Goal: Task Accomplishment & Management: Use online tool/utility

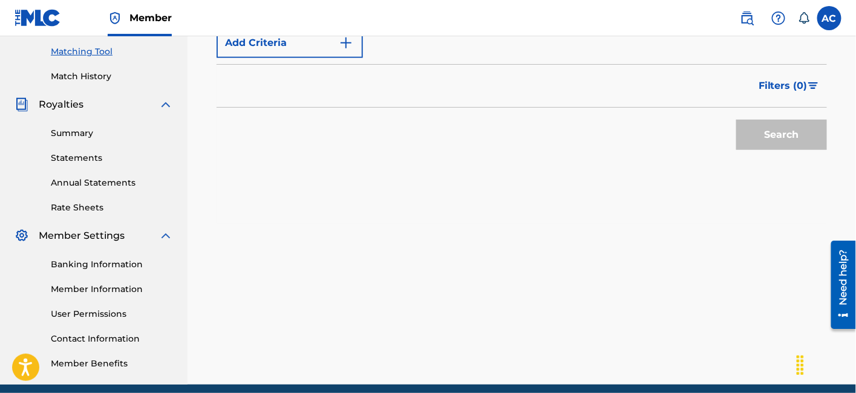
click at [697, 306] on div "Matching Tool The Matching Tool allows Members to match sound recordings to wor…" at bounding box center [522, 72] width 669 height 626
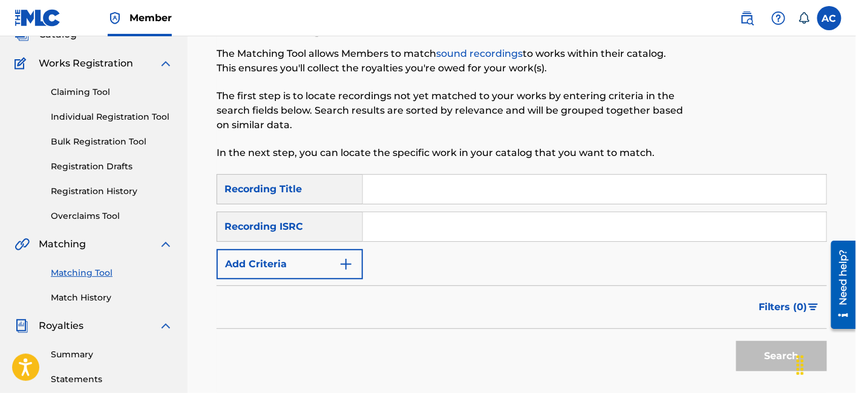
scroll to position [95, 0]
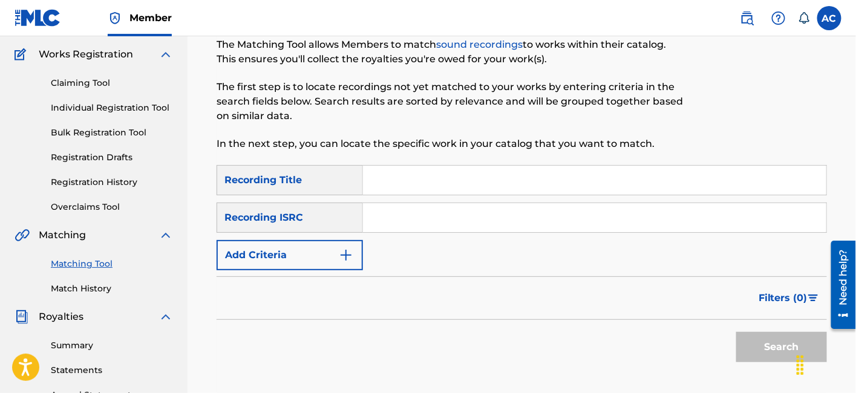
click at [451, 224] on input "Search Form" at bounding box center [594, 217] width 463 height 29
paste input "QZK6M1930813"
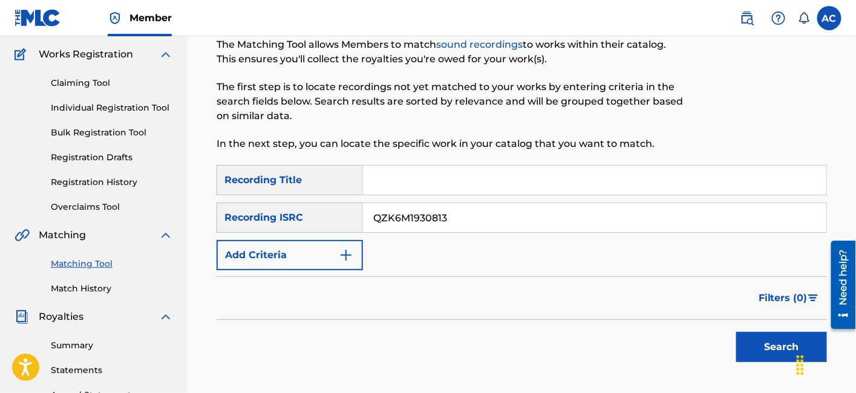
type input "QZK6M1930813"
click at [756, 347] on button "Search" at bounding box center [781, 347] width 91 height 30
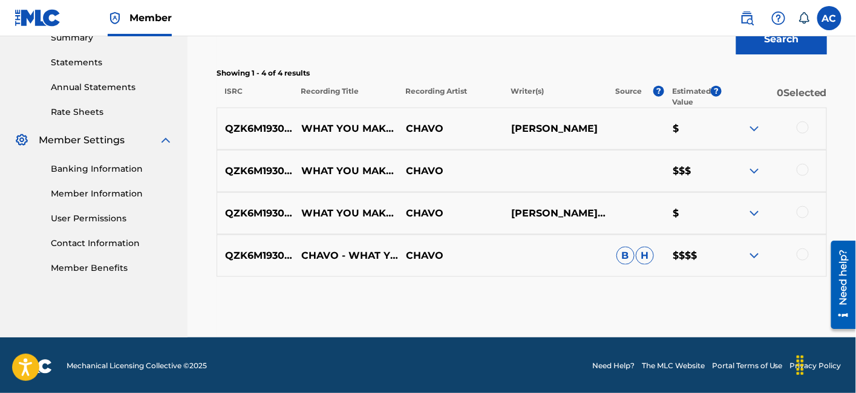
scroll to position [404, 0]
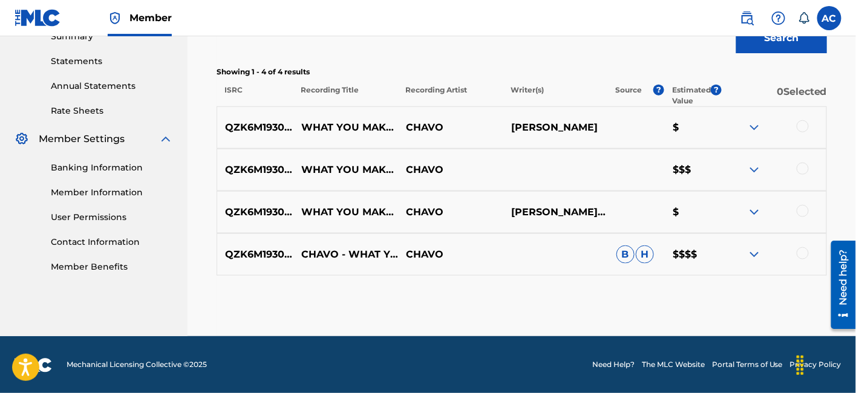
click at [801, 129] on div at bounding box center [803, 126] width 12 height 12
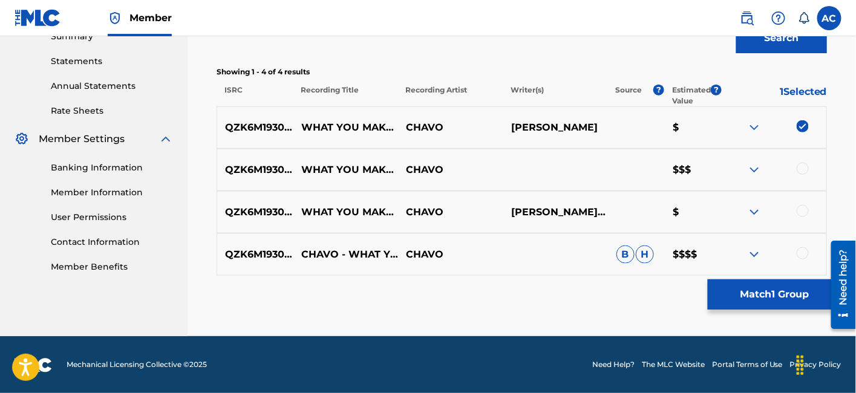
click at [807, 167] on div at bounding box center [803, 169] width 12 height 12
click at [807, 211] on div at bounding box center [803, 211] width 12 height 12
click at [804, 255] on div at bounding box center [803, 253] width 12 height 12
click at [776, 296] on button "Match 4 Groups" at bounding box center [775, 295] width 134 height 30
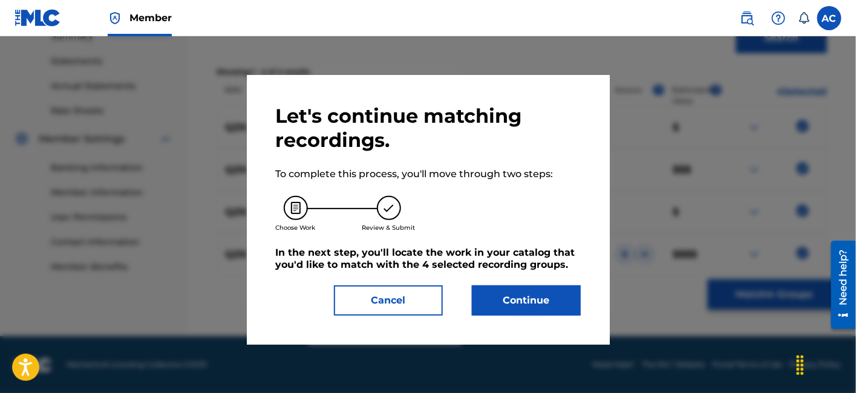
click at [513, 299] on button "Continue" at bounding box center [526, 301] width 109 height 30
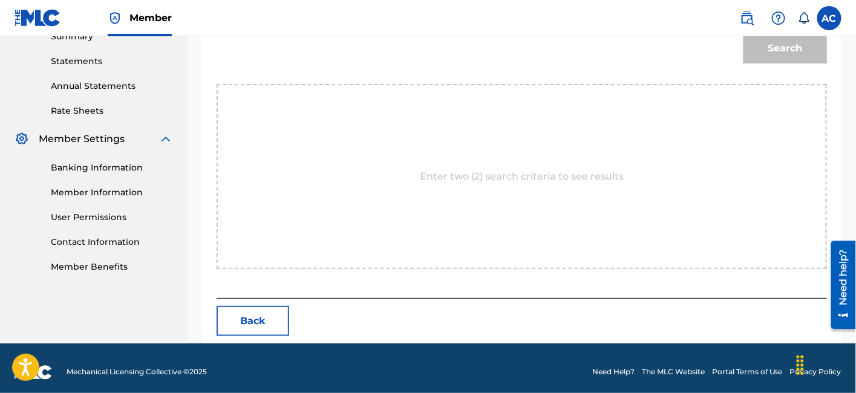
scroll to position [156, 0]
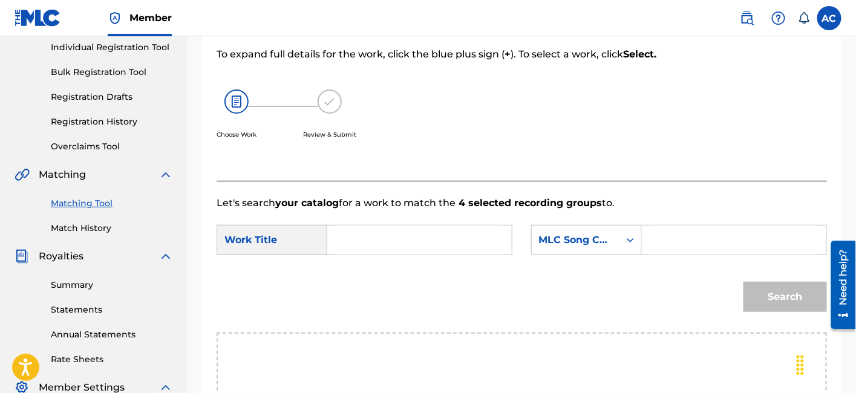
click at [388, 230] on input "Search Form" at bounding box center [420, 240] width 164 height 29
paste input "QZK6M1930813"
click at [402, 240] on input "QZK6M1930813" at bounding box center [420, 240] width 164 height 29
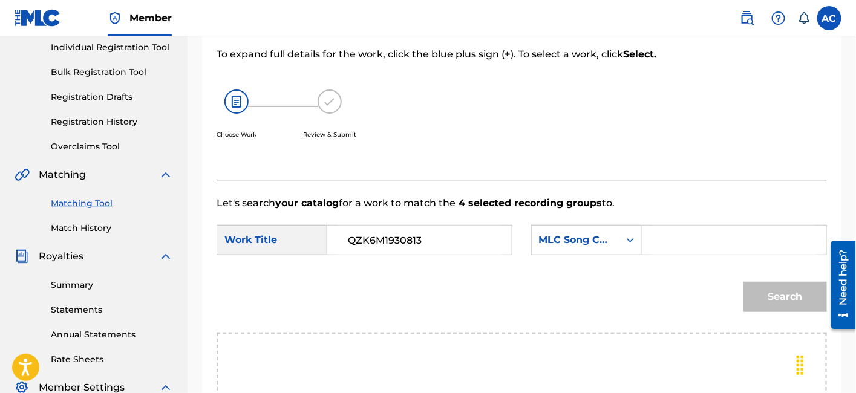
paste input "WHAT YOU MAKE IT"
type input "WHAT YOU MAKE IT"
click at [662, 248] on input "Search Form" at bounding box center [734, 240] width 164 height 29
paste input "W45EF1"
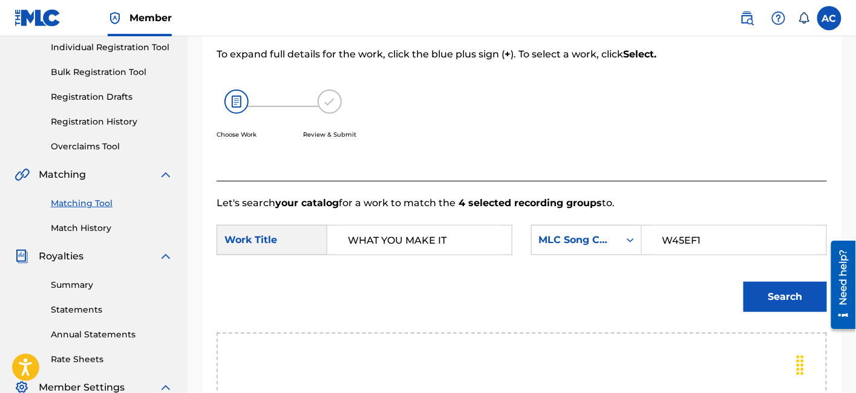
scroll to position [310, 0]
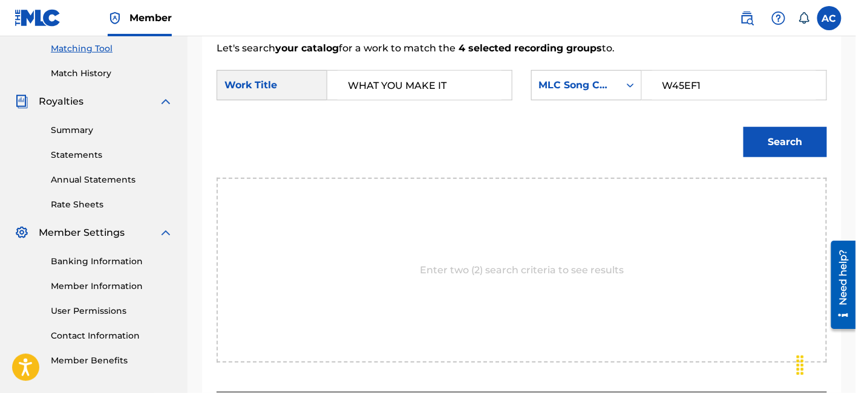
type input "W45EF1"
click at [783, 137] on button "Search" at bounding box center [786, 142] width 84 height 30
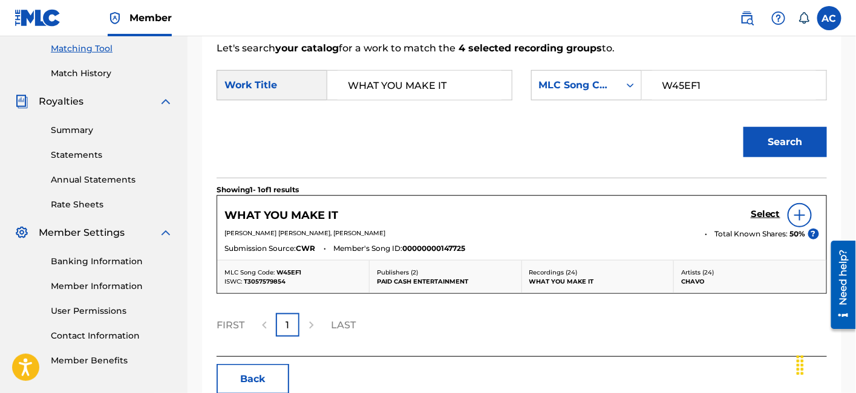
scroll to position [375, 0]
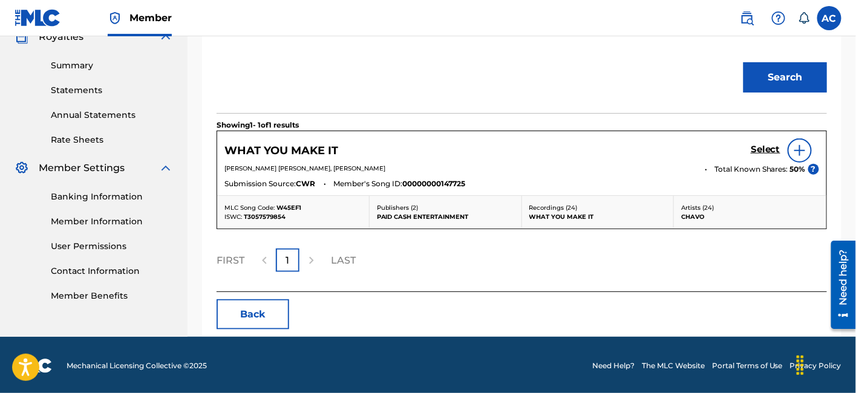
click at [761, 148] on h5 "Select" at bounding box center [766, 149] width 30 height 11
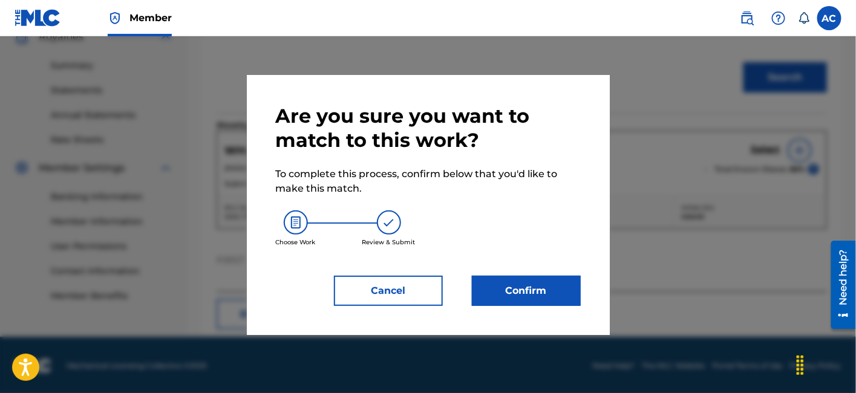
click at [511, 289] on button "Confirm" at bounding box center [526, 291] width 109 height 30
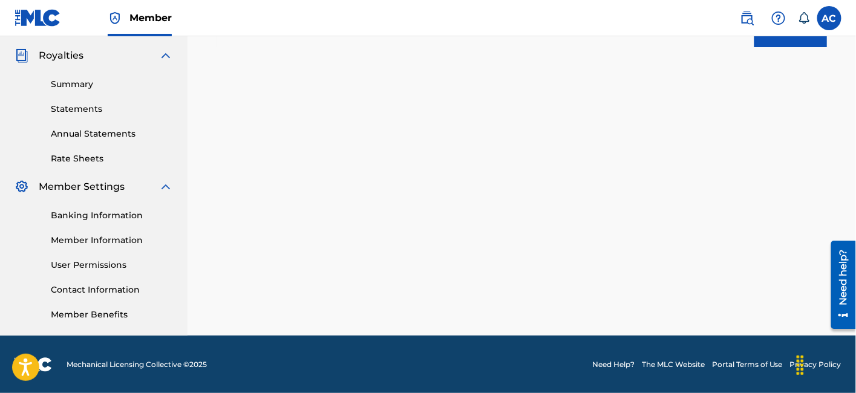
scroll to position [200, 0]
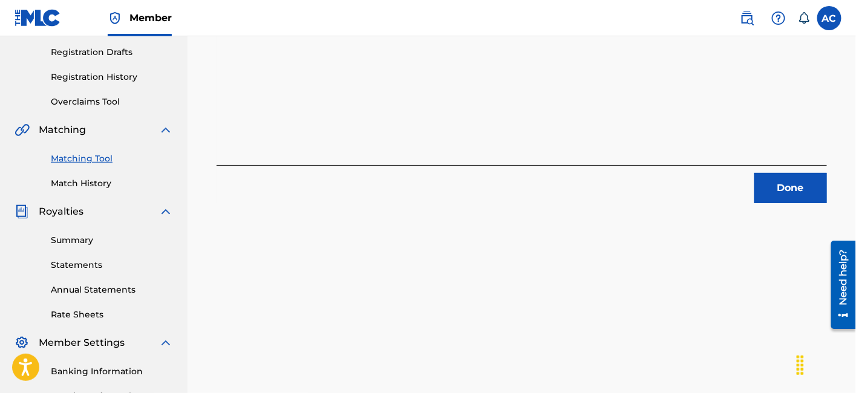
click at [788, 182] on button "Done" at bounding box center [791, 188] width 73 height 30
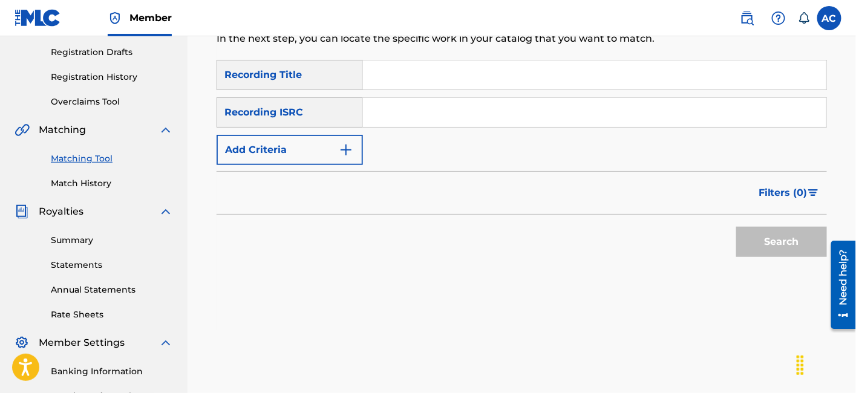
click at [475, 110] on input "Search Form" at bounding box center [594, 112] width 463 height 29
paste input "USA2P2320518"
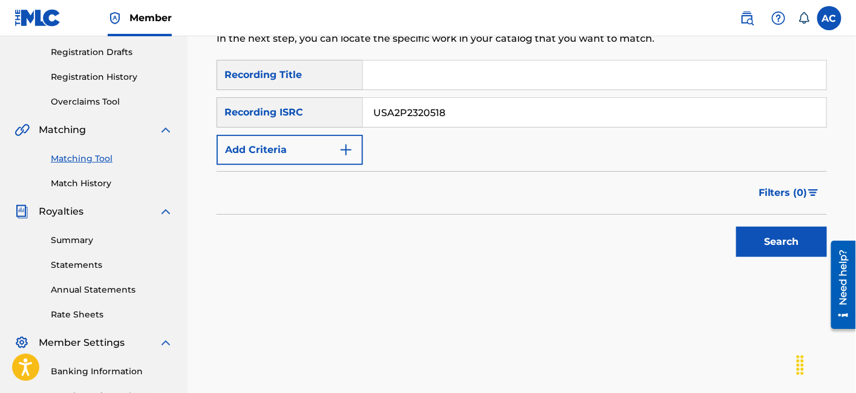
type input "USA2P2320518"
click at [760, 242] on button "Search" at bounding box center [781, 242] width 91 height 30
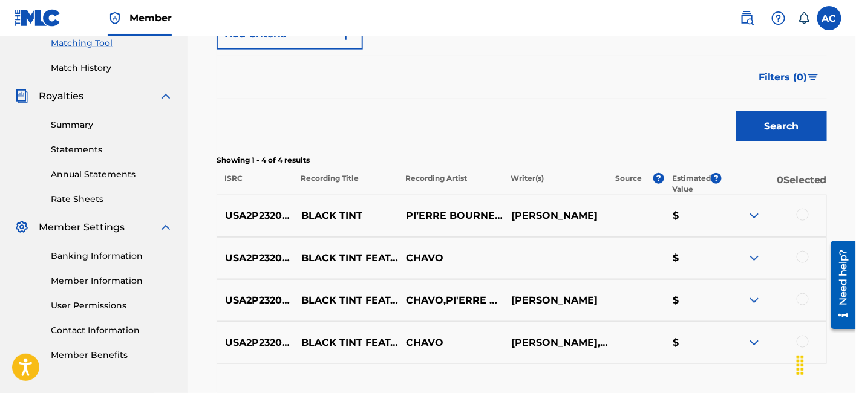
scroll to position [319, 0]
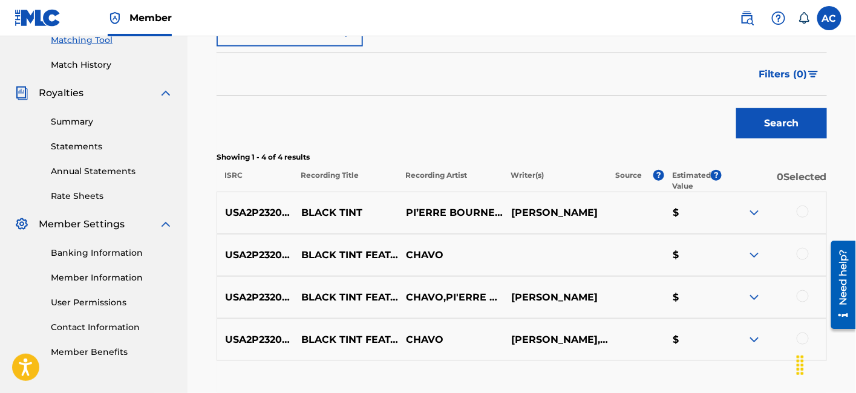
click at [799, 213] on div at bounding box center [803, 212] width 12 height 12
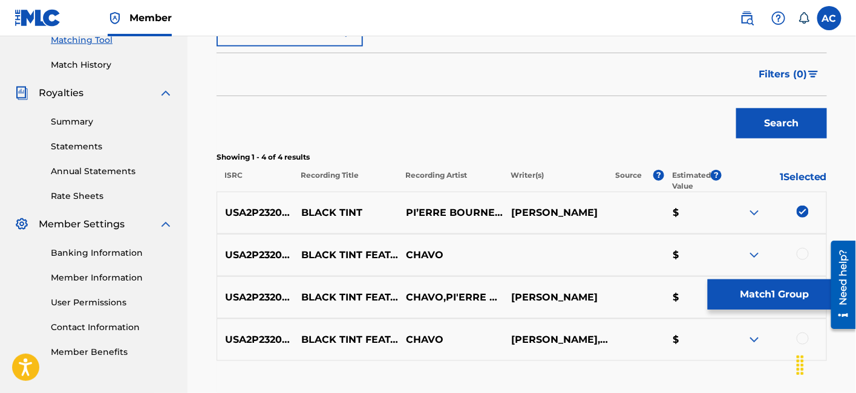
click at [800, 252] on div at bounding box center [803, 254] width 12 height 12
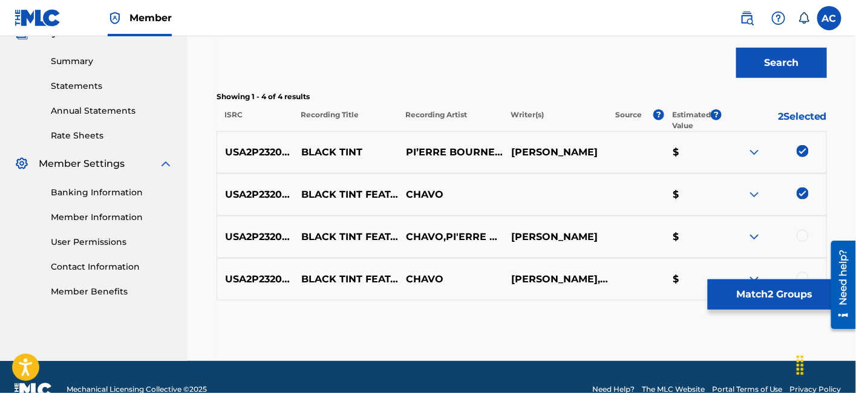
scroll to position [404, 0]
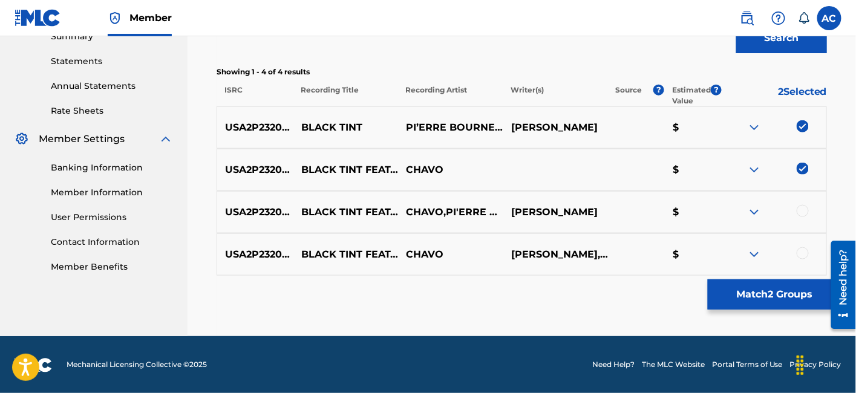
click at [805, 207] on div at bounding box center [803, 211] width 12 height 12
click at [802, 249] on div at bounding box center [803, 253] width 12 height 12
click at [793, 289] on button "Match 4 Groups" at bounding box center [775, 295] width 134 height 30
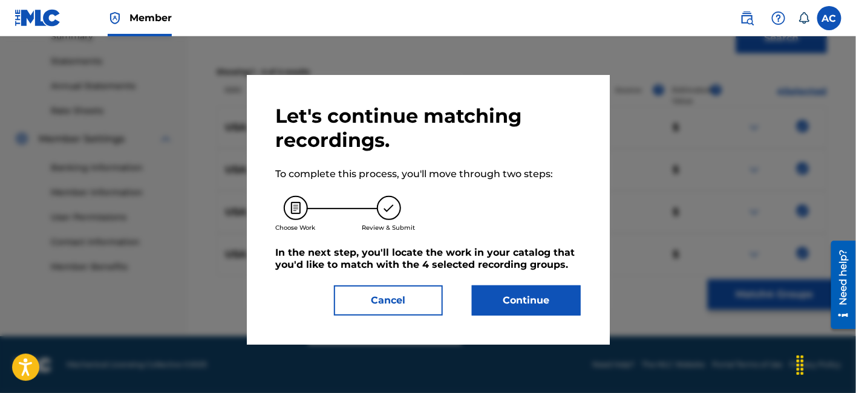
click at [555, 289] on button "Continue" at bounding box center [526, 301] width 109 height 30
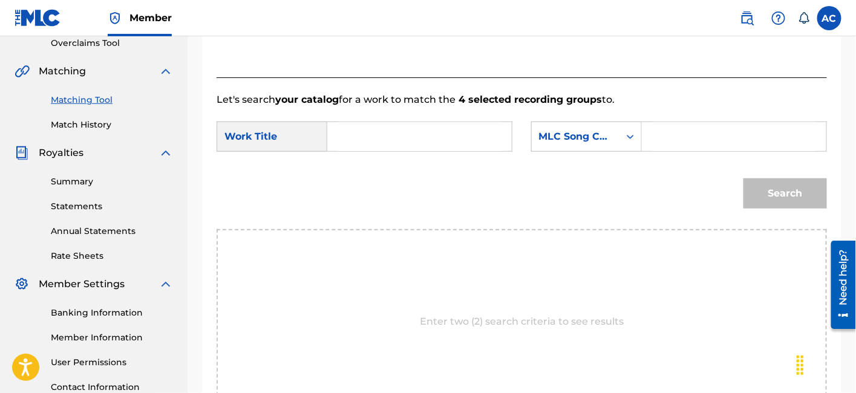
scroll to position [255, 0]
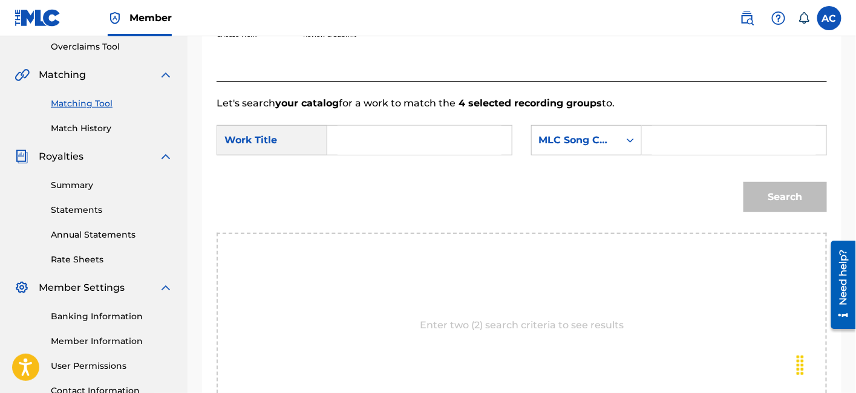
click at [453, 126] on input "Search Form" at bounding box center [420, 140] width 164 height 29
paste input "BLACK TINT"
type input "BLACK TINT"
click at [655, 150] on input "Search Form" at bounding box center [734, 140] width 164 height 29
paste input "BE6IR6"
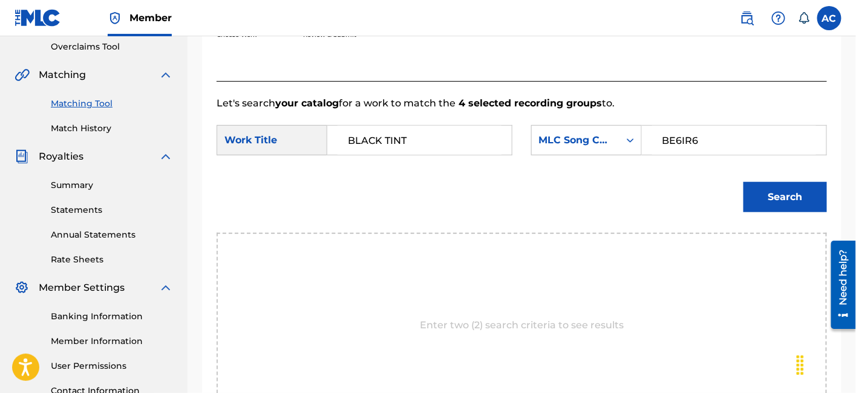
type input "BE6IR6"
click at [774, 201] on button "Search" at bounding box center [786, 197] width 84 height 30
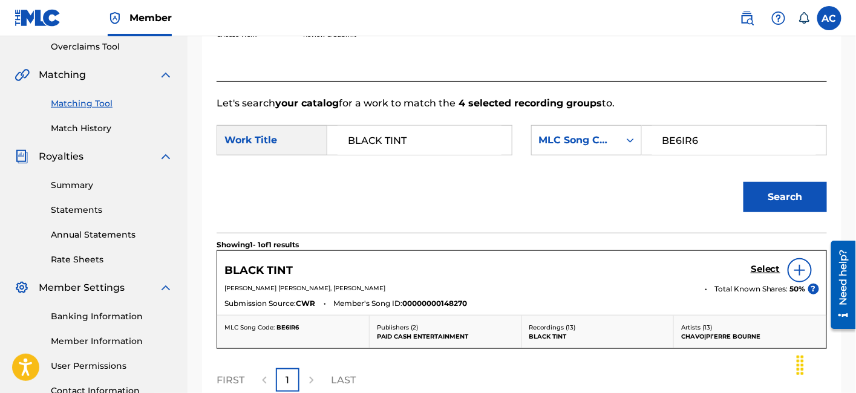
click at [768, 273] on h5 "Select" at bounding box center [766, 269] width 30 height 11
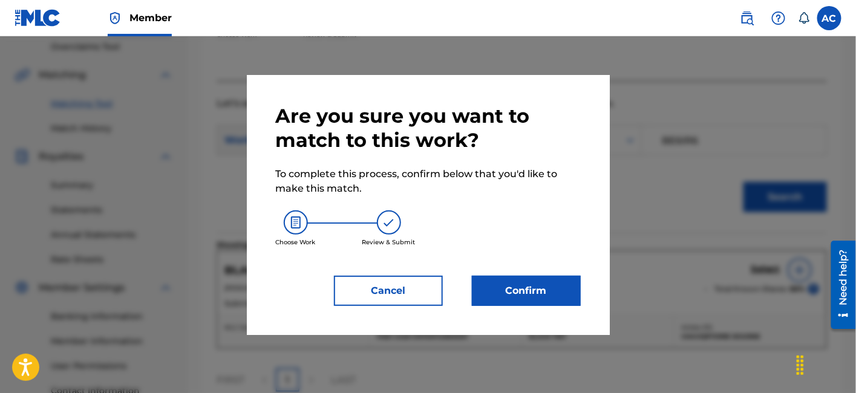
click at [532, 288] on button "Confirm" at bounding box center [526, 291] width 109 height 30
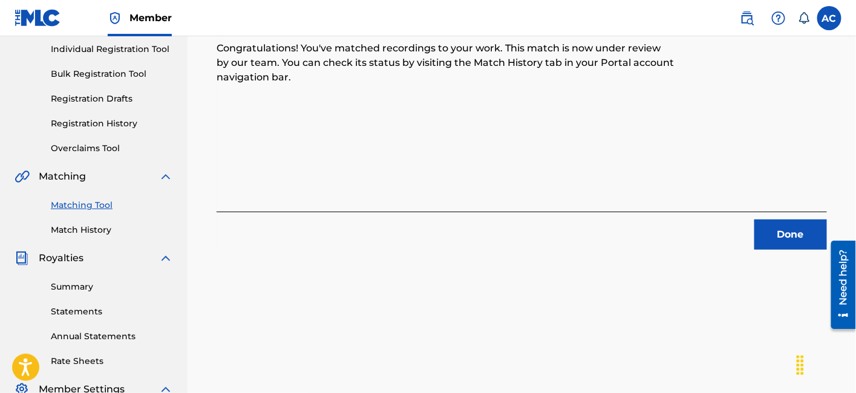
scroll to position [178, 0]
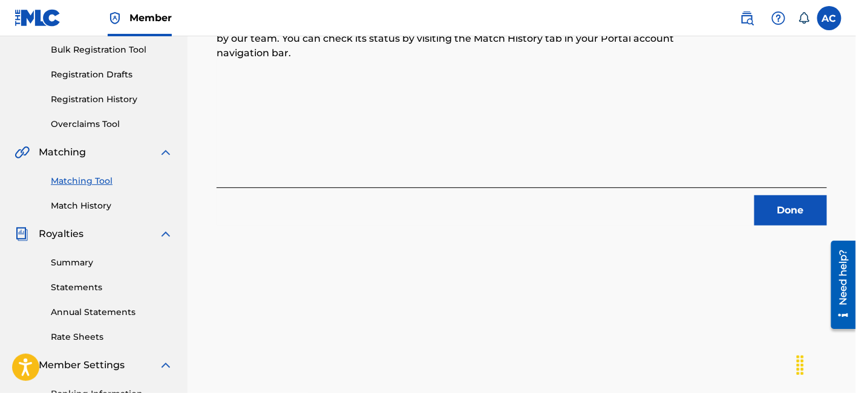
click at [785, 218] on button "Done" at bounding box center [791, 210] width 73 height 30
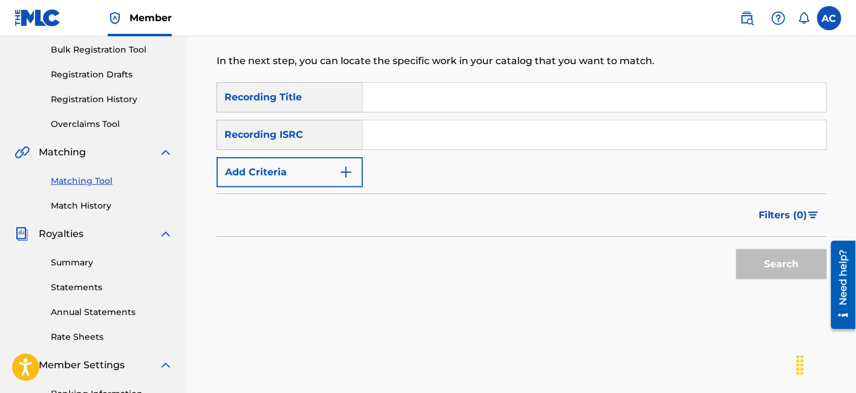
click at [436, 136] on input "Search Form" at bounding box center [594, 134] width 463 height 29
paste input "USA2P2320525"
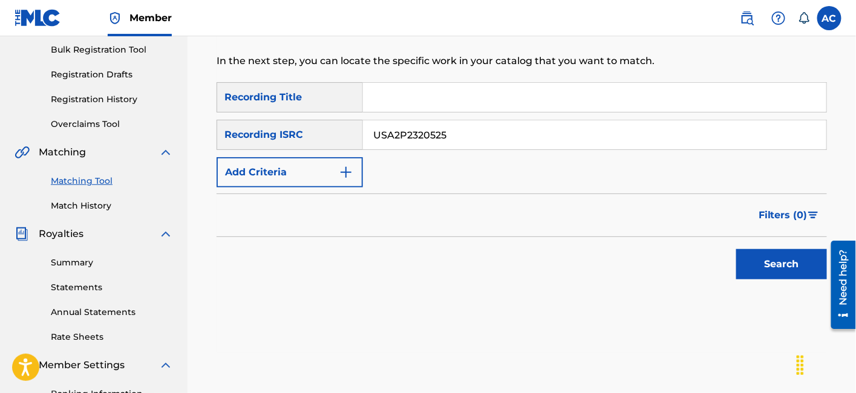
type input "USA2P2320525"
click at [751, 269] on button "Search" at bounding box center [781, 264] width 91 height 30
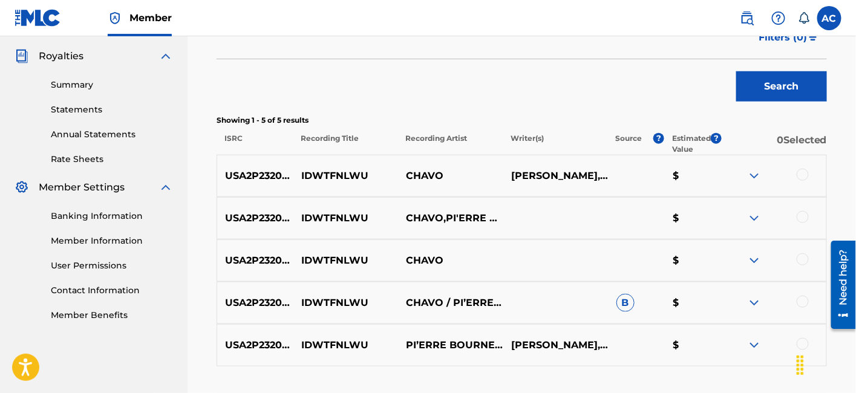
scroll to position [382, 0]
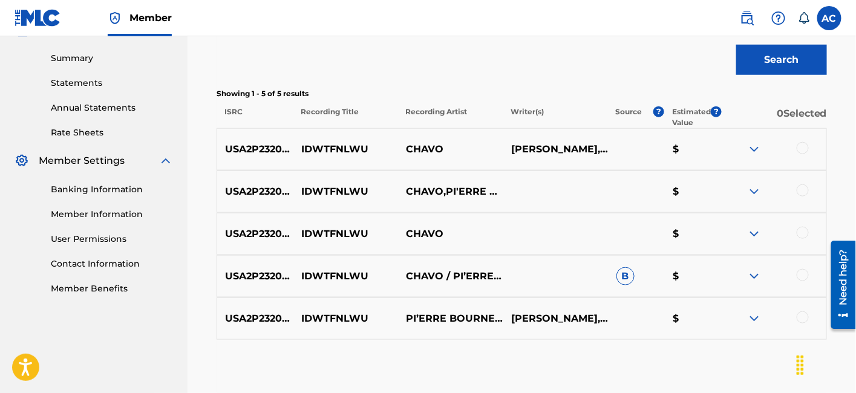
click at [802, 144] on div at bounding box center [803, 148] width 12 height 12
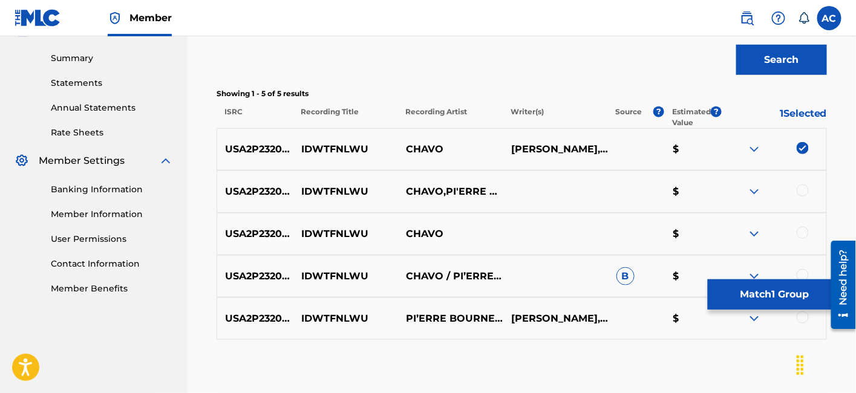
click at [802, 188] on div at bounding box center [803, 191] width 12 height 12
click at [802, 225] on div "USA2P2320525 IDWTFNLWU CHAVO $" at bounding box center [522, 234] width 611 height 42
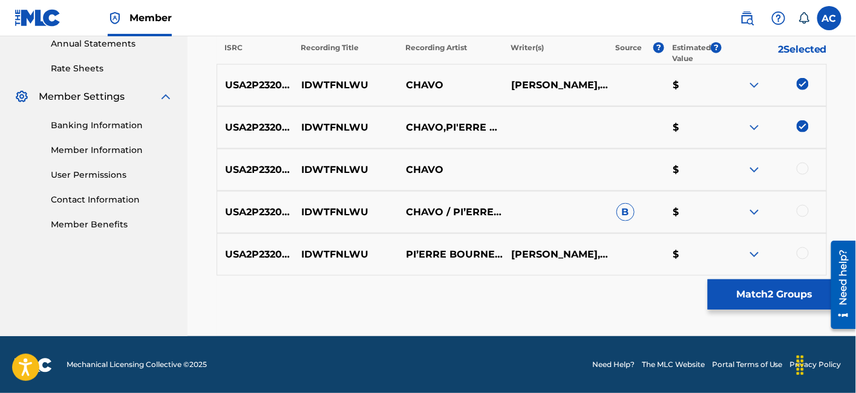
click at [802, 168] on div at bounding box center [803, 169] width 12 height 12
click at [801, 212] on div at bounding box center [803, 211] width 12 height 12
click at [810, 252] on div at bounding box center [773, 254] width 105 height 15
click at [802, 255] on div at bounding box center [803, 253] width 12 height 12
click at [762, 293] on button "Match 5 Groups" at bounding box center [775, 295] width 134 height 30
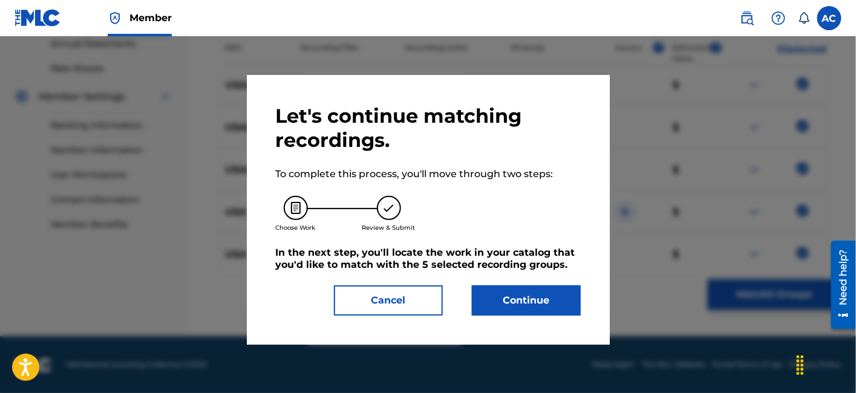
click at [582, 293] on div "Let's continue matching recordings. To complete this process, you'll move throu…" at bounding box center [428, 210] width 363 height 270
click at [572, 296] on button "Continue" at bounding box center [526, 301] width 109 height 30
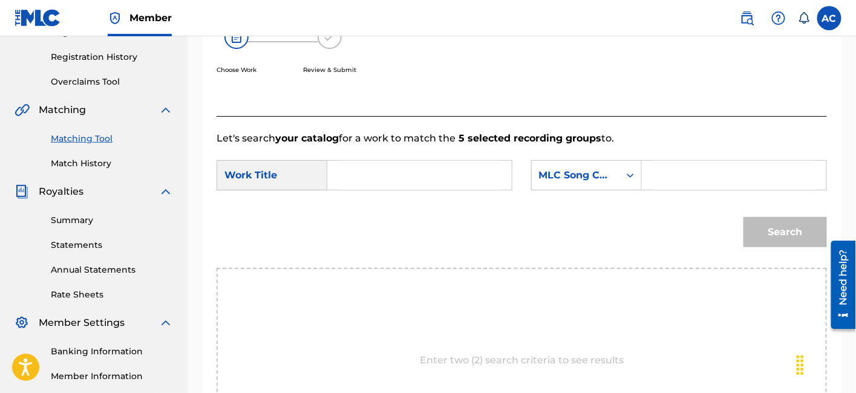
scroll to position [219, 0]
click at [467, 162] on input "Search Form" at bounding box center [420, 176] width 164 height 29
paste input "IDWTFNLWU"
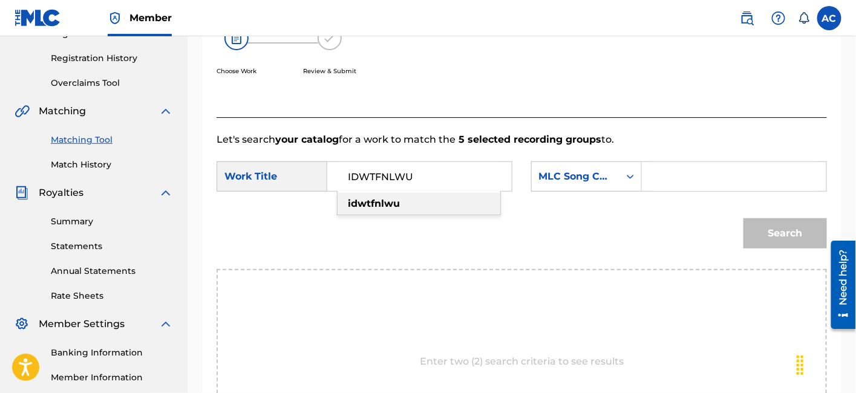
type input "IDWTFNLWU"
click at [698, 168] on input "Search Form" at bounding box center [734, 176] width 164 height 29
paste input "I247EU"
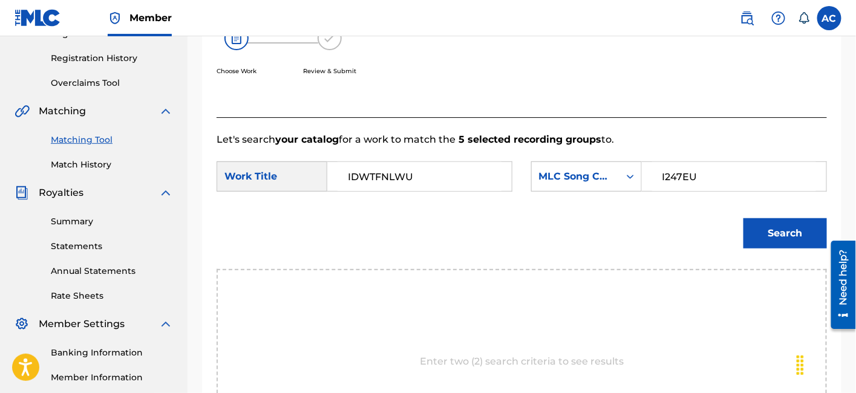
type input "I247EU"
click at [771, 232] on button "Search" at bounding box center [786, 233] width 84 height 30
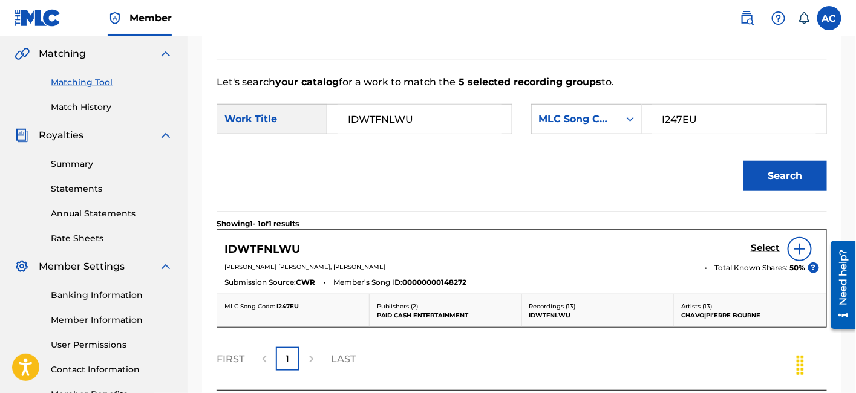
scroll to position [277, 0]
click at [758, 249] on h5 "Select" at bounding box center [766, 247] width 30 height 11
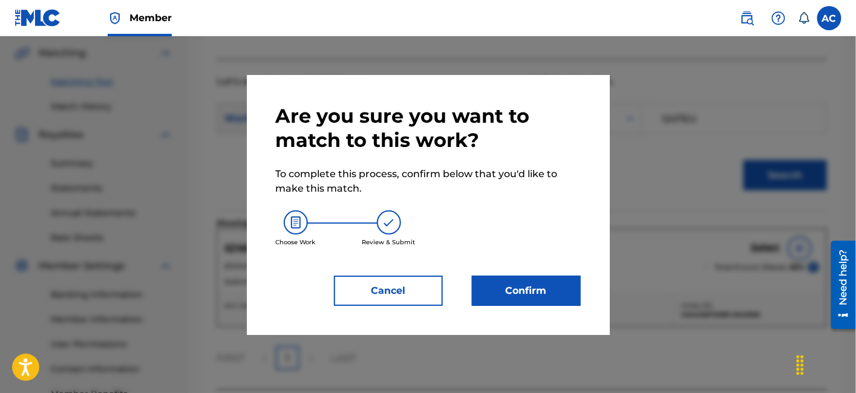
click at [510, 291] on button "Confirm" at bounding box center [526, 291] width 109 height 30
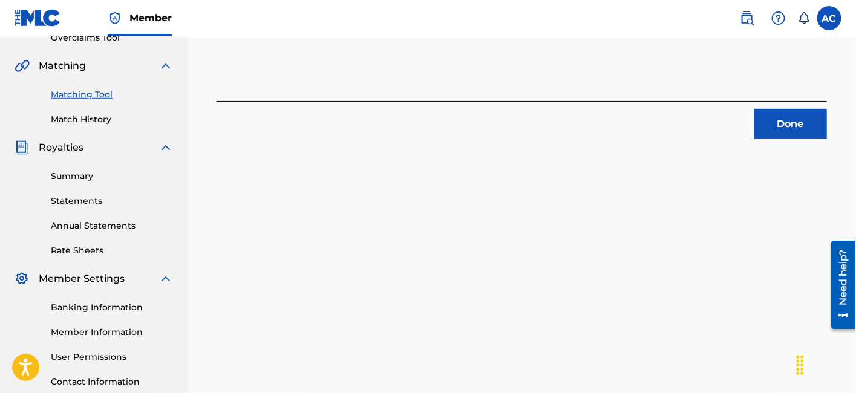
scroll to position [264, 0]
click at [805, 110] on button "Done" at bounding box center [791, 125] width 73 height 30
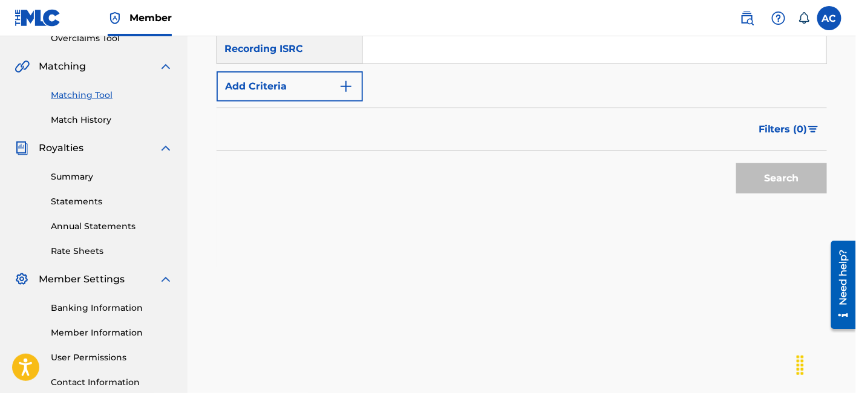
scroll to position [249, 0]
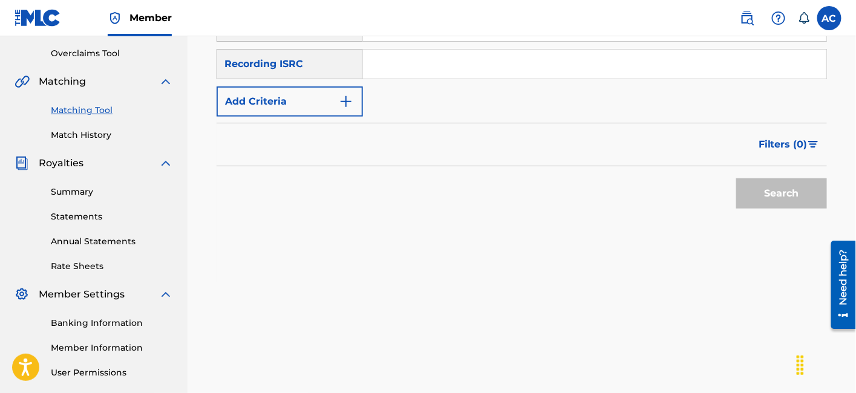
click at [413, 57] on input "Search Form" at bounding box center [594, 64] width 463 height 29
paste input "USLZJ2075198"
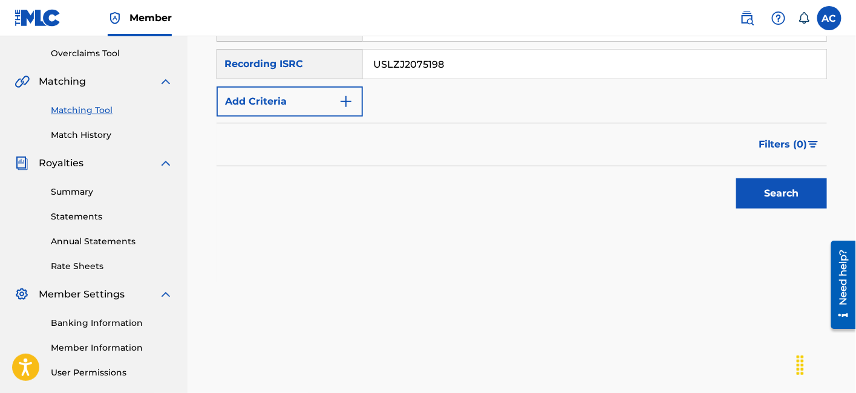
type input "USLZJ2075198"
click at [764, 194] on button "Search" at bounding box center [781, 193] width 91 height 30
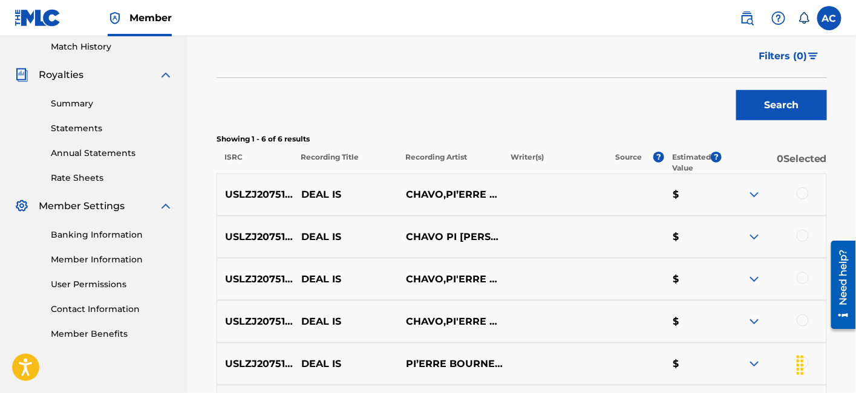
scroll to position [338, 0]
click at [804, 197] on div at bounding box center [803, 193] width 12 height 12
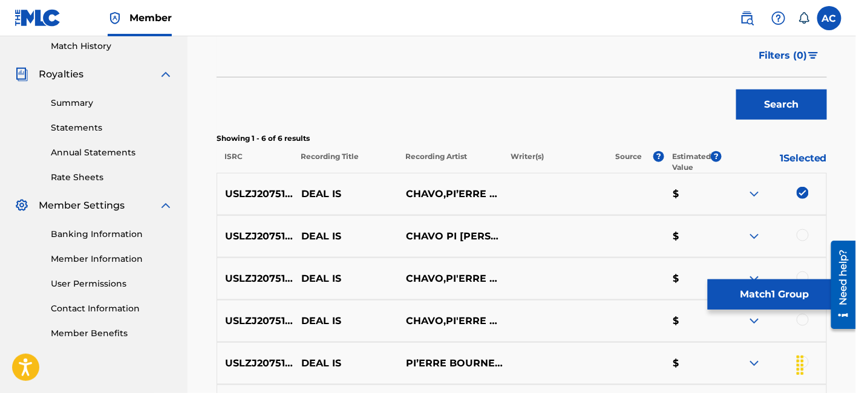
click at [805, 235] on div at bounding box center [803, 235] width 12 height 12
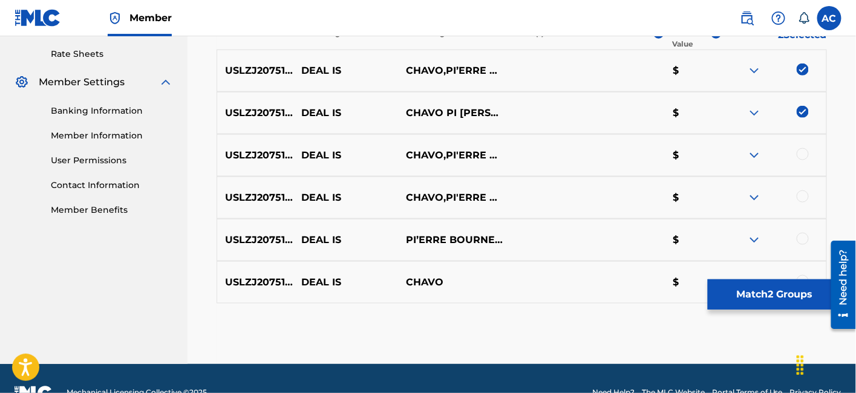
scroll to position [465, 0]
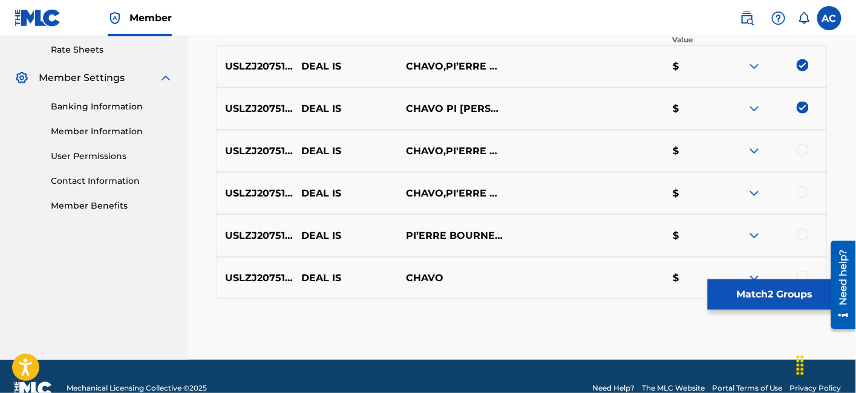
click at [801, 151] on div at bounding box center [803, 150] width 12 height 12
click at [803, 190] on div at bounding box center [803, 192] width 12 height 12
click at [800, 231] on div at bounding box center [803, 235] width 12 height 12
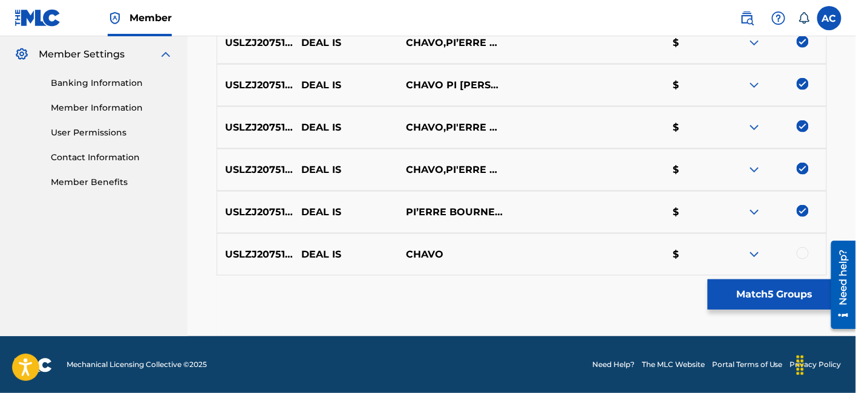
click at [800, 257] on div at bounding box center [803, 253] width 12 height 12
click at [776, 292] on button "Match 6 Groups" at bounding box center [775, 295] width 134 height 30
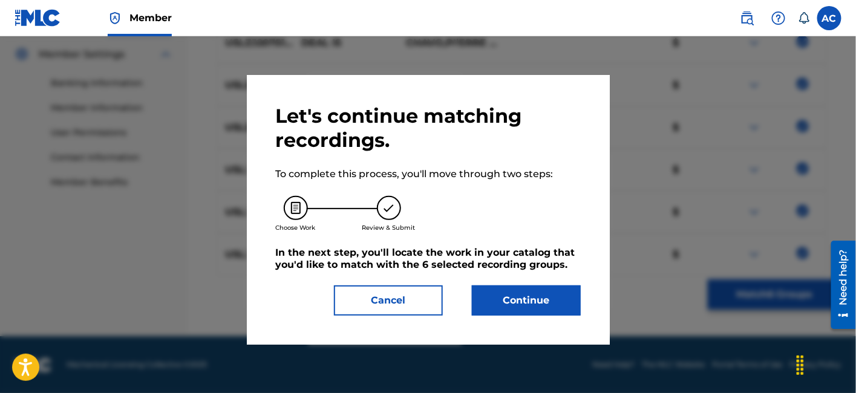
click at [577, 301] on button "Continue" at bounding box center [526, 301] width 109 height 30
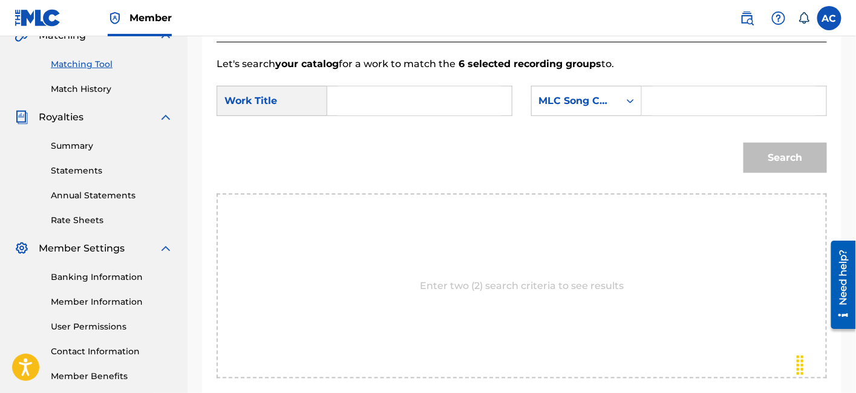
scroll to position [288, 0]
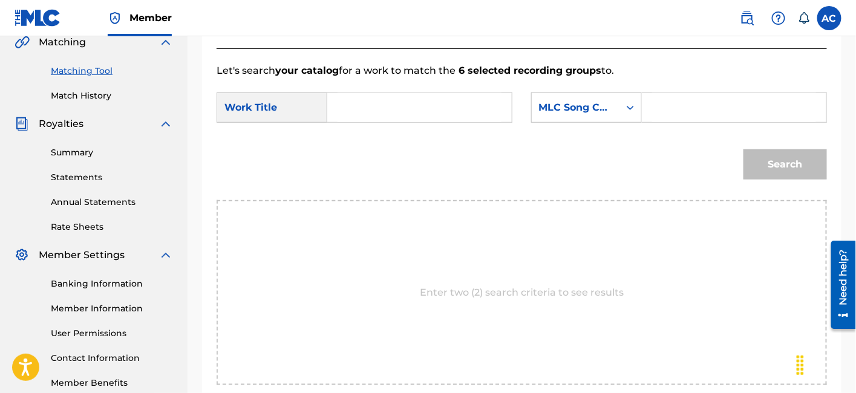
click at [417, 116] on input "Search Form" at bounding box center [420, 107] width 164 height 29
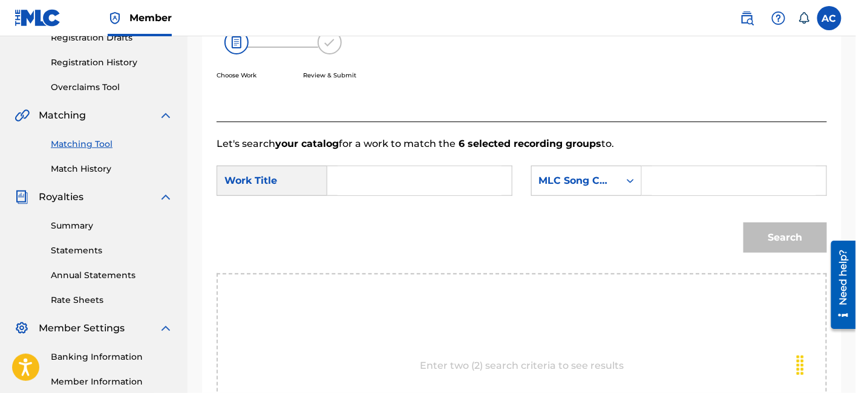
scroll to position [214, 0]
paste input "DEAL IS"
type input "DEAL IS"
click at [676, 189] on input "Search Form" at bounding box center [734, 181] width 164 height 29
paste input "DQ4P3Q"
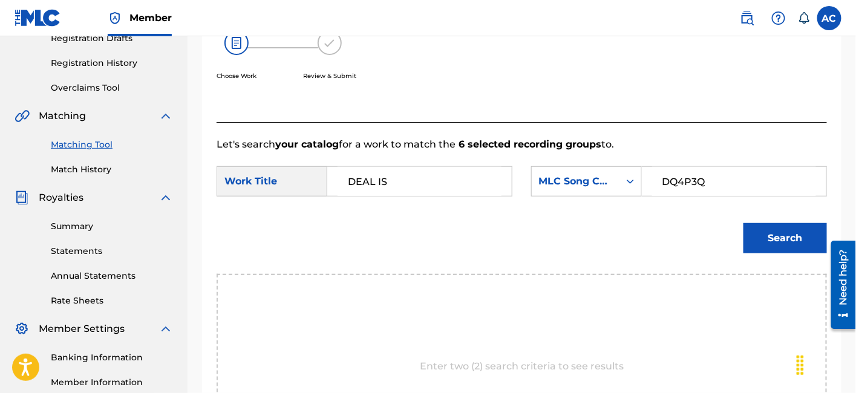
type input "DQ4P3Q"
click at [781, 249] on button "Search" at bounding box center [786, 238] width 84 height 30
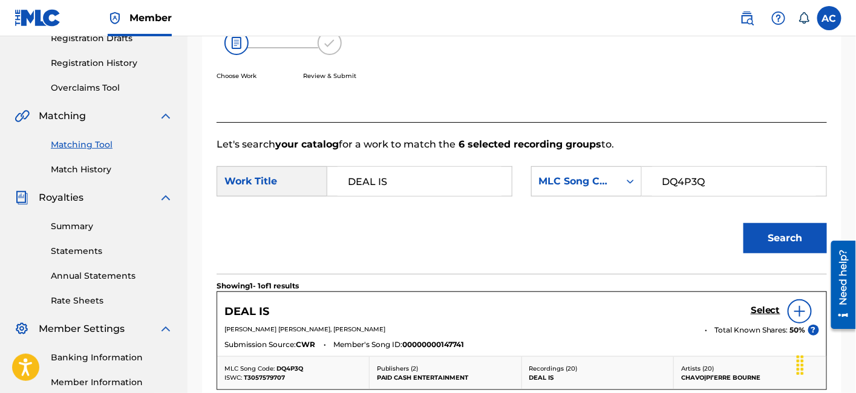
click at [776, 242] on button "Search" at bounding box center [786, 238] width 84 height 30
drag, startPoint x: 765, startPoint y: 309, endPoint x: 512, endPoint y: 308, distance: 253.5
click at [512, 308] on div "DEAL IS Select" at bounding box center [521, 312] width 595 height 24
click at [765, 308] on h5 "Select" at bounding box center [766, 310] width 30 height 11
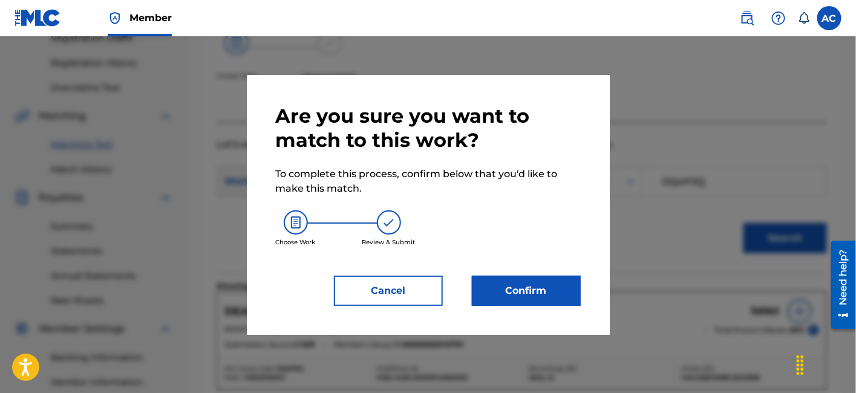
click at [535, 279] on button "Confirm" at bounding box center [526, 291] width 109 height 30
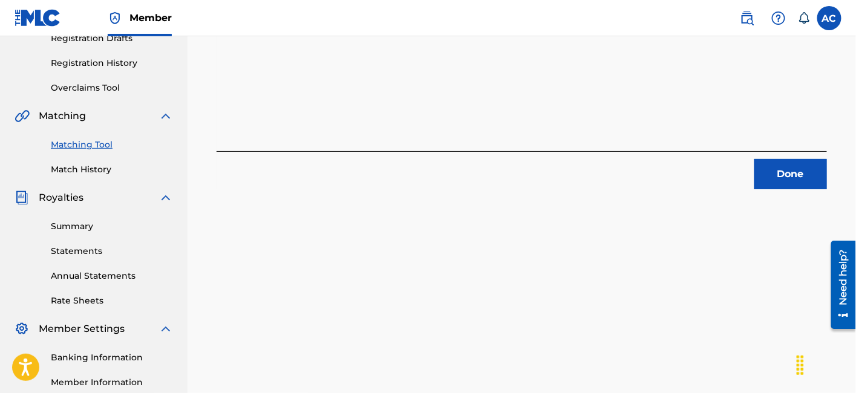
click at [772, 174] on button "Done" at bounding box center [791, 174] width 73 height 30
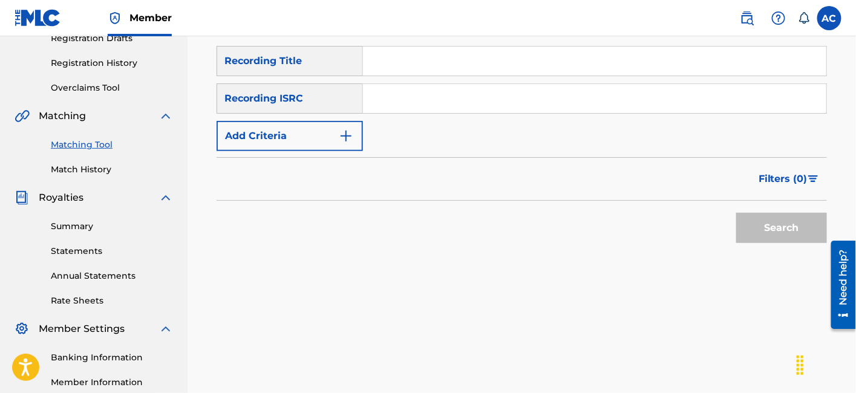
click at [564, 86] on input "Search Form" at bounding box center [594, 98] width 463 height 29
paste input "QZHN71926125"
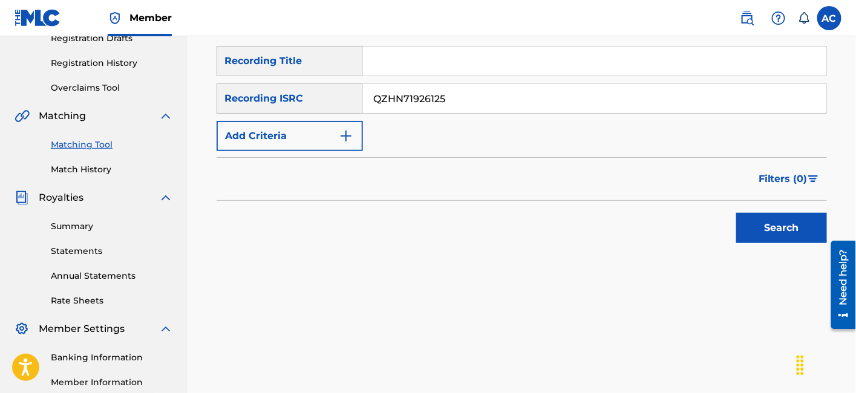
type input "QZHN71926125"
click at [764, 218] on button "Search" at bounding box center [781, 228] width 91 height 30
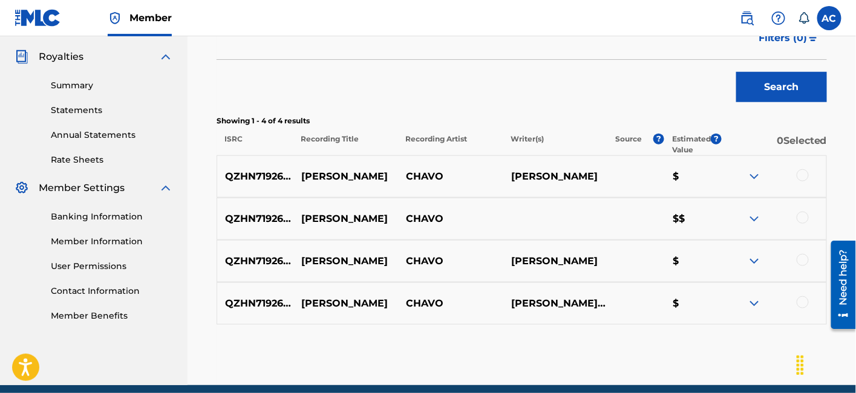
scroll to position [404, 0]
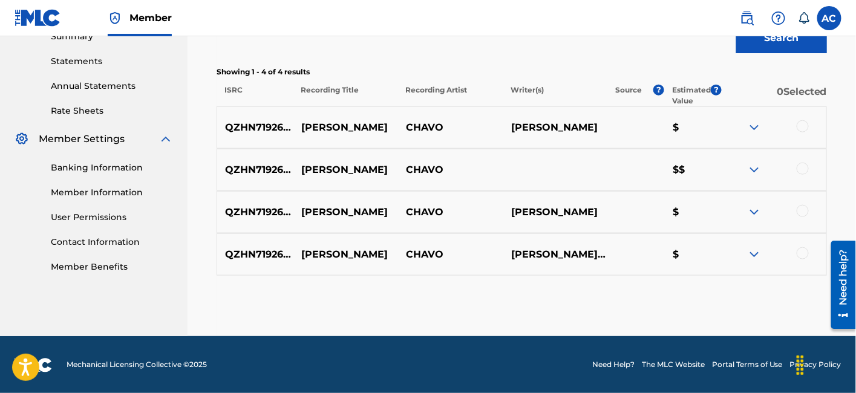
click at [802, 129] on div at bounding box center [803, 126] width 12 height 12
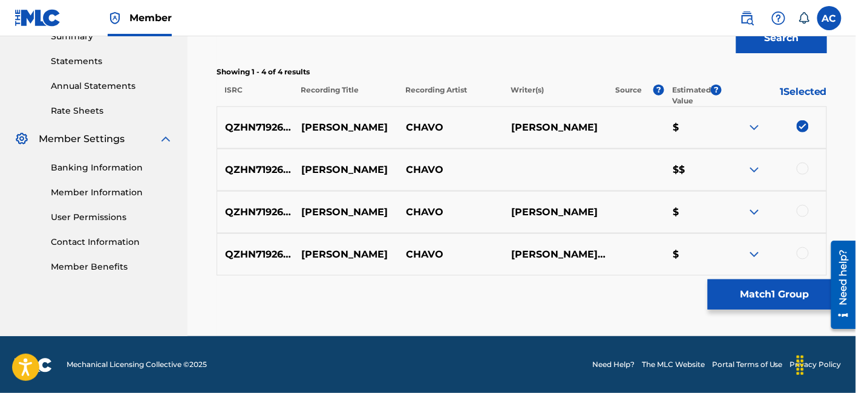
click at [804, 163] on div at bounding box center [803, 169] width 12 height 12
click at [804, 212] on div at bounding box center [803, 211] width 12 height 12
click at [807, 249] on div at bounding box center [803, 253] width 12 height 12
click at [799, 296] on button "Match 4 Groups" at bounding box center [775, 295] width 134 height 30
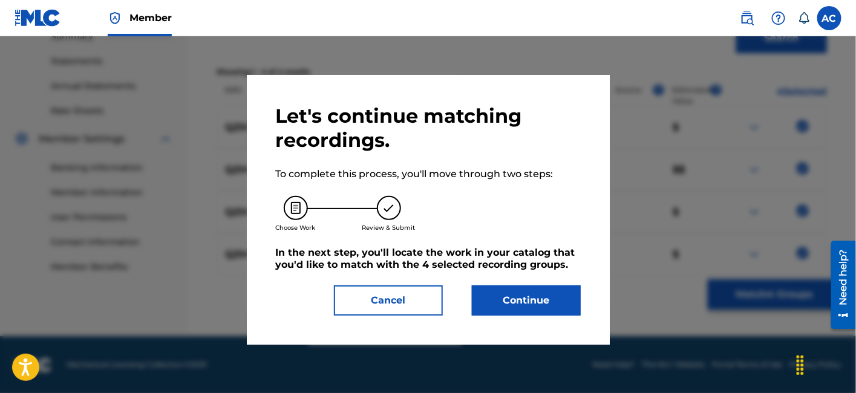
click at [565, 305] on button "Continue" at bounding box center [526, 301] width 109 height 30
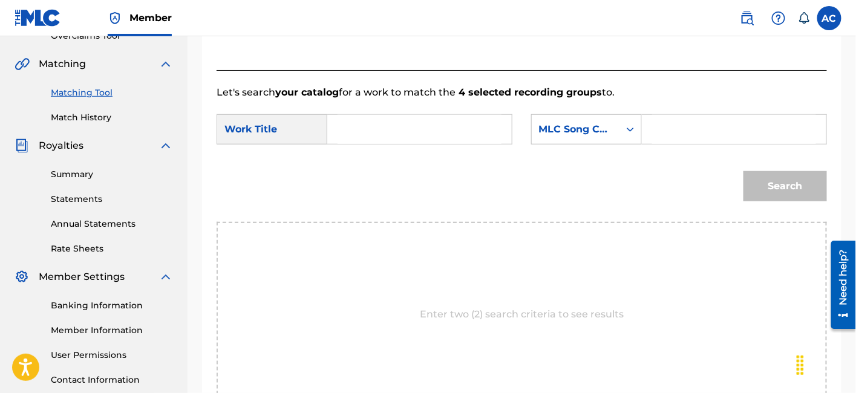
scroll to position [263, 0]
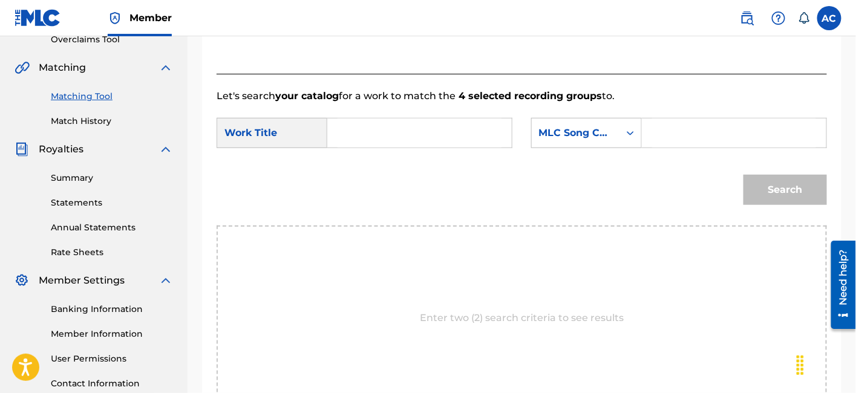
click at [438, 146] on input "Search Form" at bounding box center [420, 133] width 164 height 29
paste input "[PERSON_NAME]"
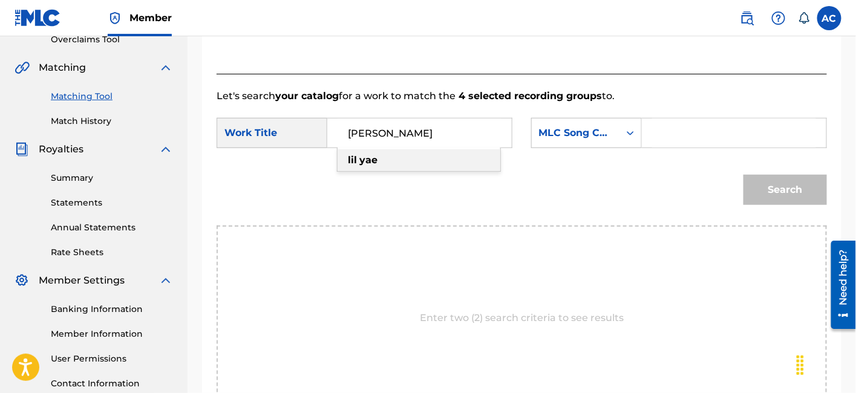
type input "[PERSON_NAME]"
click at [646, 139] on div "Search Form" at bounding box center [734, 133] width 185 height 30
click at [658, 122] on input "Search Form" at bounding box center [734, 133] width 164 height 29
paste input "LR6Y2B"
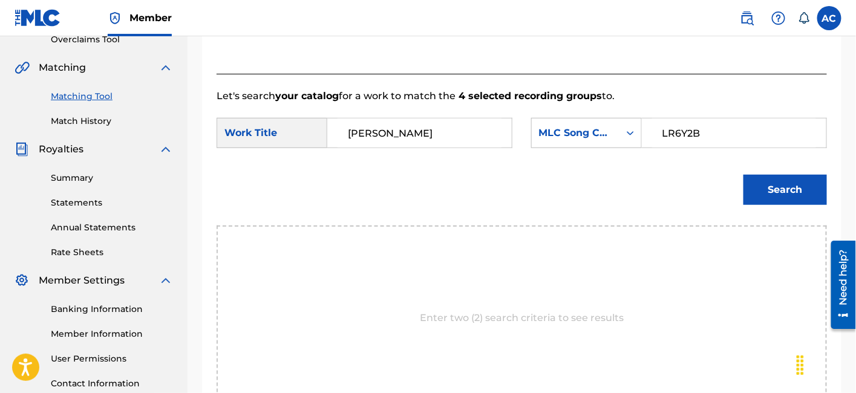
type input "LR6Y2B"
click at [787, 192] on button "Search" at bounding box center [786, 190] width 84 height 30
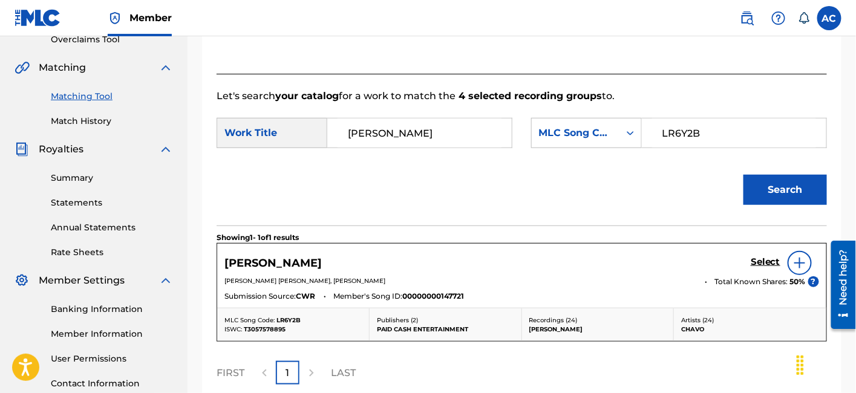
click at [770, 259] on h5 "Select" at bounding box center [766, 262] width 30 height 11
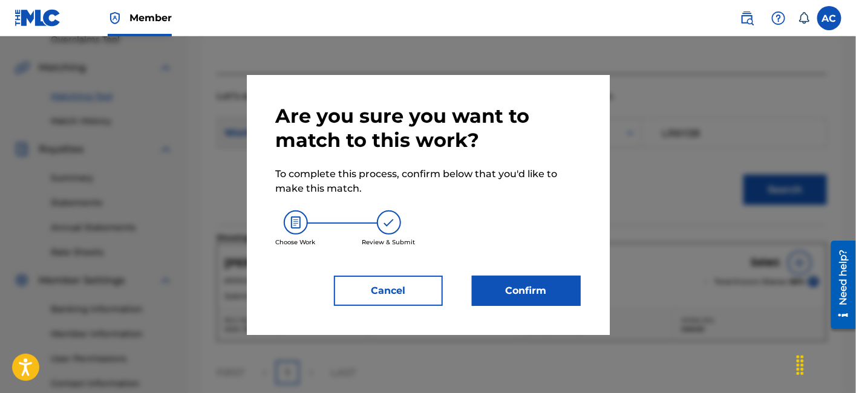
click at [520, 298] on button "Confirm" at bounding box center [526, 291] width 109 height 30
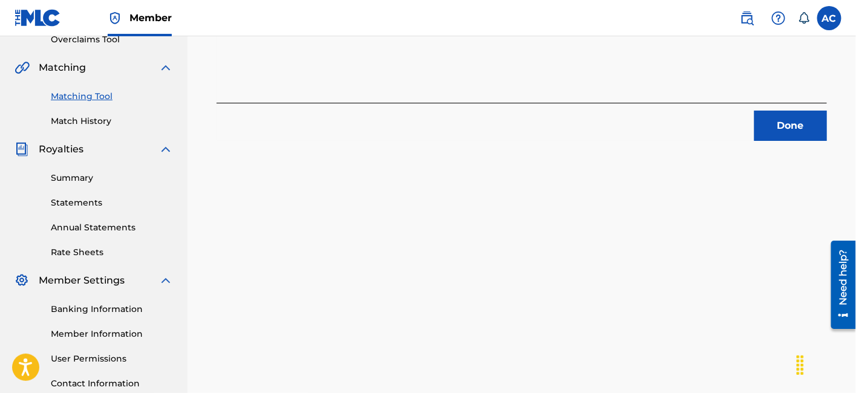
click at [783, 122] on button "Done" at bounding box center [791, 126] width 73 height 30
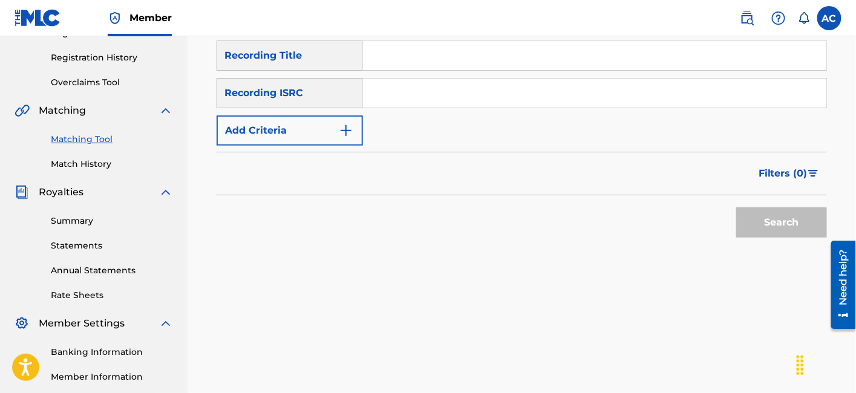
scroll to position [218, 0]
click at [384, 101] on input "Search Form" at bounding box center [594, 94] width 463 height 29
paste input "QZHN71926116"
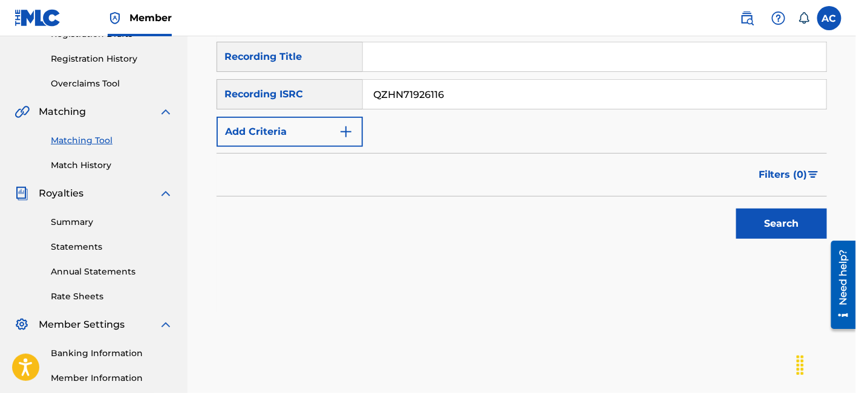
type input "QZHN71926116"
click at [762, 229] on button "Search" at bounding box center [781, 224] width 91 height 30
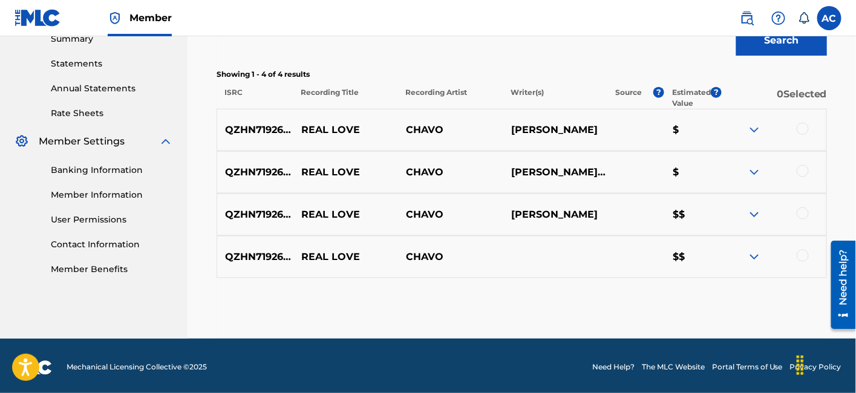
scroll to position [402, 0]
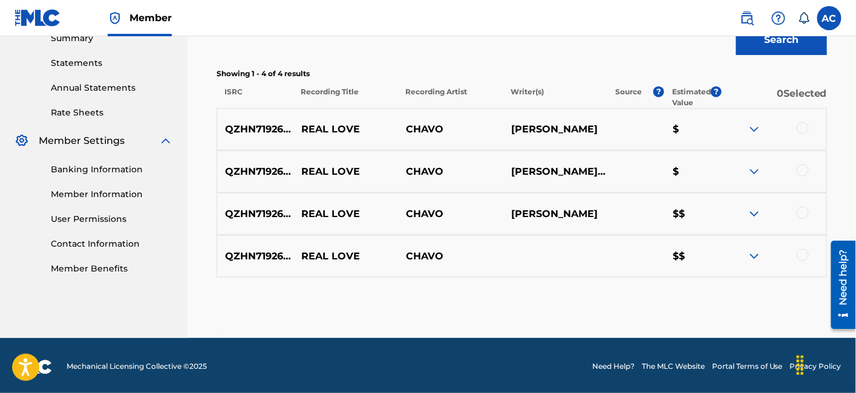
click at [801, 124] on div at bounding box center [803, 128] width 12 height 12
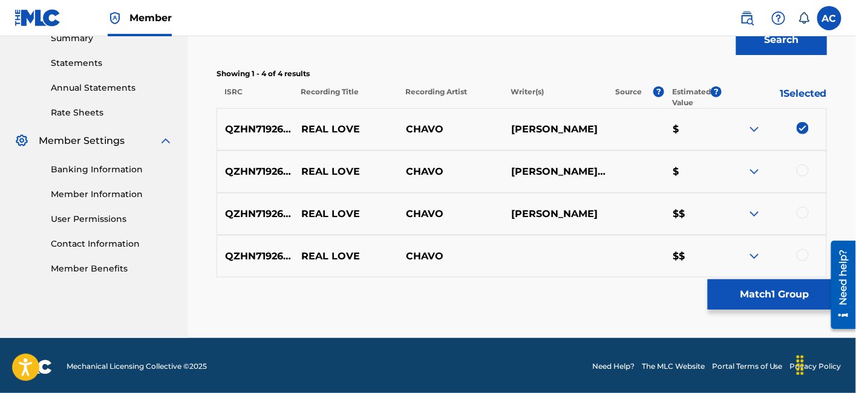
click at [803, 171] on div at bounding box center [803, 171] width 12 height 12
click at [807, 210] on div at bounding box center [803, 213] width 12 height 12
click at [802, 259] on div at bounding box center [803, 255] width 12 height 12
click at [775, 300] on button "Match 4 Groups" at bounding box center [775, 295] width 134 height 30
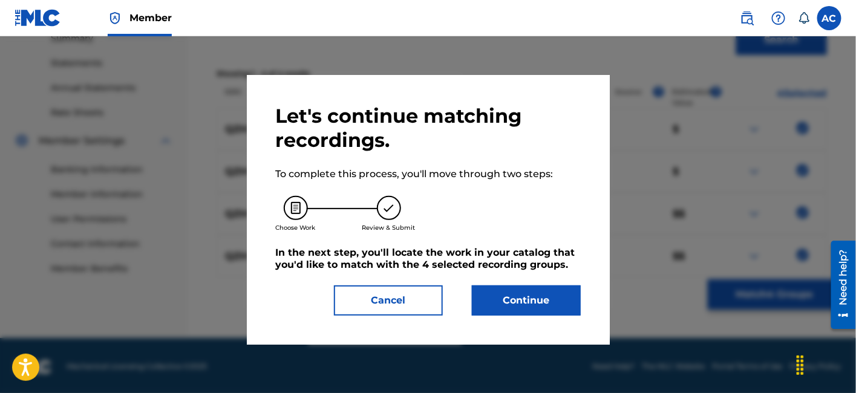
click at [564, 310] on button "Continue" at bounding box center [526, 301] width 109 height 30
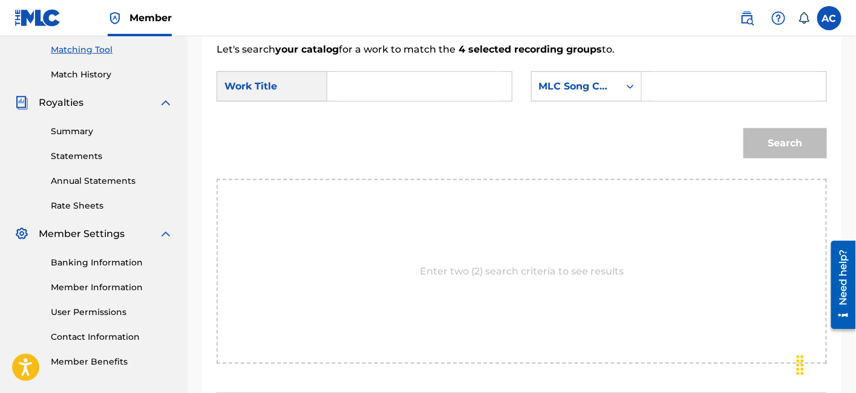
scroll to position [307, 0]
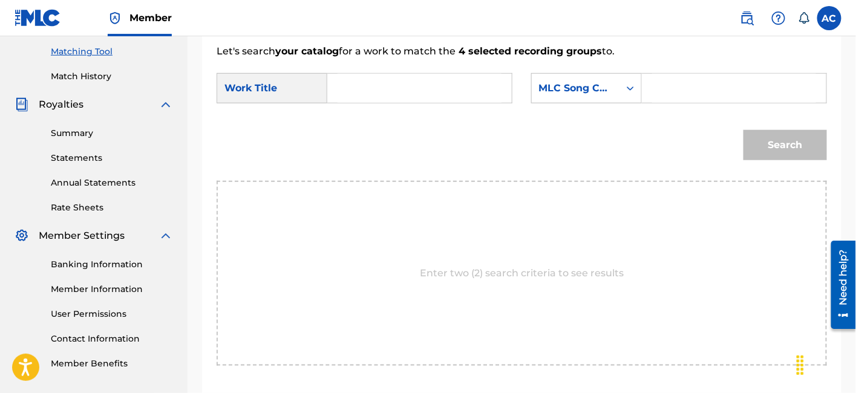
click at [451, 90] on input "Search Form" at bounding box center [420, 88] width 164 height 29
paste input "REAL LOVE"
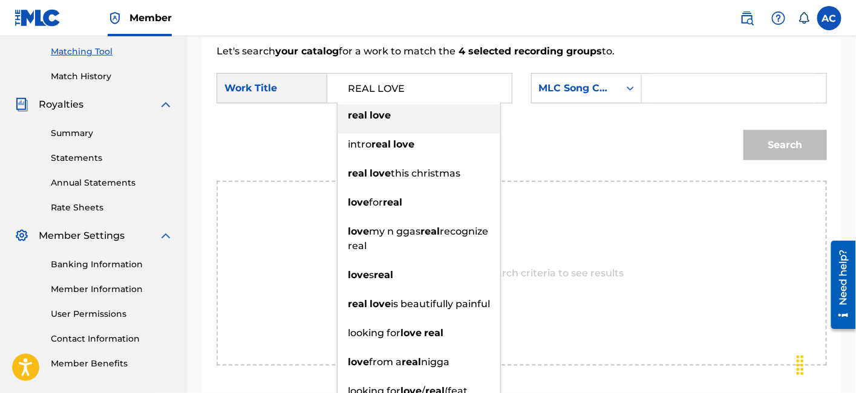
type input "REAL LOVE"
click at [690, 83] on input "Search Form" at bounding box center [734, 88] width 164 height 29
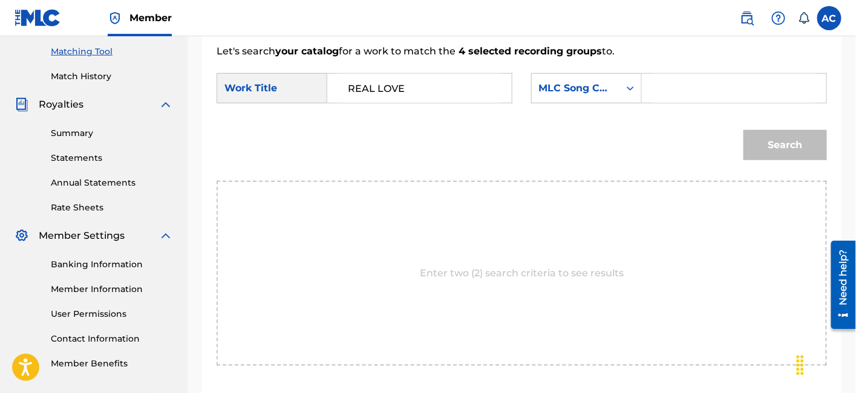
paste input "RN50E8"
type input "RN50E8"
click at [744, 130] on button "Search" at bounding box center [786, 145] width 84 height 30
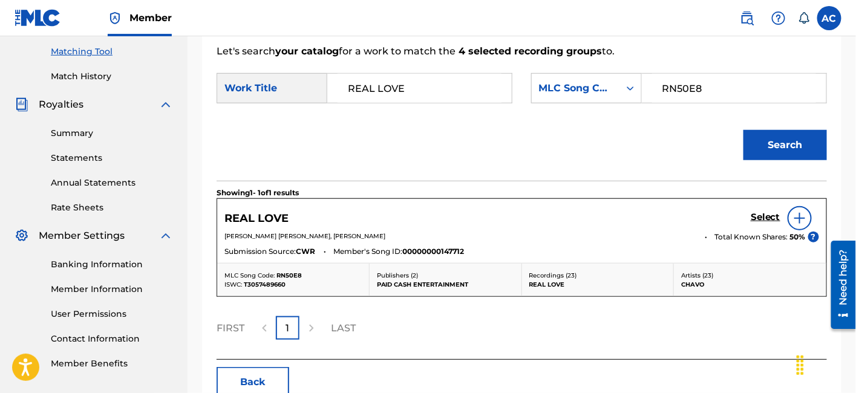
click at [765, 218] on h5 "Select" at bounding box center [766, 217] width 30 height 11
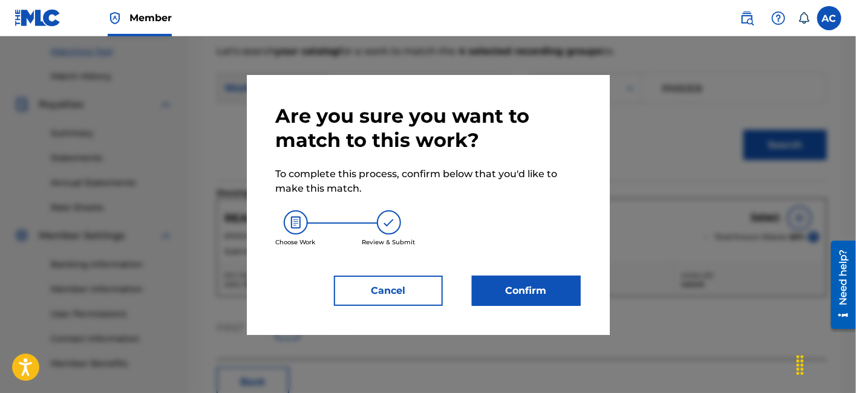
click at [542, 276] on button "Confirm" at bounding box center [526, 291] width 109 height 30
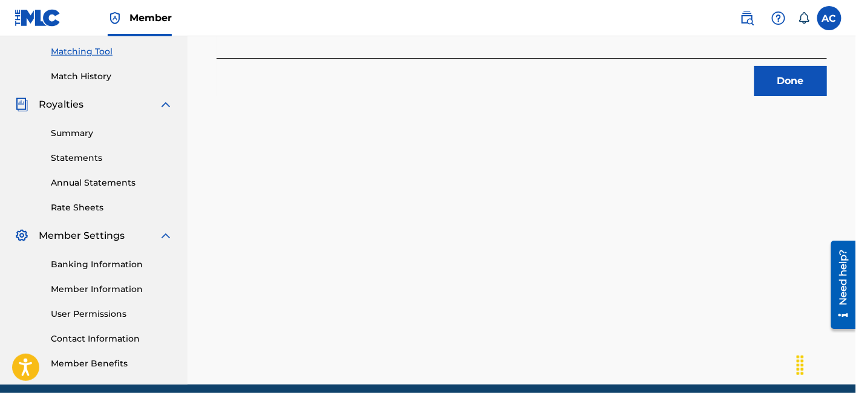
click at [781, 68] on button "Done" at bounding box center [791, 81] width 73 height 30
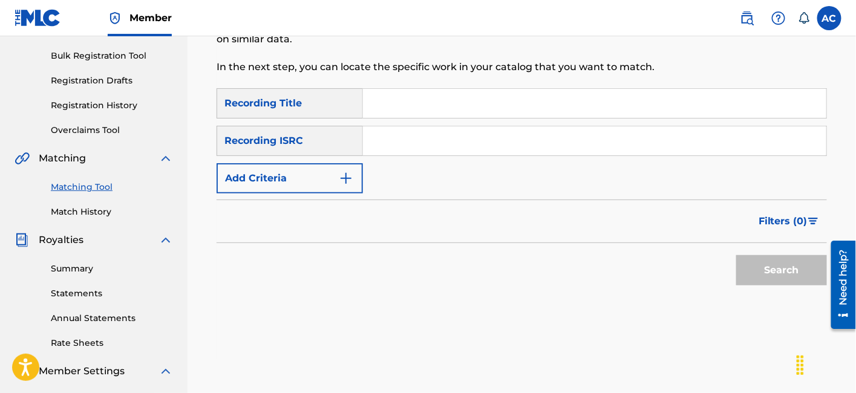
scroll to position [171, 0]
drag, startPoint x: 546, startPoint y: 174, endPoint x: 543, endPoint y: 152, distance: 22.0
click at [543, 152] on div "SearchWithCriteria0a59d989-0950-42ef-a001-05edfe5ae296 Recording Title SearchWi…" at bounding box center [522, 141] width 611 height 105
click at [543, 152] on input "Search Form" at bounding box center [594, 141] width 463 height 29
paste input "USA2P2320517"
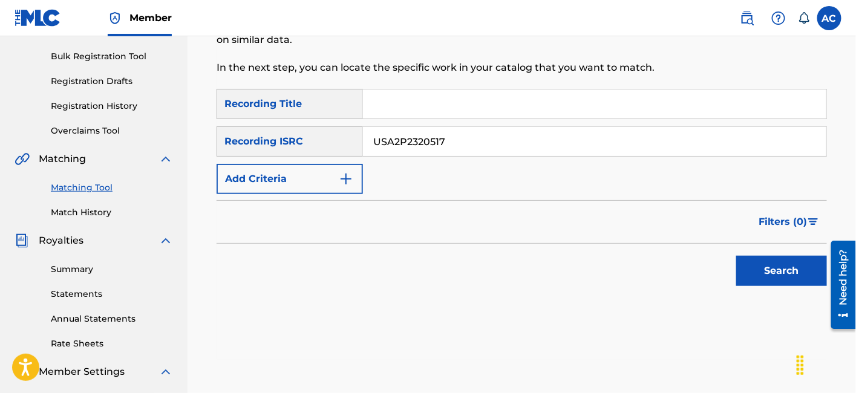
type input "USA2P2320517"
click at [736, 256] on button "Search" at bounding box center [781, 271] width 91 height 30
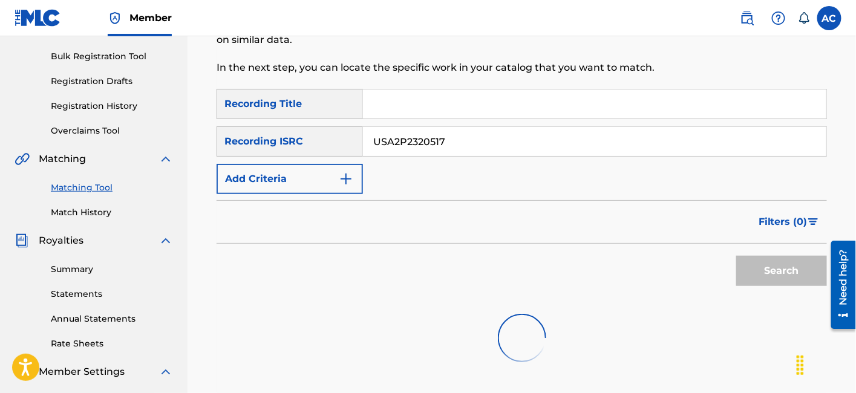
scroll to position [356, 0]
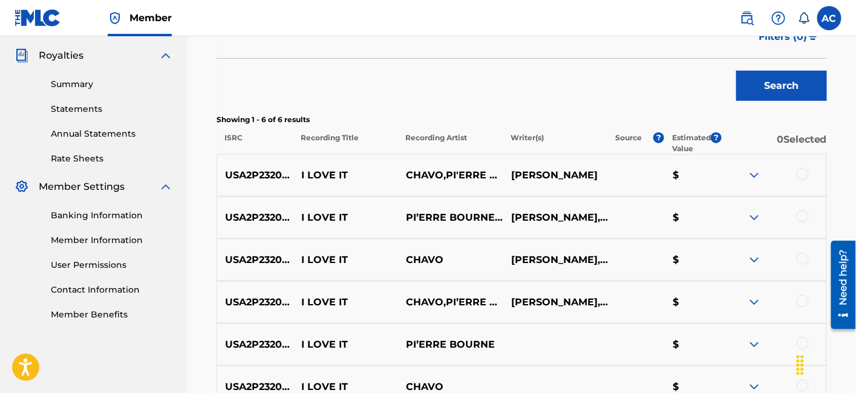
click at [801, 174] on div at bounding box center [803, 174] width 12 height 12
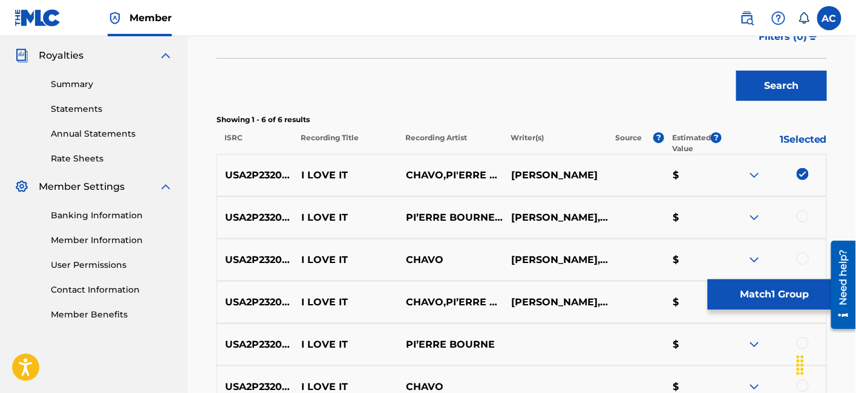
click at [801, 214] on div at bounding box center [803, 217] width 12 height 12
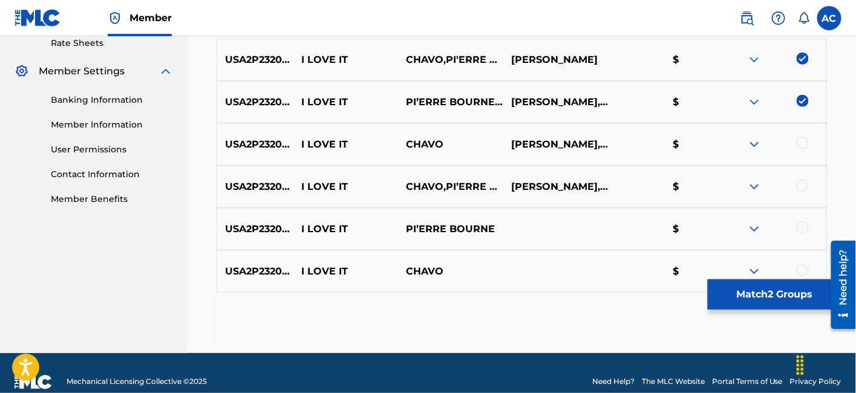
scroll to position [479, 0]
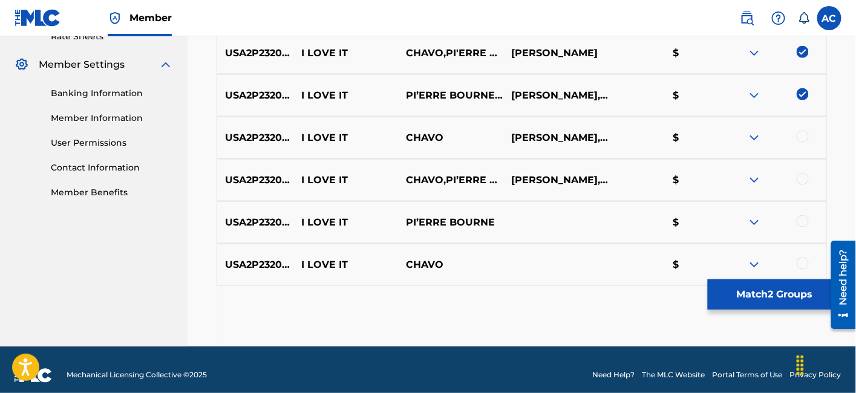
click at [807, 139] on div at bounding box center [803, 137] width 12 height 12
click at [805, 177] on div at bounding box center [803, 179] width 12 height 12
click at [797, 220] on div at bounding box center [803, 221] width 12 height 12
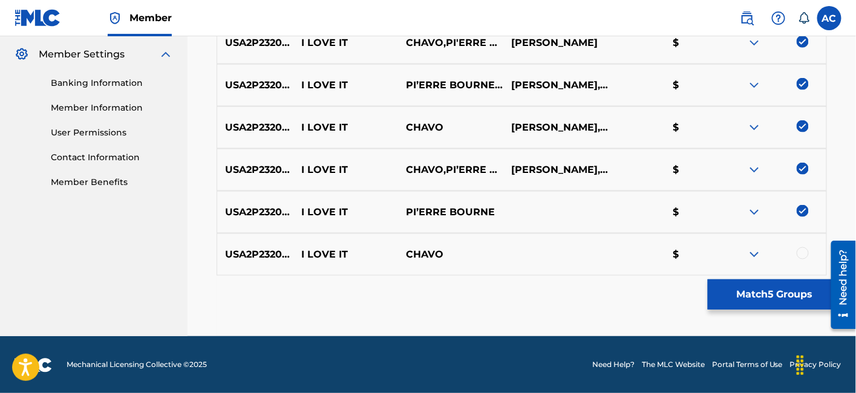
click at [804, 257] on div at bounding box center [803, 253] width 12 height 12
click at [772, 290] on button "Match 6 Groups" at bounding box center [775, 295] width 134 height 30
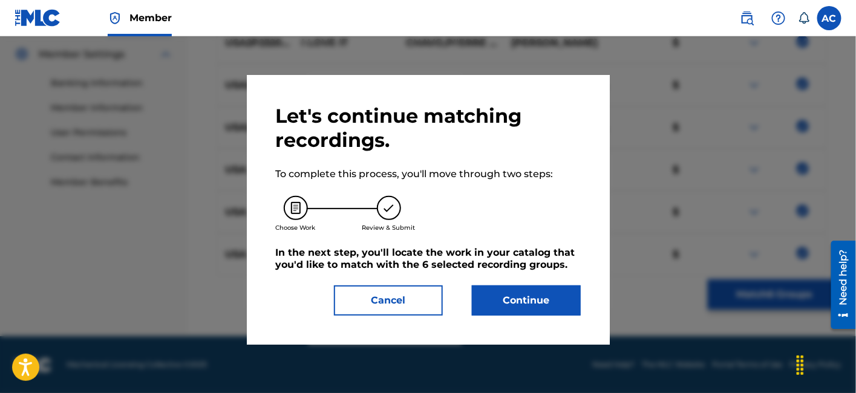
click at [561, 293] on button "Continue" at bounding box center [526, 301] width 109 height 30
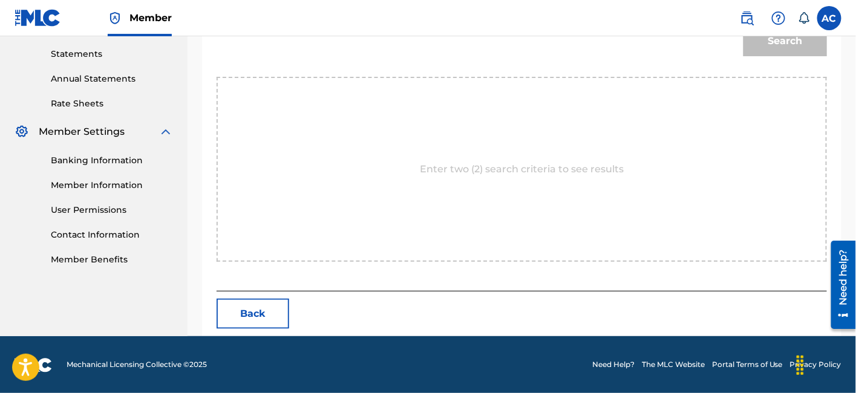
scroll to position [261, 0]
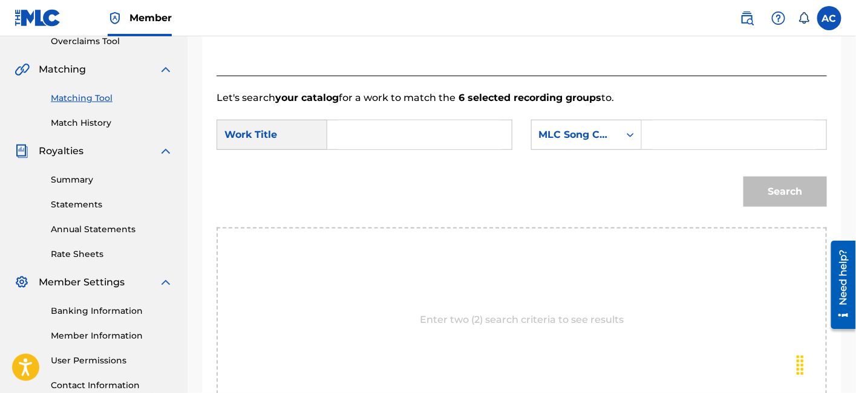
click at [413, 145] on input "Search Form" at bounding box center [420, 134] width 164 height 29
paste input "I LOVE IT"
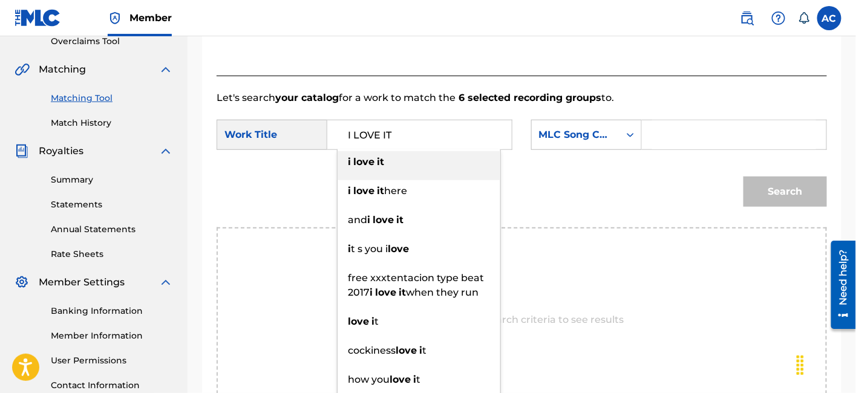
type input "I LOVE IT"
click at [745, 126] on input "Search Form" at bounding box center [734, 134] width 164 height 29
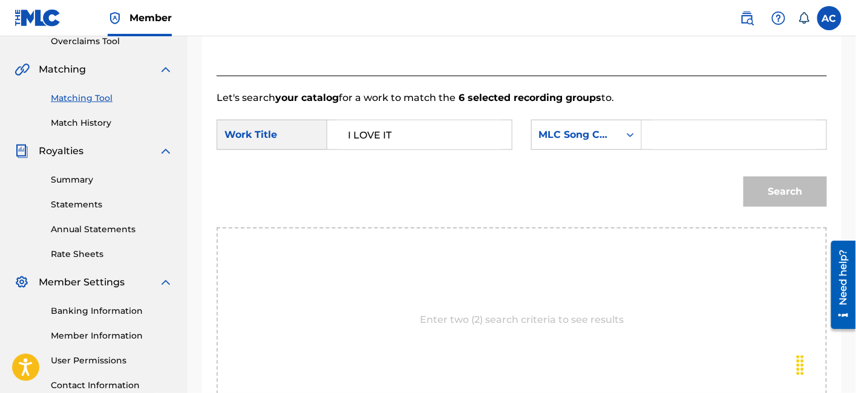
paste input "I247DV"
type input "I247DV"
click at [781, 186] on button "Search" at bounding box center [786, 192] width 84 height 30
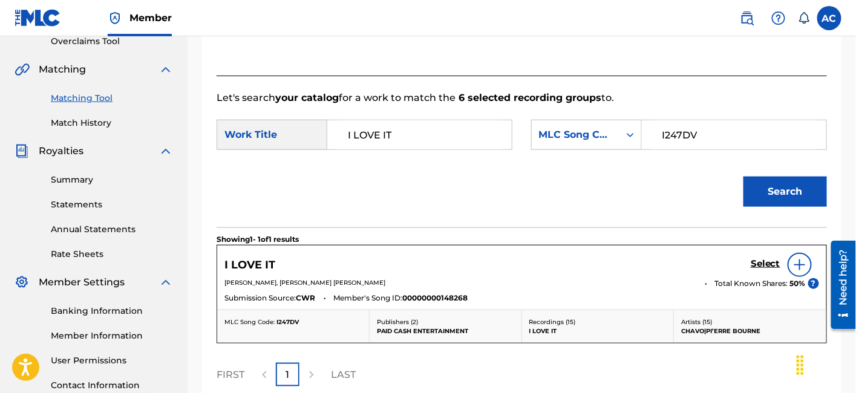
click at [770, 262] on h5 "Select" at bounding box center [766, 263] width 30 height 11
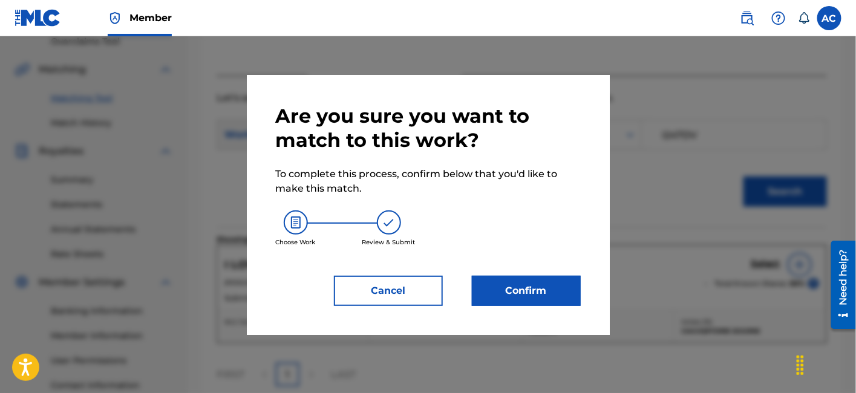
click at [527, 289] on button "Confirm" at bounding box center [526, 291] width 109 height 30
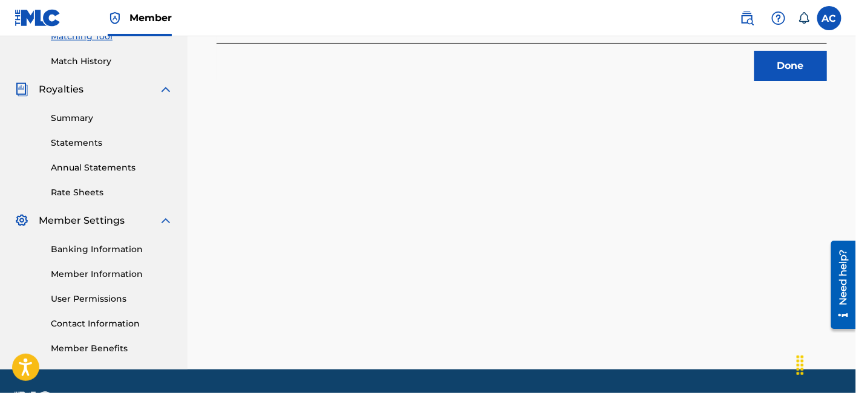
scroll to position [321, 0]
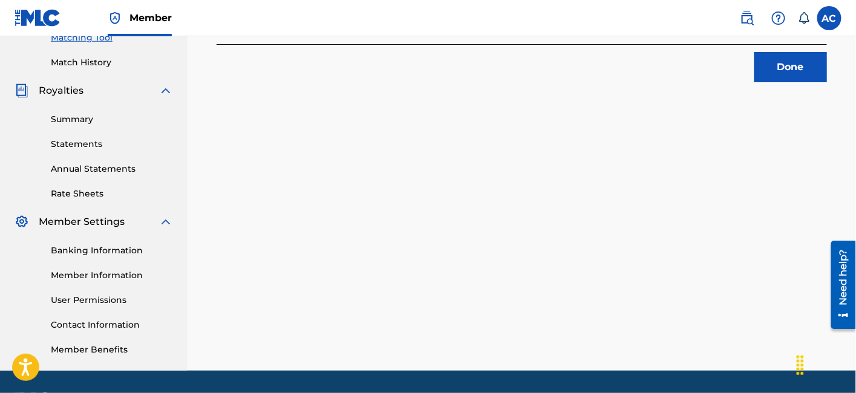
click at [791, 69] on button "Done" at bounding box center [791, 67] width 73 height 30
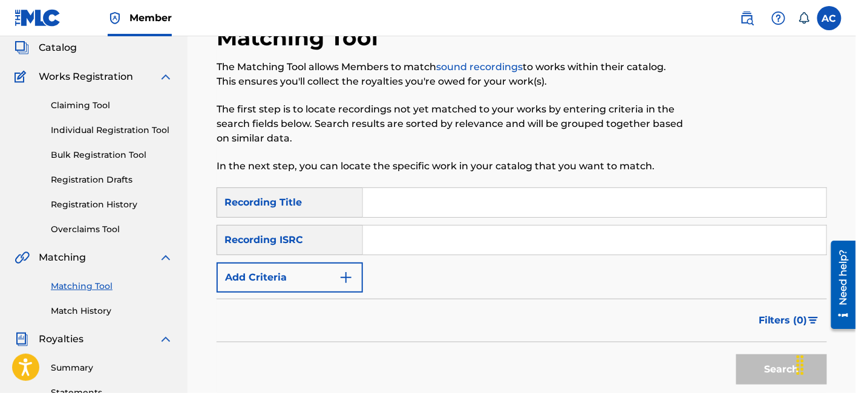
scroll to position [71, 0]
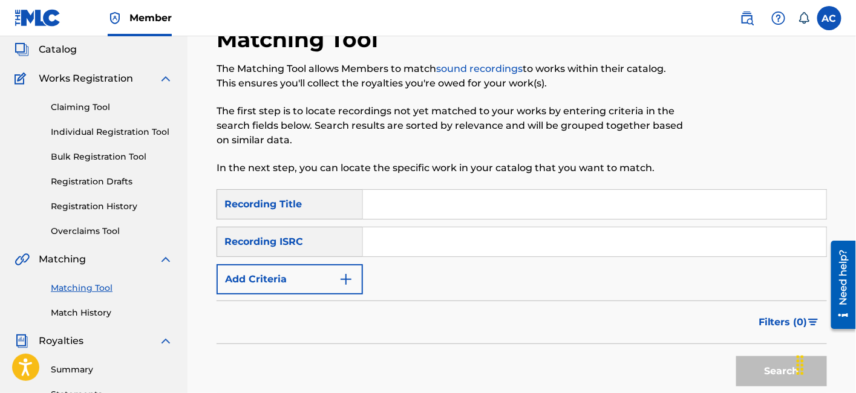
click at [414, 242] on input "Search Form" at bounding box center [594, 242] width 463 height 29
paste input "I247DV"
click at [405, 249] on input "I247DV" at bounding box center [594, 242] width 463 height 29
paste input "USA2P2320517"
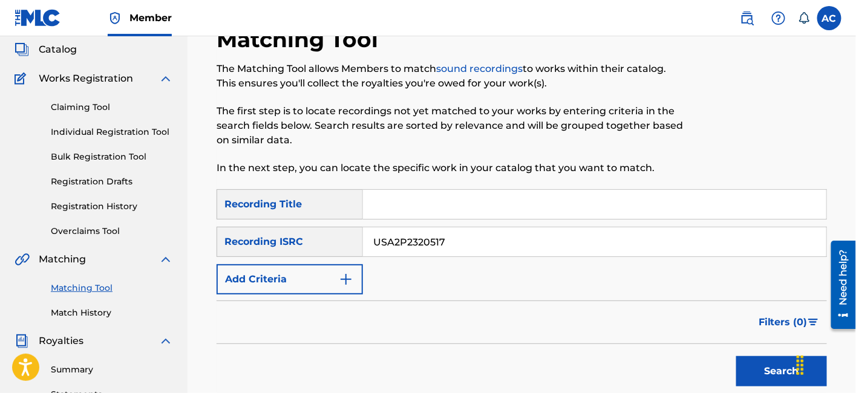
type input "USA2P2320517"
click at [753, 381] on button "Search" at bounding box center [781, 371] width 91 height 30
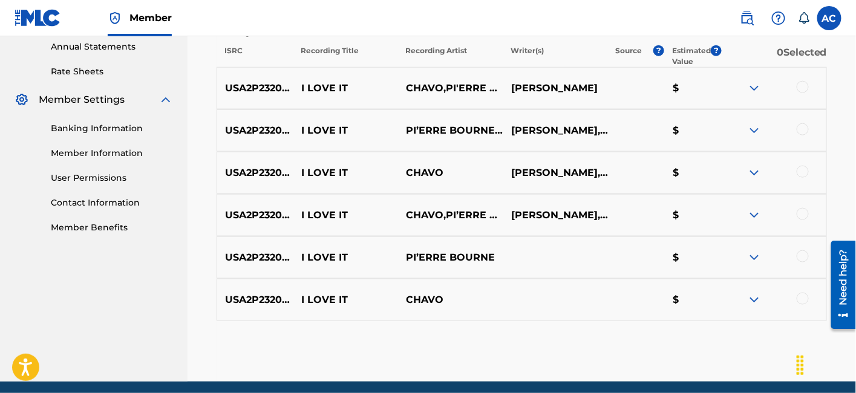
scroll to position [442, 0]
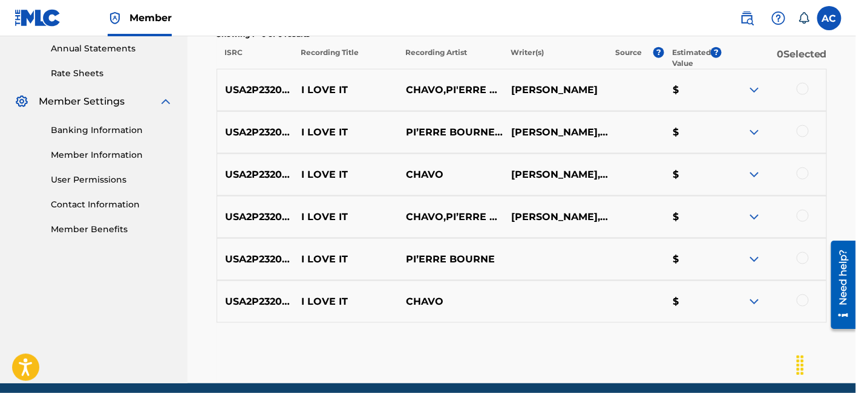
click at [803, 90] on div at bounding box center [803, 89] width 12 height 12
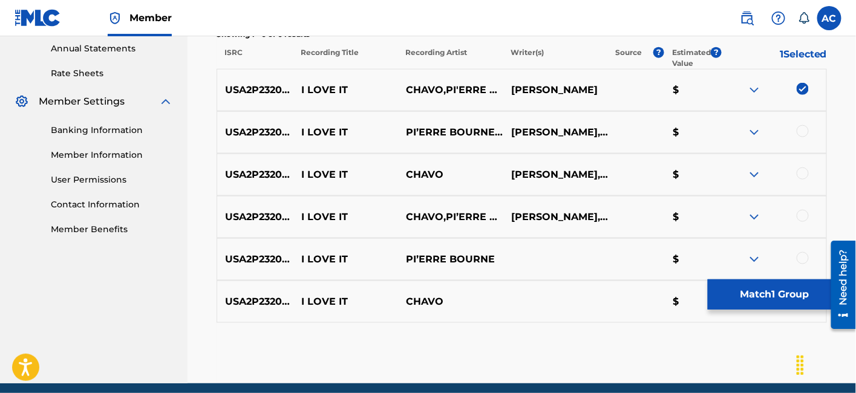
click at [804, 132] on div at bounding box center [803, 131] width 12 height 12
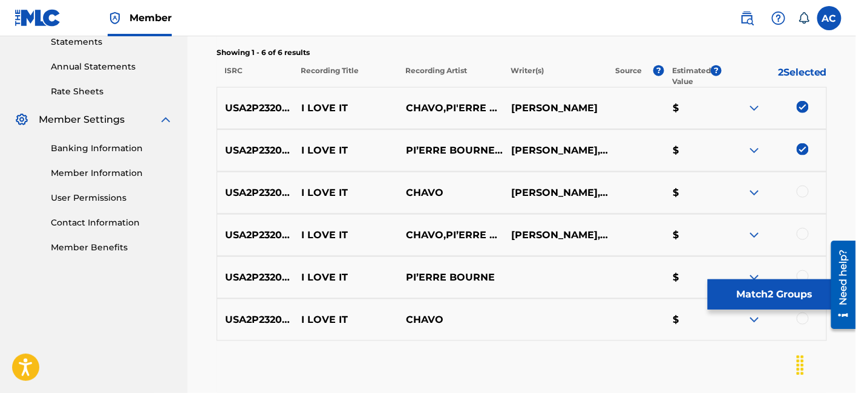
scroll to position [462, 0]
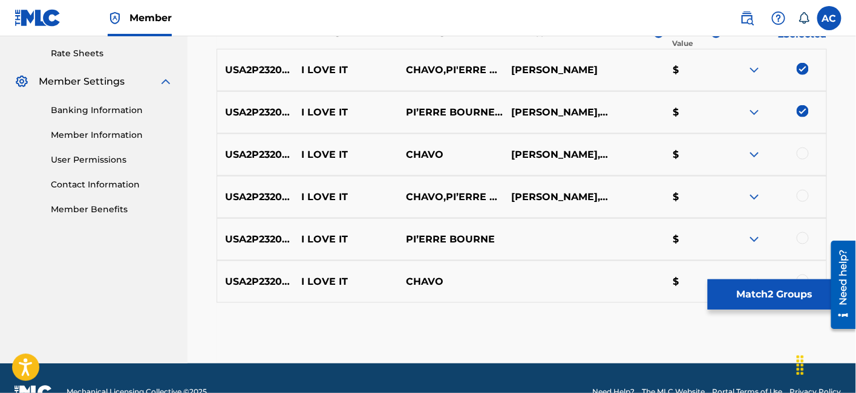
click at [804, 148] on div at bounding box center [803, 154] width 12 height 12
click at [803, 206] on div "USA2P2320517 I LOVE IT CHAVO,PI’ERRE BOURNE JORDAN JENKS, RAYSHAUN SCOTT $" at bounding box center [522, 197] width 611 height 42
click at [804, 198] on div at bounding box center [803, 196] width 12 height 12
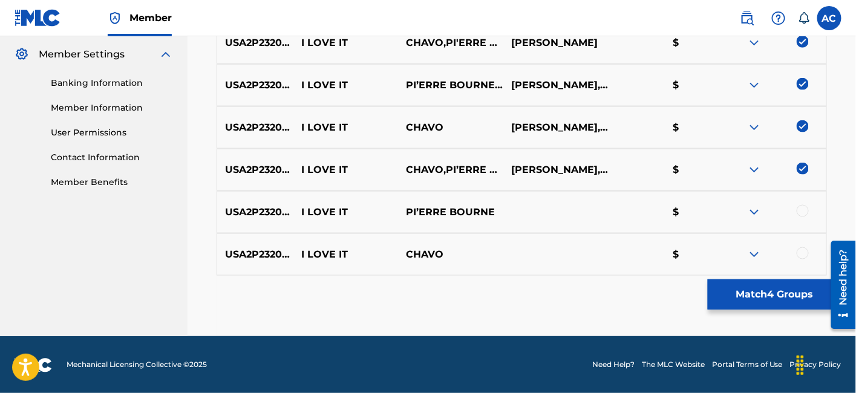
click at [804, 208] on div at bounding box center [803, 211] width 12 height 12
click at [804, 252] on div at bounding box center [803, 253] width 12 height 12
click at [778, 288] on button "Match 6 Groups" at bounding box center [775, 295] width 134 height 30
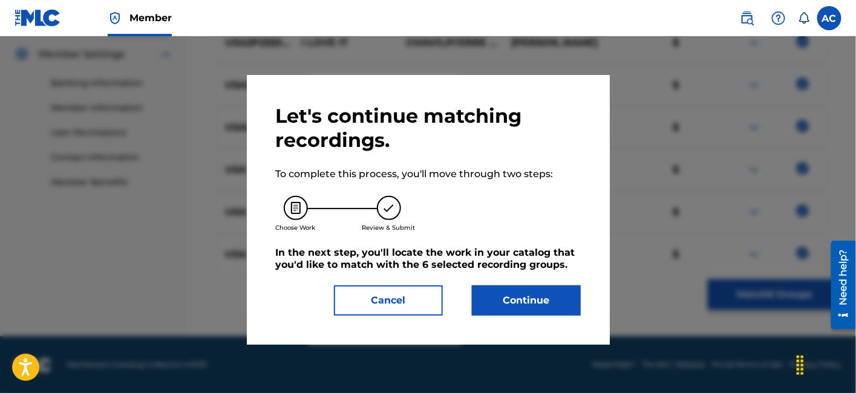
click at [563, 308] on button "Continue" at bounding box center [526, 301] width 109 height 30
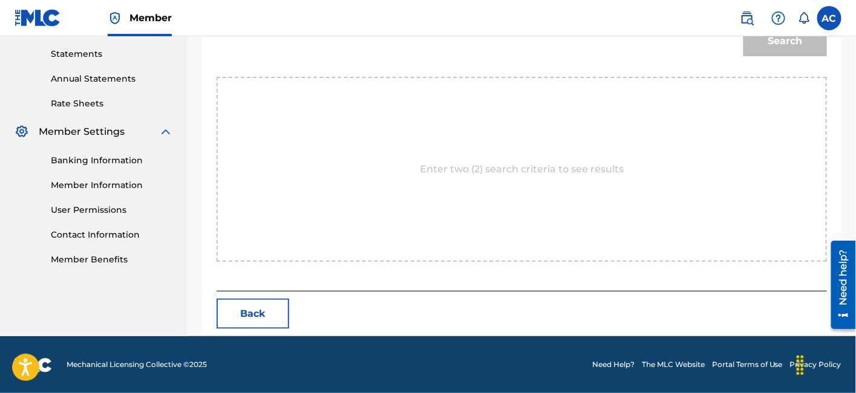
scroll to position [237, 0]
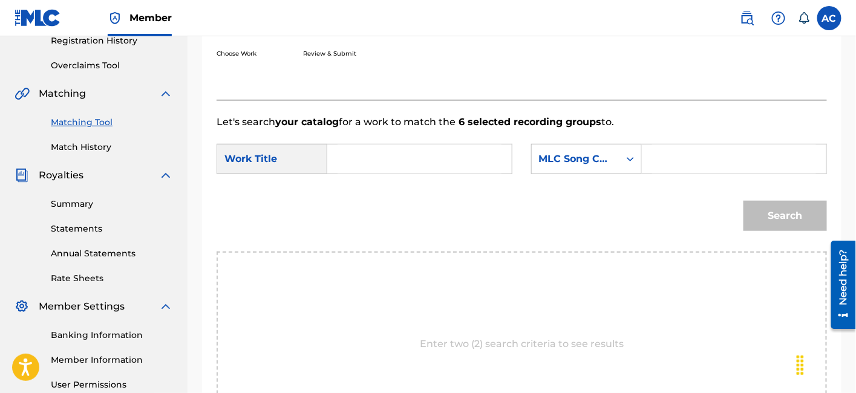
click at [465, 170] on input "Search Form" at bounding box center [420, 159] width 164 height 29
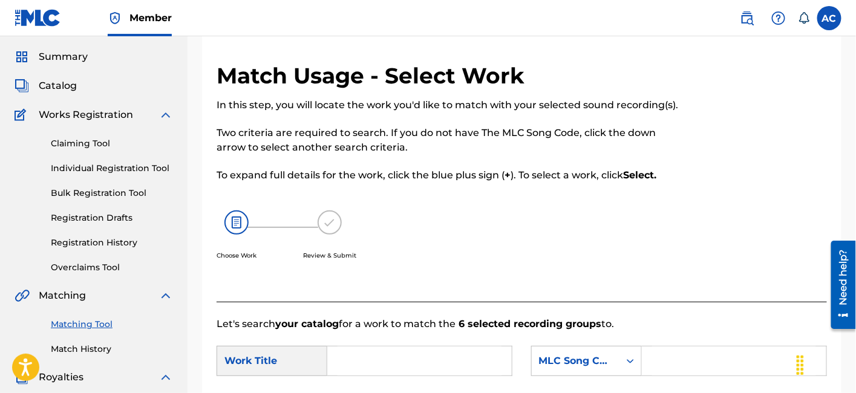
scroll to position [0, 0]
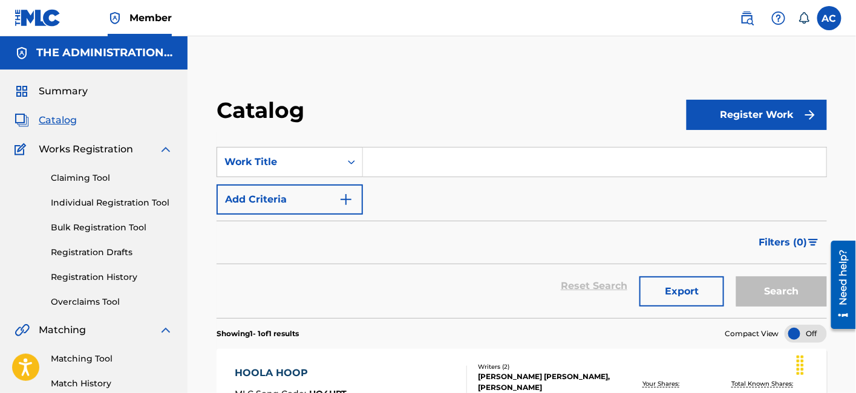
click at [99, 356] on link "Matching Tool" at bounding box center [112, 359] width 122 height 13
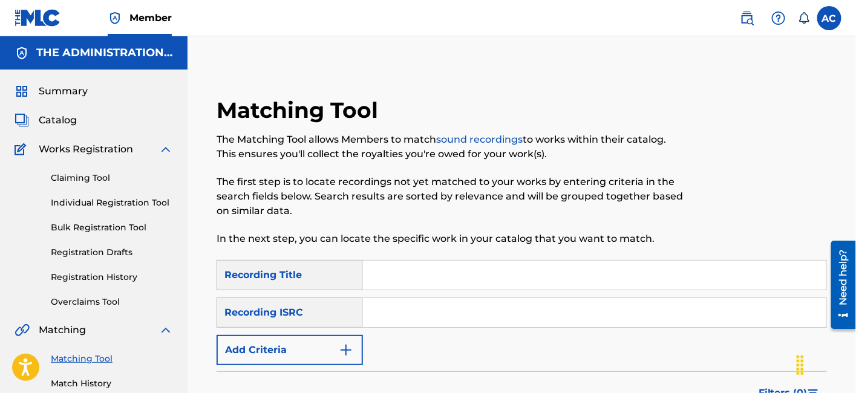
click at [420, 311] on input "Search Form" at bounding box center [594, 312] width 463 height 29
paste input "USA2P2320529"
type input "USA2P2320529"
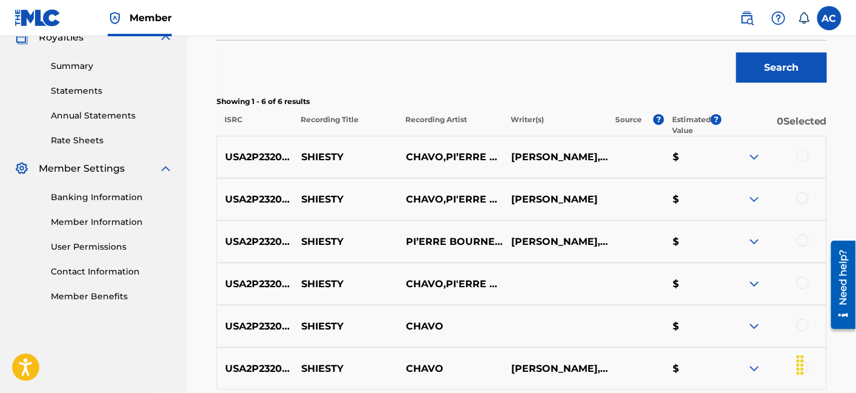
scroll to position [376, 0]
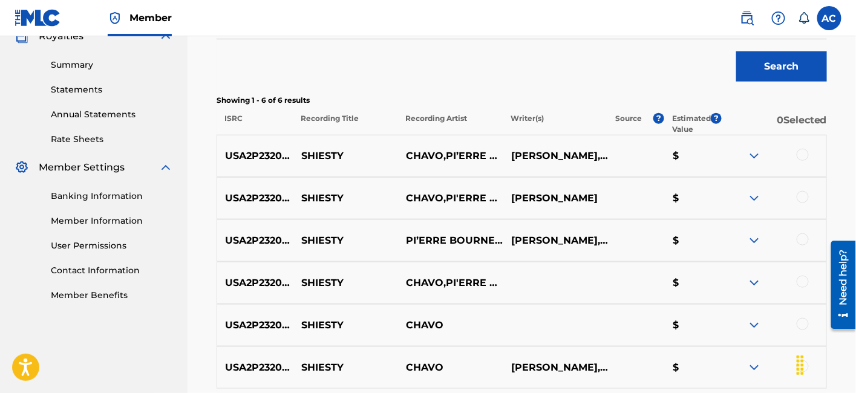
click at [806, 158] on div at bounding box center [803, 155] width 12 height 12
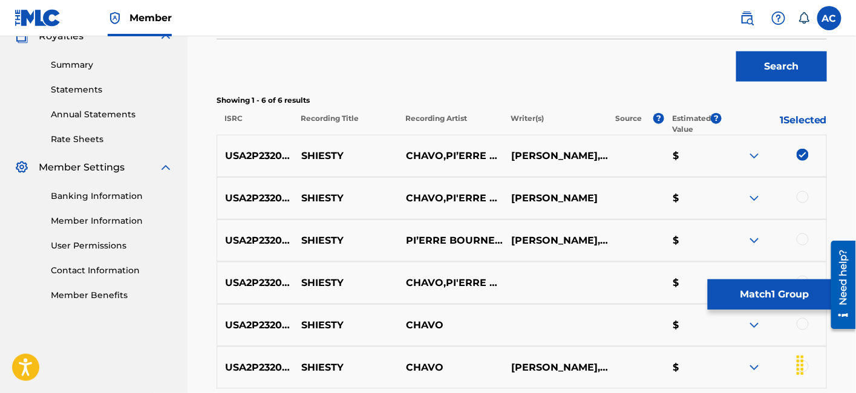
click at [804, 194] on div at bounding box center [803, 197] width 12 height 12
click at [802, 239] on div at bounding box center [803, 240] width 12 height 12
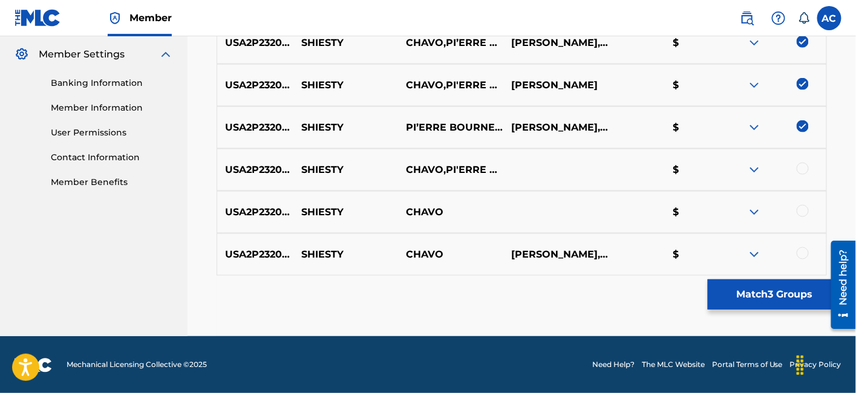
click at [804, 167] on div at bounding box center [803, 169] width 12 height 12
click at [801, 208] on div at bounding box center [803, 211] width 12 height 12
click at [800, 255] on div at bounding box center [803, 253] width 12 height 12
click at [774, 303] on button "Match 6 Groups" at bounding box center [775, 295] width 134 height 30
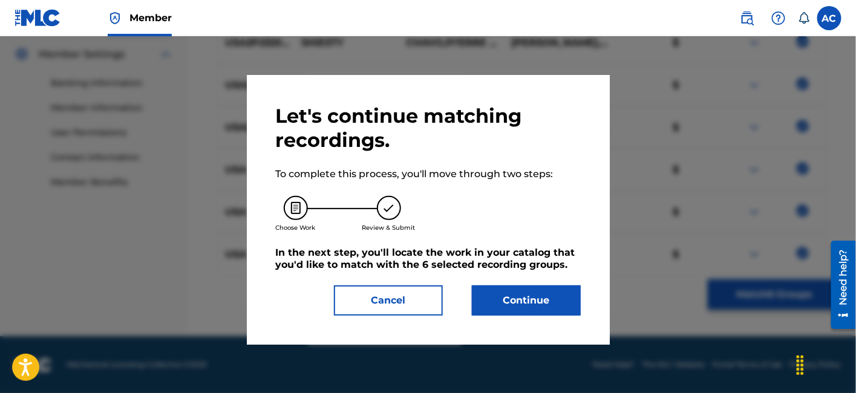
click at [519, 301] on button "Continue" at bounding box center [526, 301] width 109 height 30
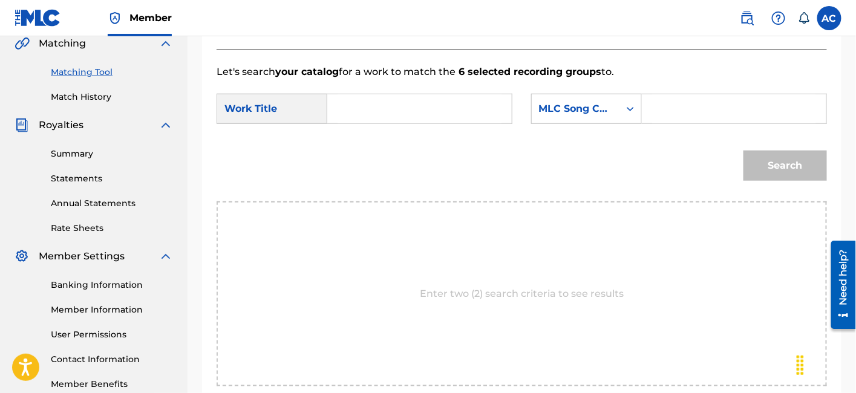
scroll to position [284, 0]
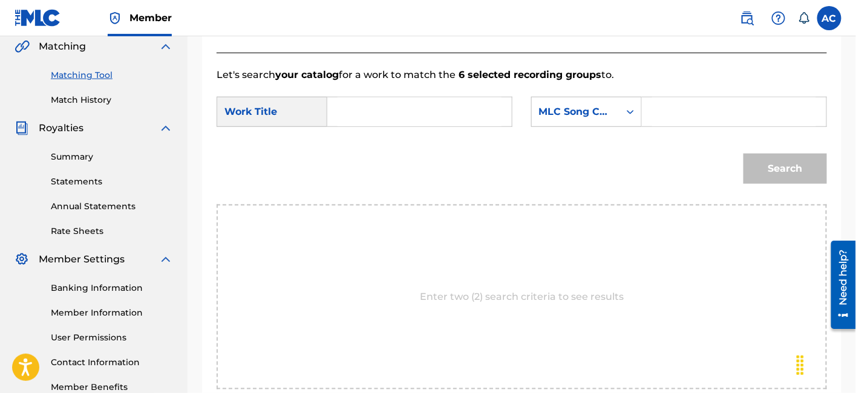
click at [426, 123] on input "Search Form" at bounding box center [420, 111] width 164 height 29
paste input "SHIESTY"
type input "SHIESTY"
click at [718, 111] on input "Search Form" at bounding box center [734, 111] width 164 height 29
paste input "S47KGX"
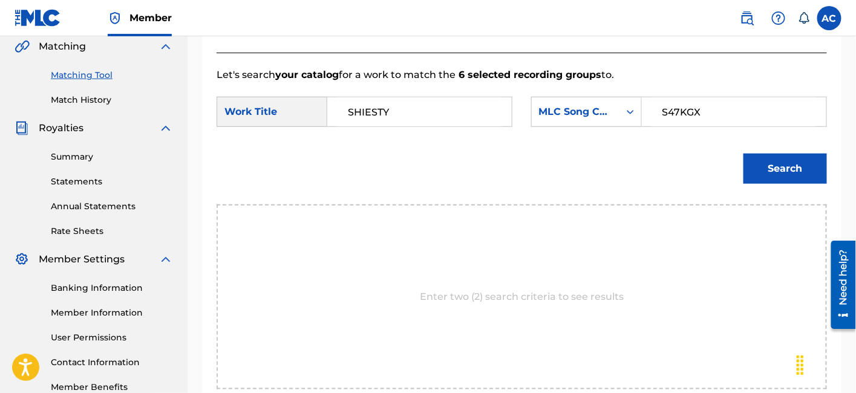
type input "S47KGX"
click at [744, 154] on button "Search" at bounding box center [786, 169] width 84 height 30
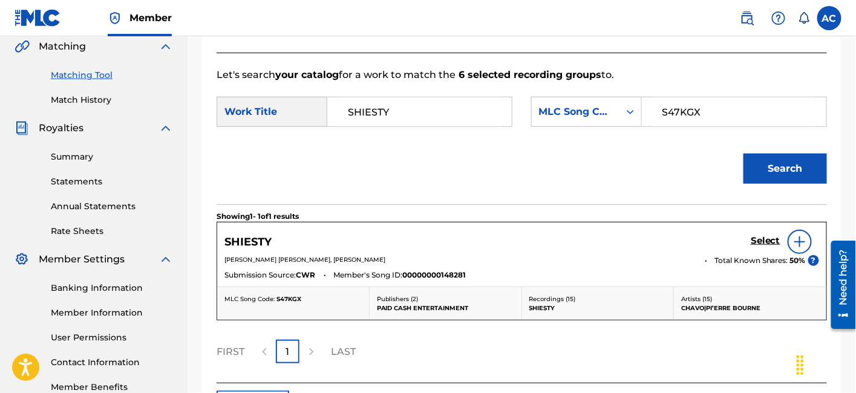
click at [758, 239] on h5 "Select" at bounding box center [766, 240] width 30 height 11
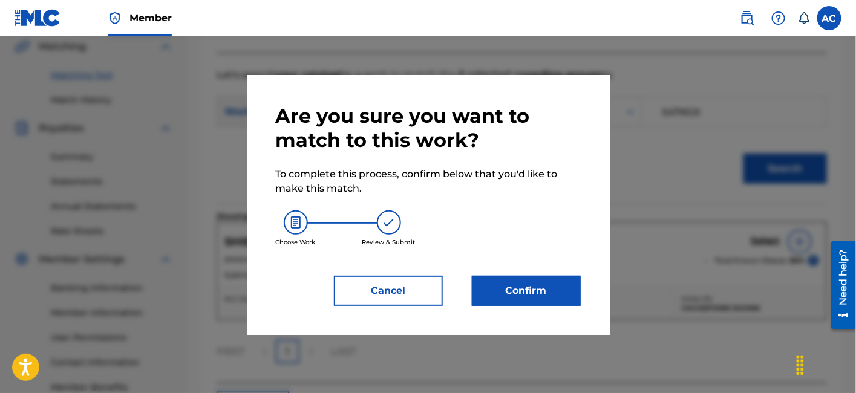
click at [567, 299] on button "Confirm" at bounding box center [526, 291] width 109 height 30
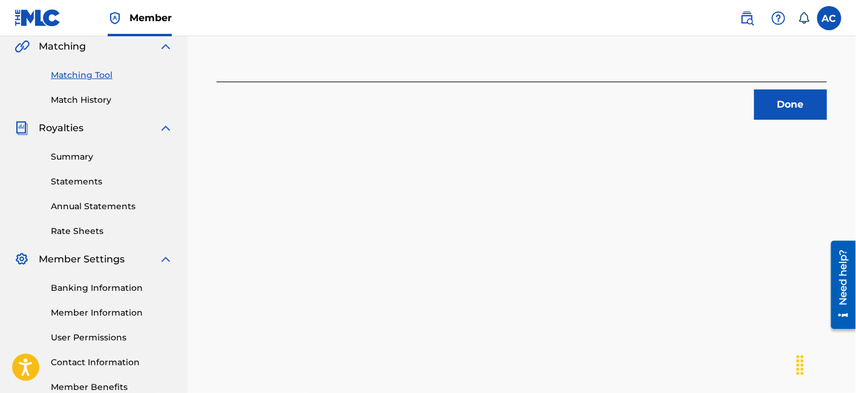
click at [782, 102] on button "Done" at bounding box center [791, 105] width 73 height 30
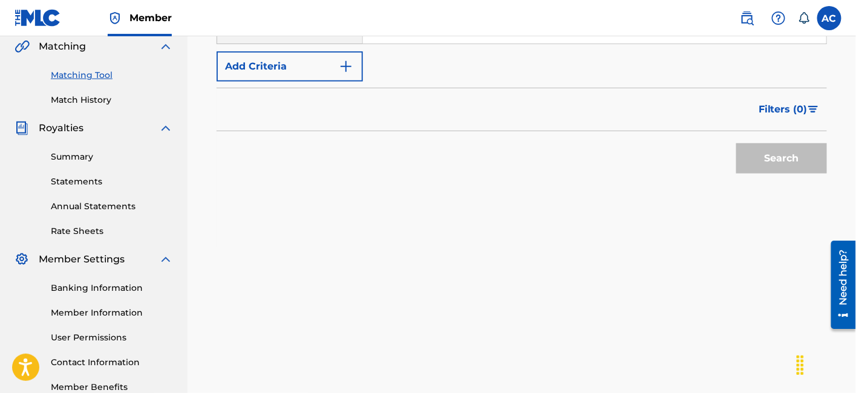
scroll to position [204, 0]
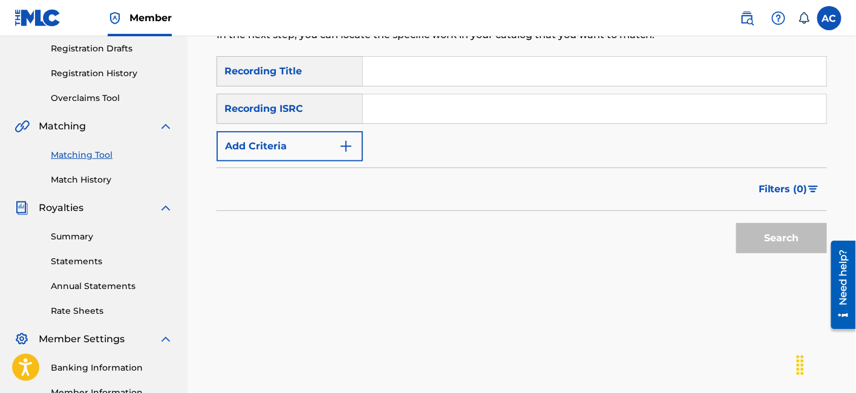
click at [460, 113] on input "Search Form" at bounding box center [594, 108] width 463 height 29
paste input "QZNWS2470552"
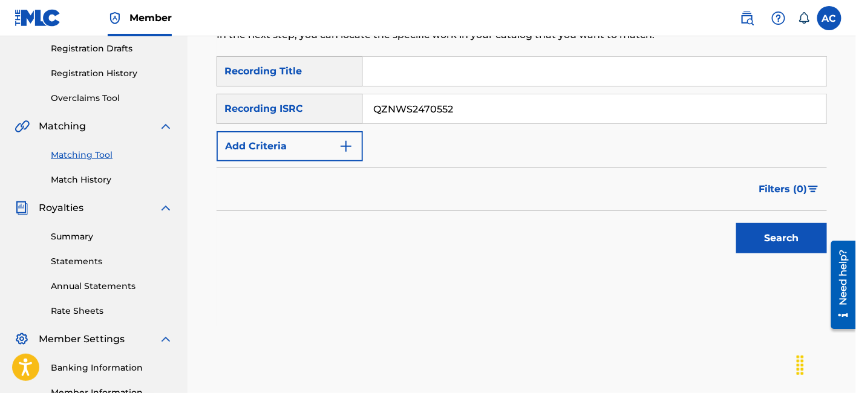
type input "QZNWS2470552"
click at [778, 239] on button "Search" at bounding box center [781, 238] width 91 height 30
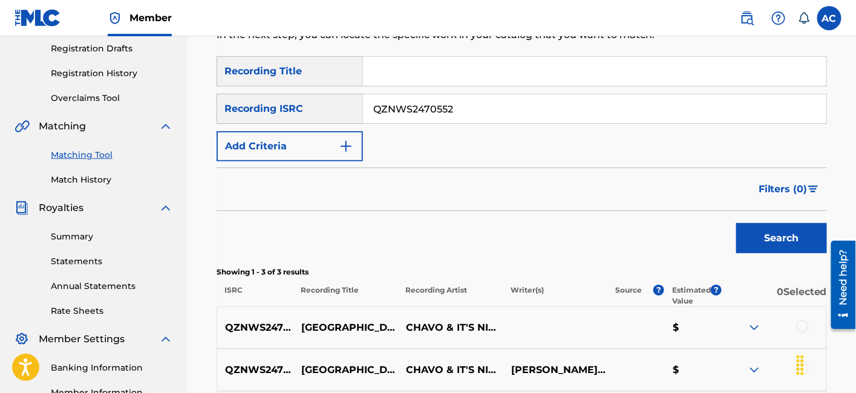
scroll to position [336, 0]
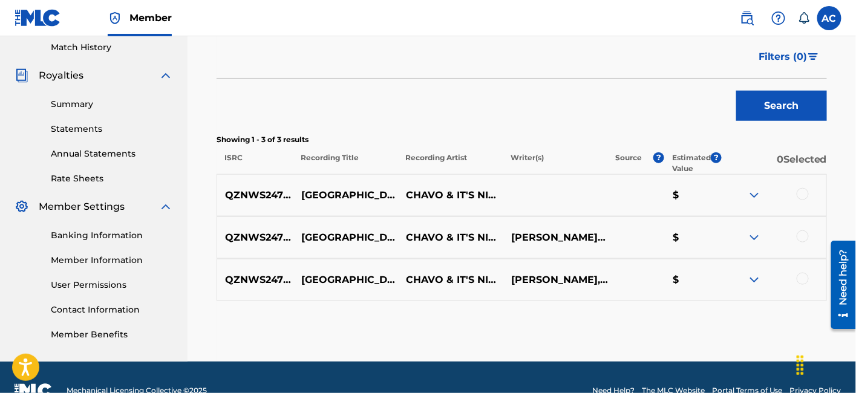
click at [801, 193] on div at bounding box center [803, 194] width 12 height 12
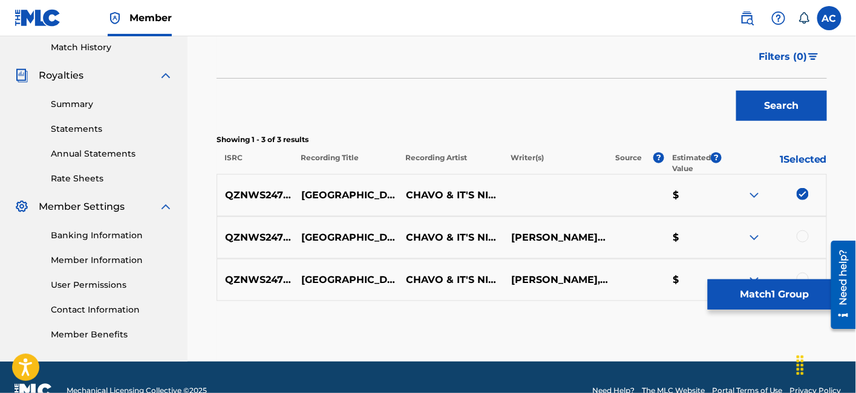
click at [801, 232] on div at bounding box center [803, 237] width 12 height 12
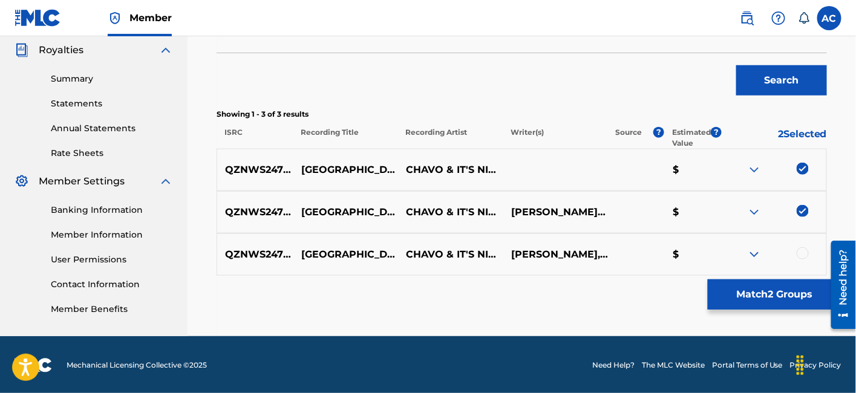
click at [801, 256] on div at bounding box center [803, 253] width 12 height 12
click at [774, 298] on button "Match 3 Groups" at bounding box center [775, 295] width 134 height 30
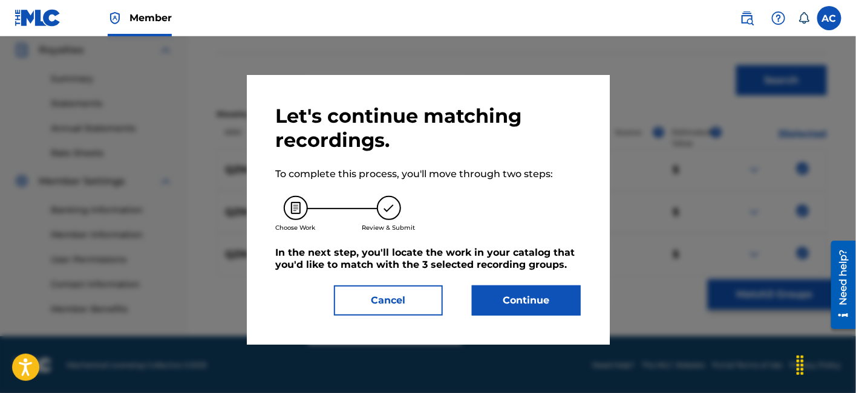
click at [581, 305] on div "Let's continue matching recordings. To complete this process, you'll move throu…" at bounding box center [428, 210] width 363 height 270
click at [543, 301] on button "Continue" at bounding box center [526, 301] width 109 height 30
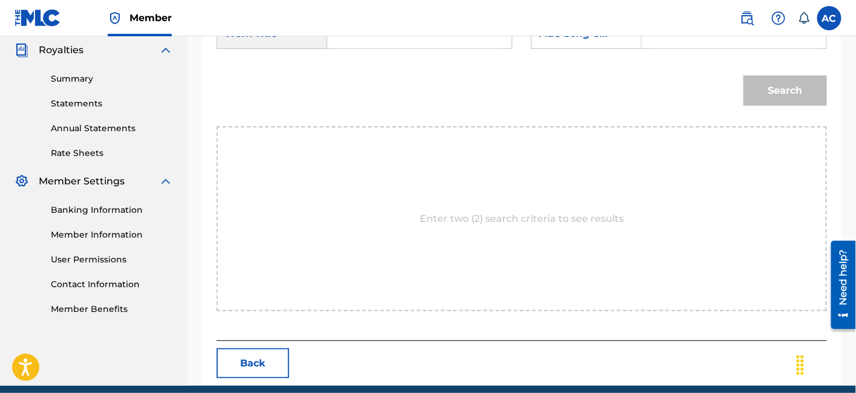
scroll to position [262, 0]
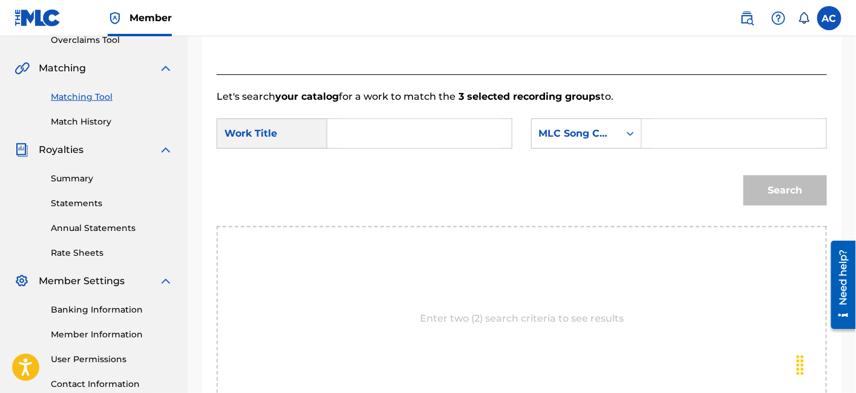
click at [433, 128] on input "Search Form" at bounding box center [420, 133] width 164 height 29
paste input "[GEOGRAPHIC_DATA]"
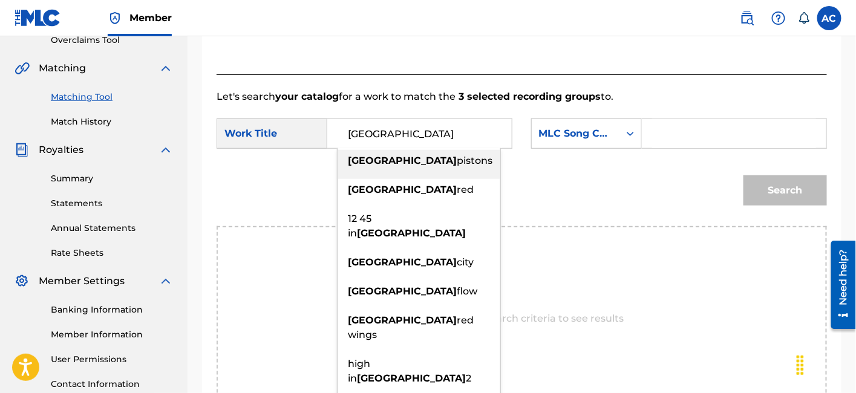
type input "[GEOGRAPHIC_DATA]"
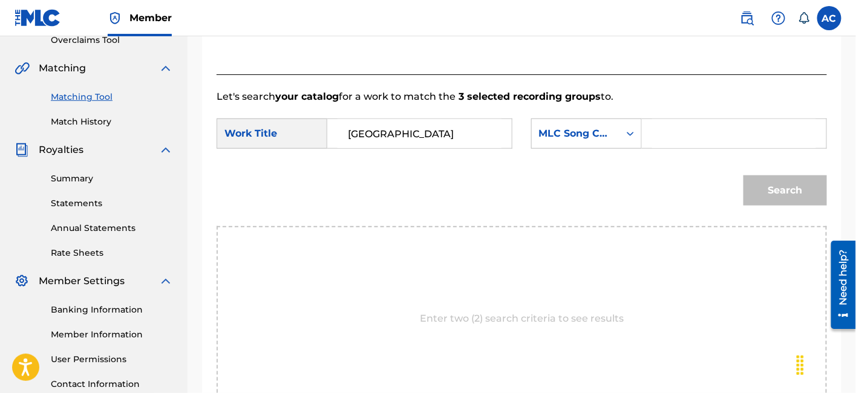
click at [687, 143] on input "Search Form" at bounding box center [734, 133] width 164 height 29
paste input "DQ4P20"
type input "DQ4P20"
click at [784, 165] on div "Search" at bounding box center [783, 187] width 90 height 48
click at [786, 183] on button "Search" at bounding box center [786, 190] width 84 height 30
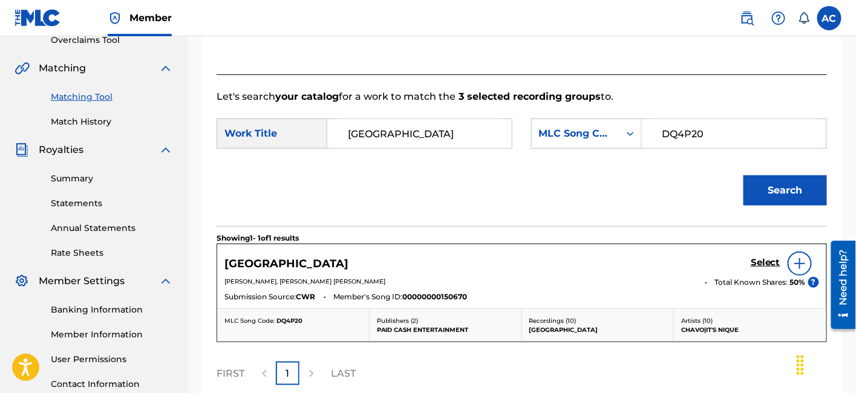
click at [773, 268] on link "Select" at bounding box center [766, 263] width 30 height 13
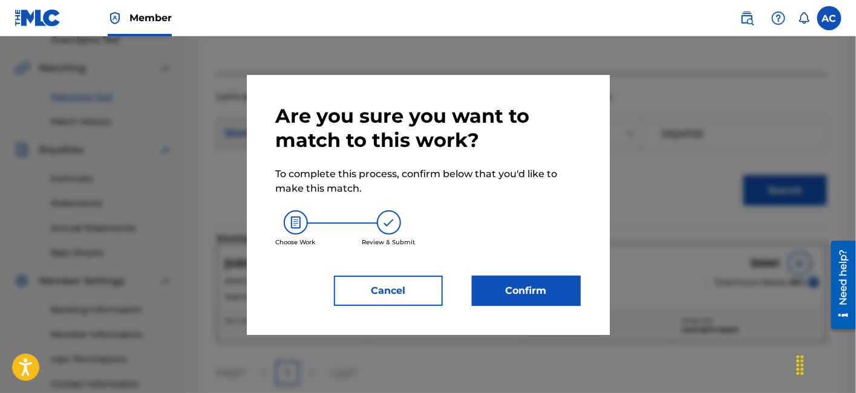
click at [555, 276] on button "Confirm" at bounding box center [526, 291] width 109 height 30
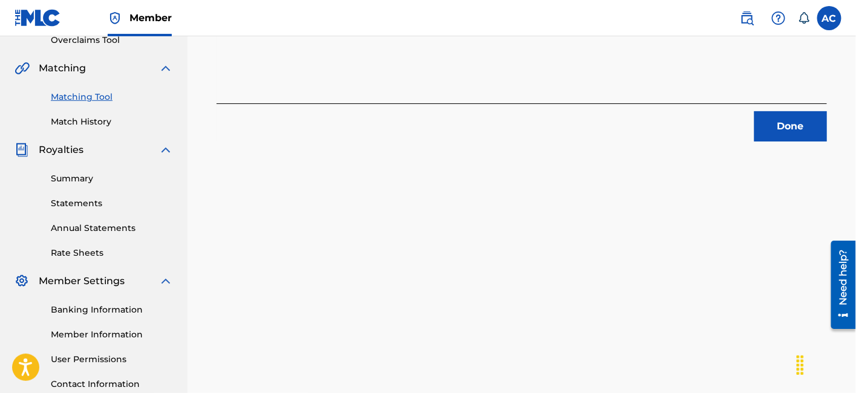
click at [773, 128] on button "Done" at bounding box center [791, 126] width 73 height 30
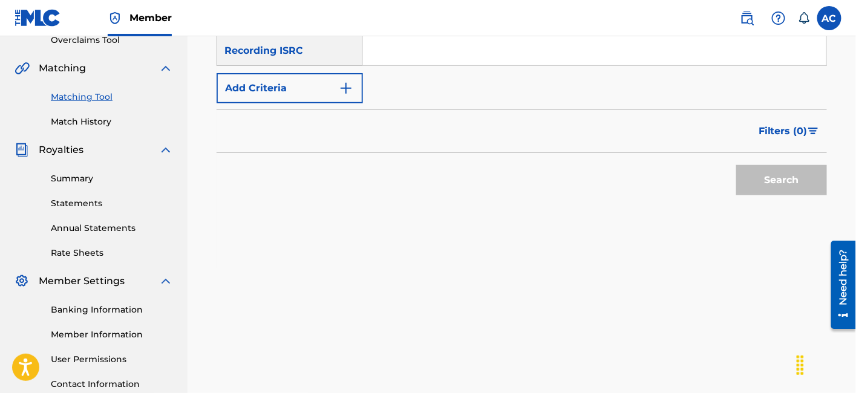
click at [451, 51] on input "Search Form" at bounding box center [594, 50] width 463 height 29
paste input "USLD91733757"
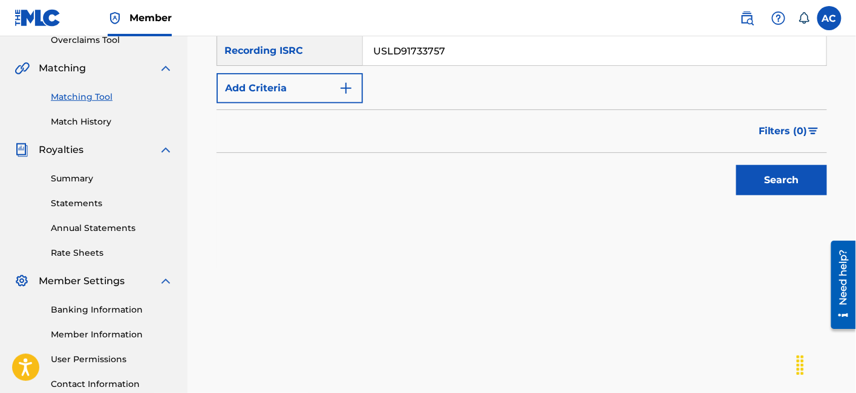
type input "USLD91733757"
click at [736, 165] on button "Search" at bounding box center [781, 180] width 91 height 30
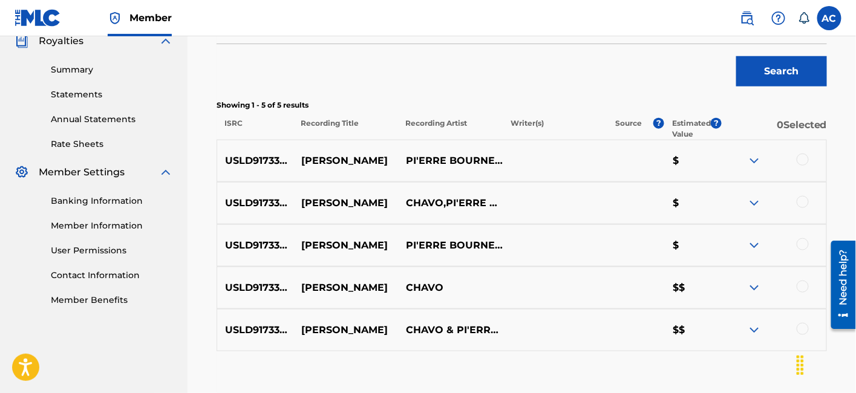
scroll to position [380, 0]
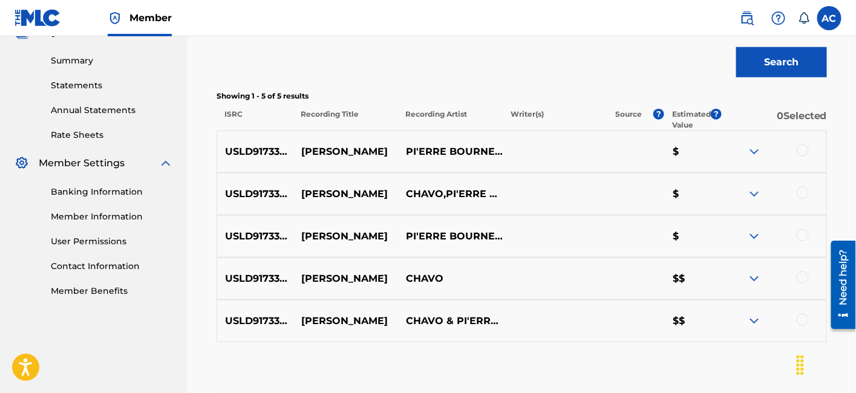
click at [804, 152] on div at bounding box center [803, 151] width 12 height 12
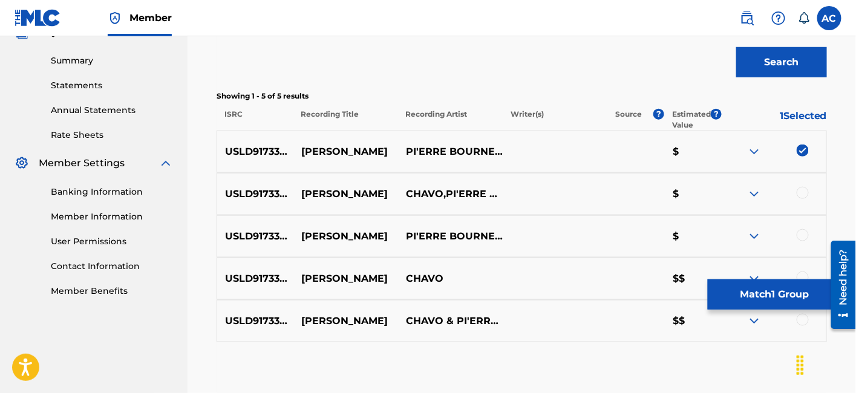
click at [805, 194] on div at bounding box center [803, 193] width 12 height 12
click at [804, 235] on div at bounding box center [803, 235] width 12 height 12
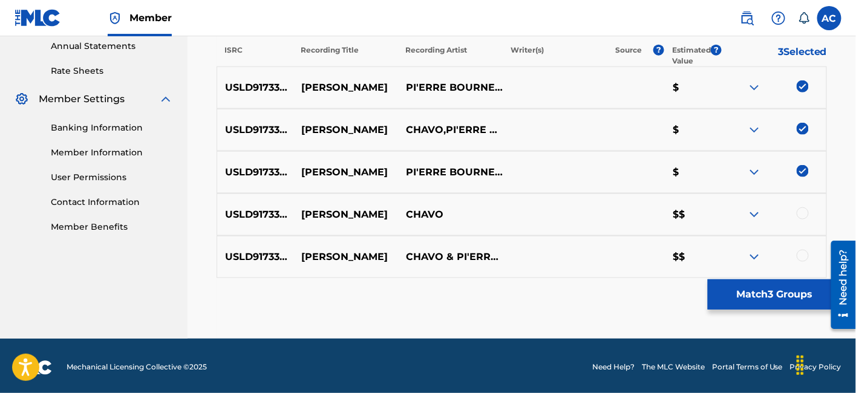
scroll to position [447, 0]
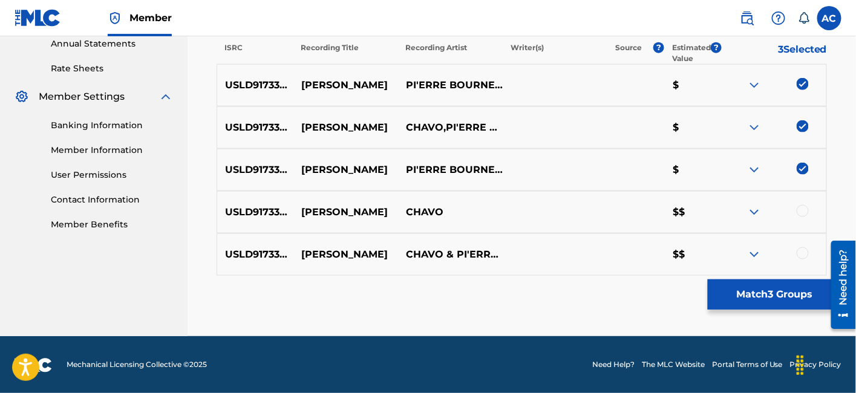
click at [807, 212] on div at bounding box center [803, 211] width 12 height 12
click at [804, 252] on div at bounding box center [803, 253] width 12 height 12
click at [768, 296] on button "Match 5 Groups" at bounding box center [775, 295] width 134 height 30
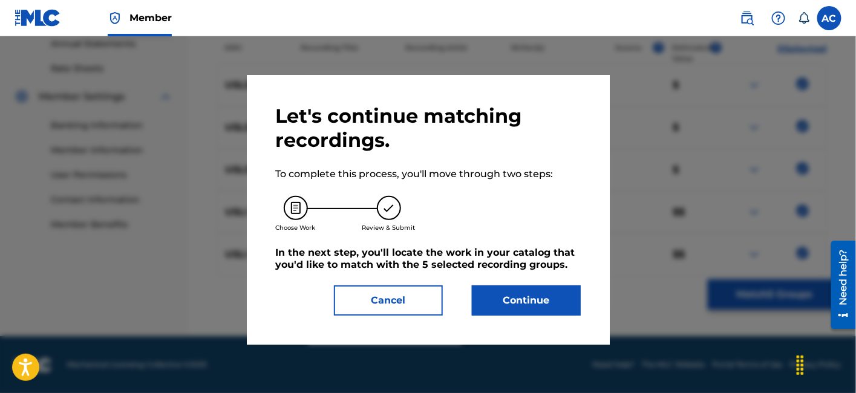
click at [550, 300] on button "Continue" at bounding box center [526, 301] width 109 height 30
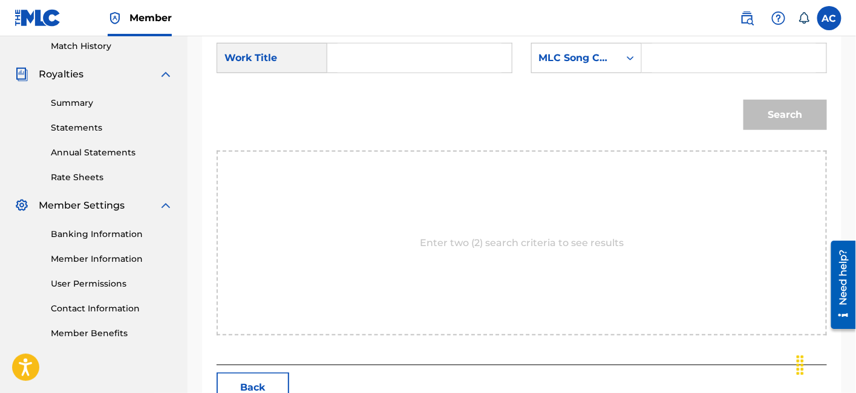
scroll to position [336, 0]
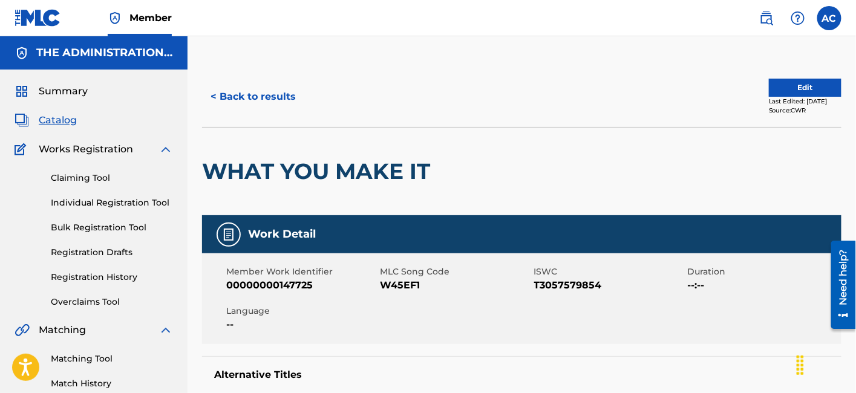
click at [401, 283] on span "W45EF1" at bounding box center [455, 285] width 151 height 15
copy span "W45EF1"
drag, startPoint x: 263, startPoint y: 99, endPoint x: 427, endPoint y: 73, distance: 166.0
click at [427, 73] on div "< Back to results Edit Last Edited: [DATE] Source: CWR" at bounding box center [522, 97] width 640 height 61
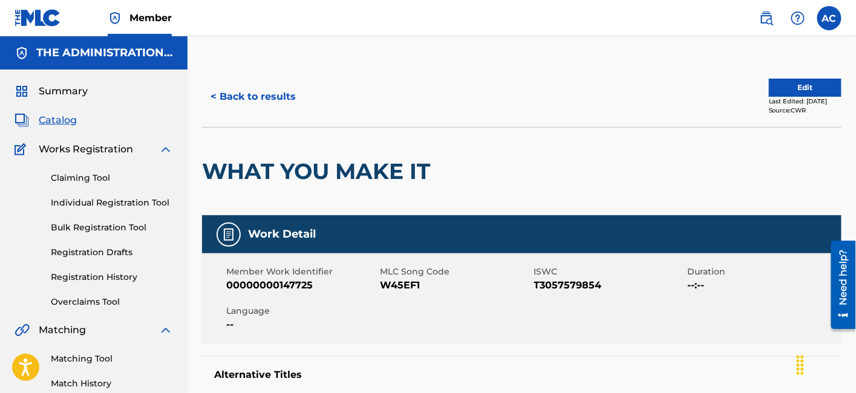
click at [267, 95] on button "< Back to results" at bounding box center [253, 97] width 102 height 30
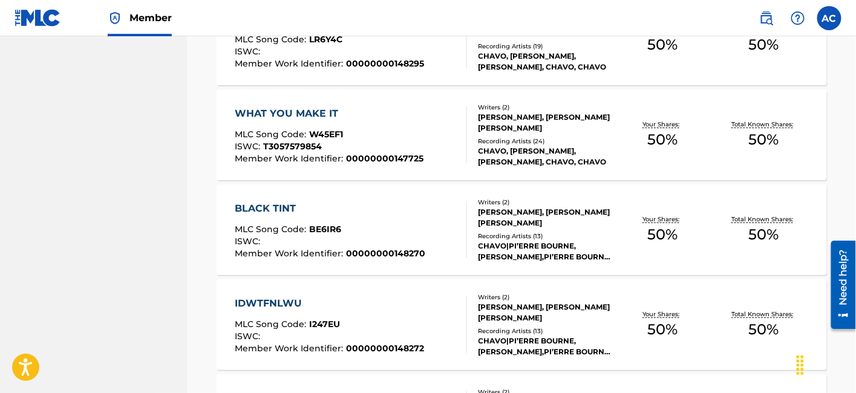
scroll to position [3205, 0]
click at [387, 217] on div "BLACK TINT MLC Song Code : BE6IR6 ISWC : Member Work Identifier : 00000000148270" at bounding box center [330, 229] width 191 height 57
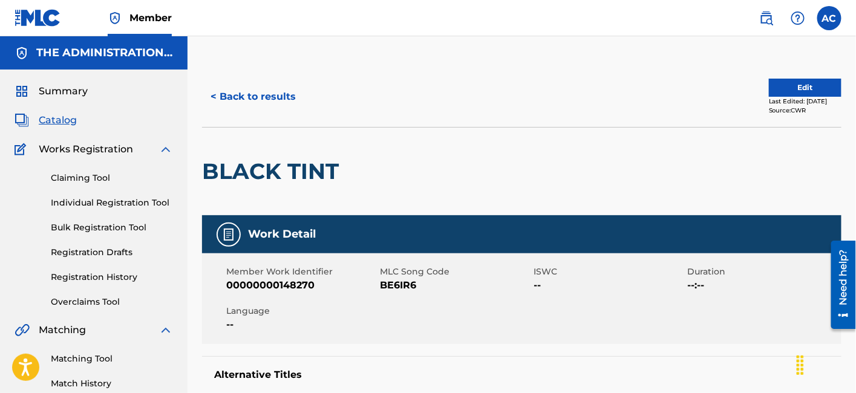
click at [234, 177] on h2 "BLACK TINT" at bounding box center [273, 171] width 143 height 27
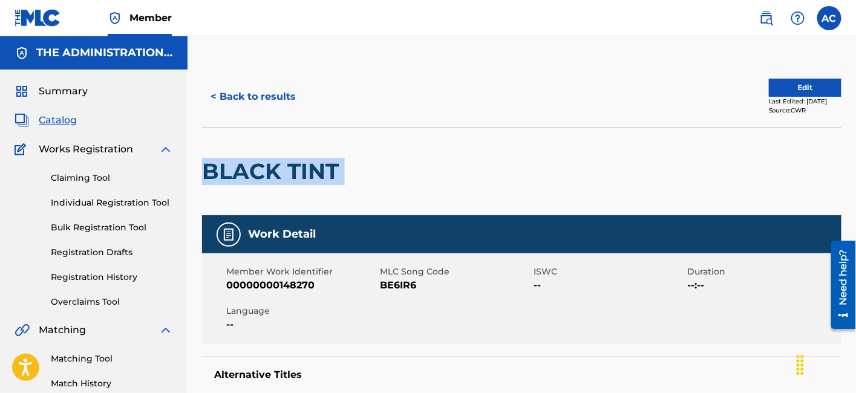
click at [234, 177] on h2 "BLACK TINT" at bounding box center [273, 171] width 143 height 27
copy div "BLACK TINT"
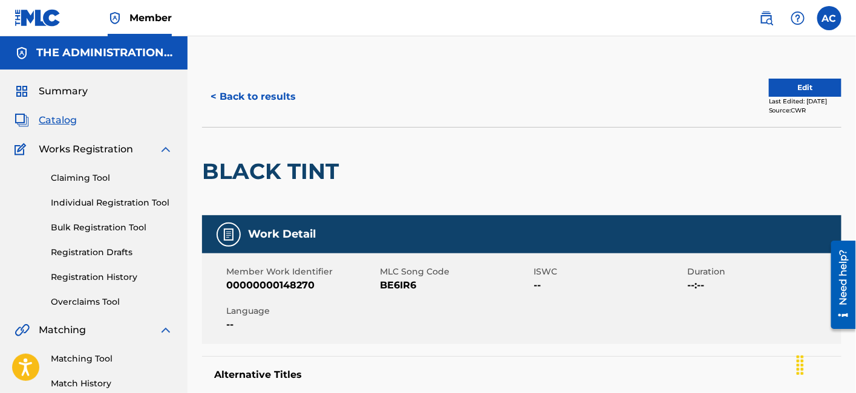
click at [407, 286] on span "BE6IR6" at bounding box center [455, 285] width 151 height 15
copy span "BE6IR6"
click at [280, 105] on button "< Back to results" at bounding box center [253, 97] width 102 height 30
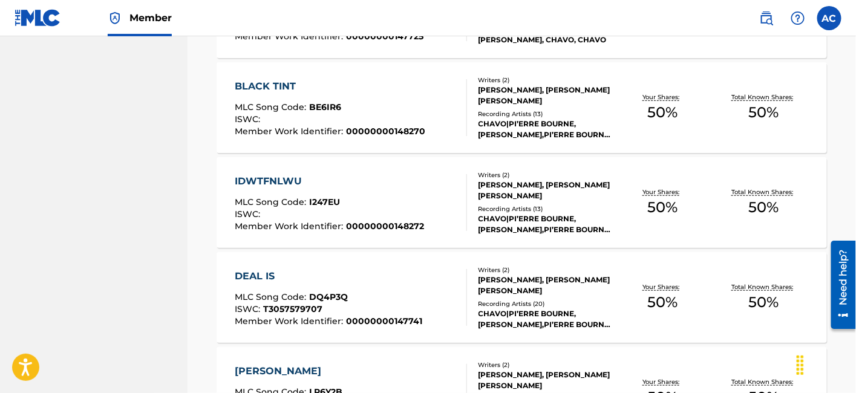
scroll to position [3328, 0]
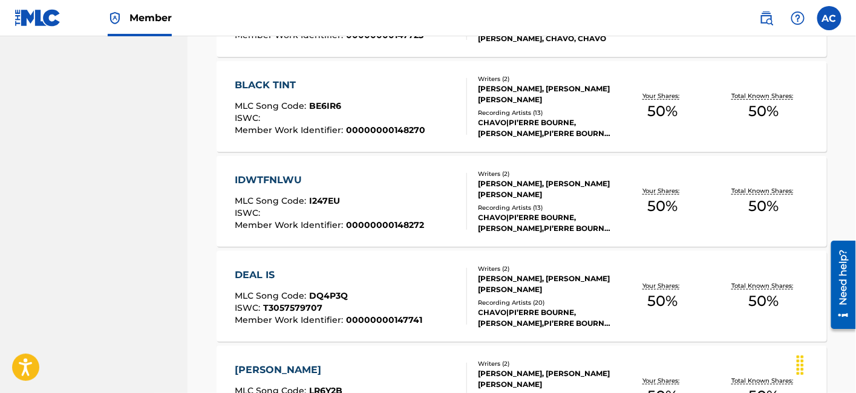
click at [284, 186] on div "IDWTFNLWU" at bounding box center [329, 180] width 189 height 15
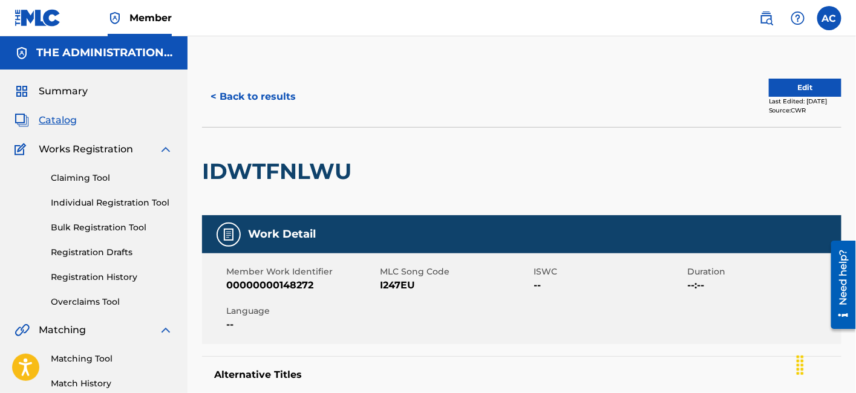
click at [311, 175] on h2 "IDWTFNLWU" at bounding box center [280, 171] width 156 height 27
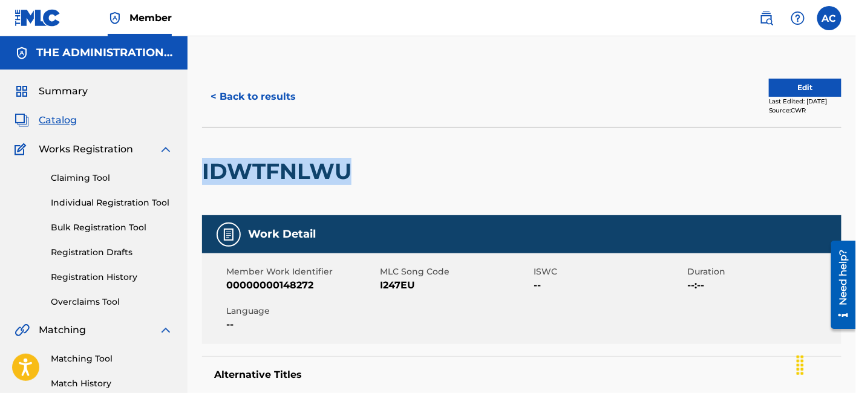
click at [311, 175] on h2 "IDWTFNLWU" at bounding box center [280, 171] width 156 height 27
copy div "IDWTFNLWU"
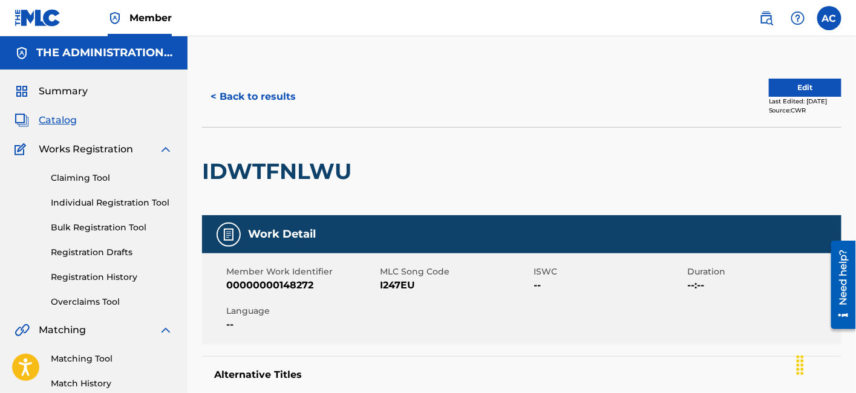
click at [393, 286] on span "I247EU" at bounding box center [455, 285] width 151 height 15
copy span "I247EU"
click at [285, 79] on div "< Back to results Edit Last Edited: [DATE] Source: CWR" at bounding box center [522, 97] width 640 height 61
click at [277, 95] on button "< Back to results" at bounding box center [253, 97] width 102 height 30
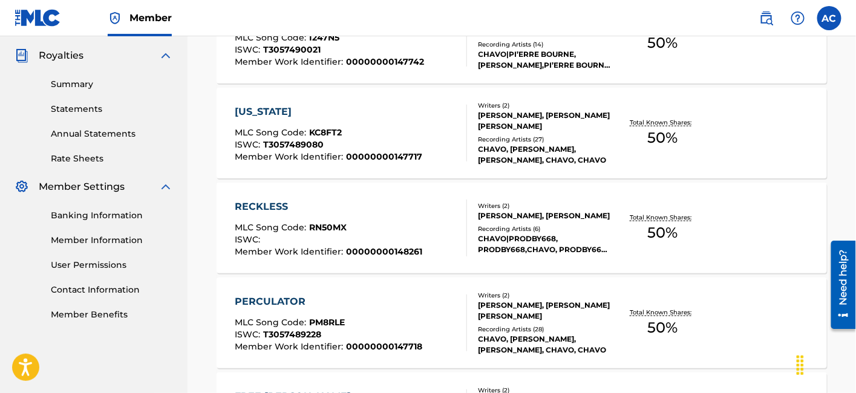
scroll to position [3328, 0]
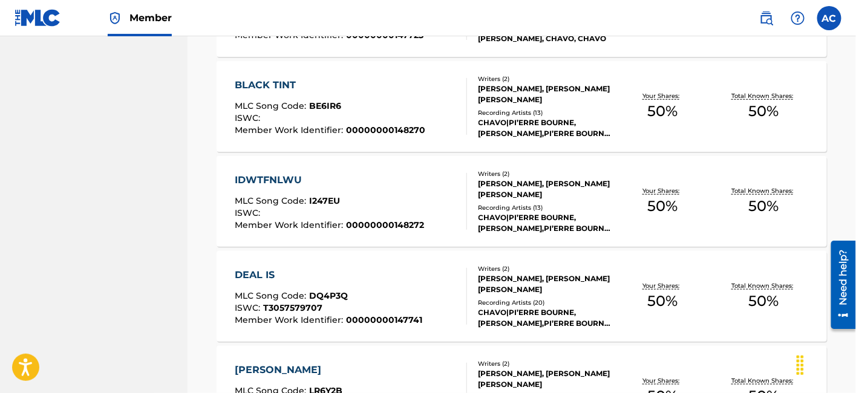
click at [334, 277] on div "DEAL IS" at bounding box center [329, 275] width 188 height 15
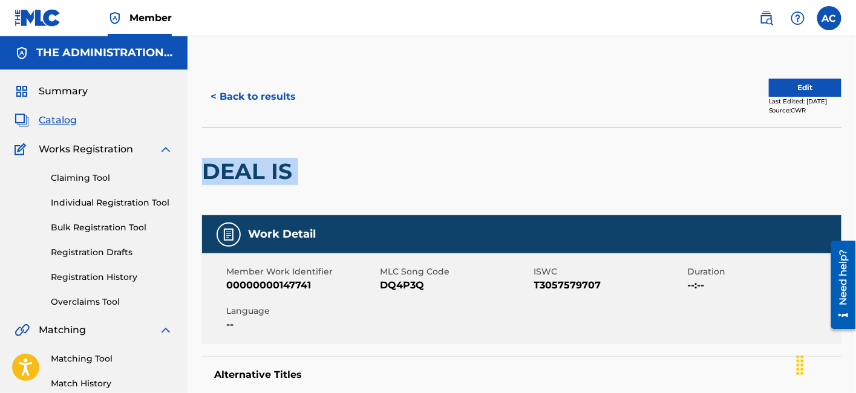
drag, startPoint x: 206, startPoint y: 167, endPoint x: 434, endPoint y: 188, distance: 229.0
click at [434, 188] on div "DEAL IS" at bounding box center [522, 171] width 640 height 88
copy div "DEAL IS"
click at [403, 283] on span "DQ4P3Q" at bounding box center [455, 285] width 151 height 15
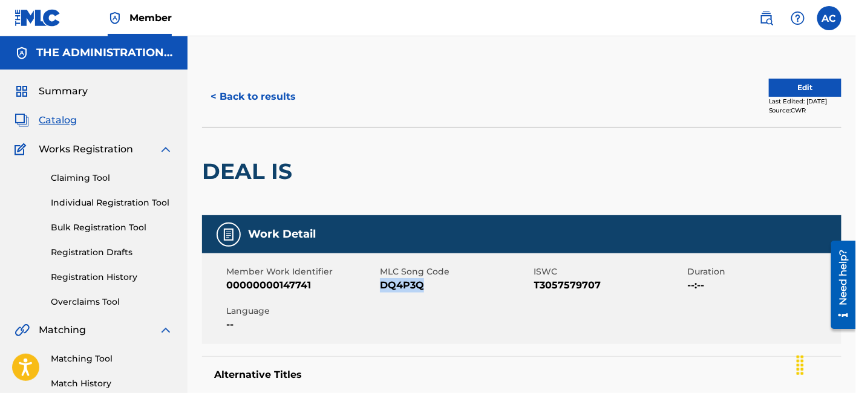
click at [403, 283] on span "DQ4P3Q" at bounding box center [455, 285] width 151 height 15
copy span "DQ4P3Q"
click at [234, 104] on button "< Back to results" at bounding box center [253, 97] width 102 height 30
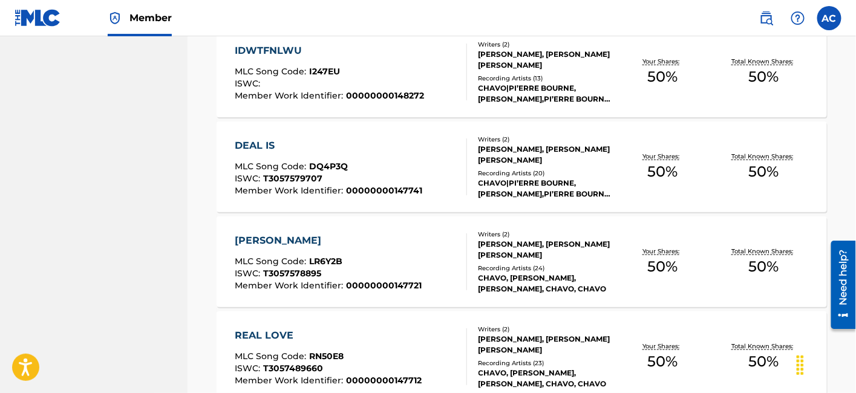
scroll to position [3458, 0]
click at [399, 280] on span "00000000147721" at bounding box center [384, 285] width 76 height 11
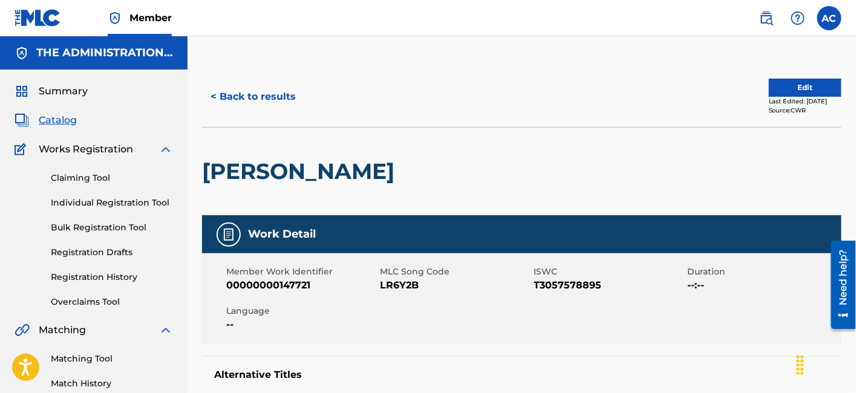
click at [272, 168] on h2 "[PERSON_NAME]" at bounding box center [301, 171] width 198 height 27
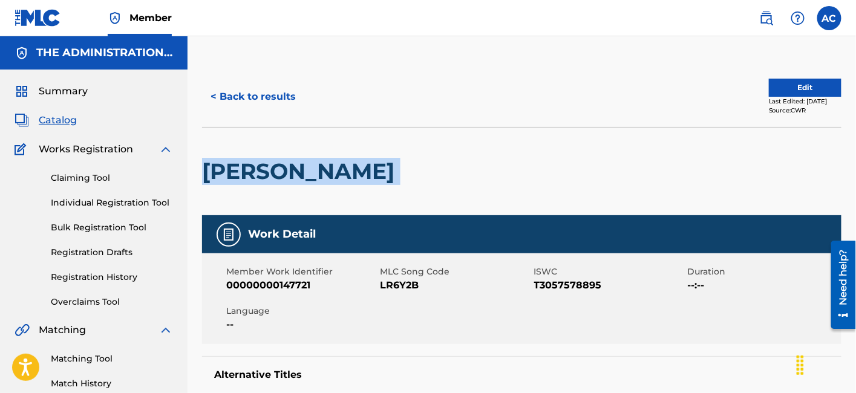
click at [272, 168] on h2 "[PERSON_NAME]" at bounding box center [301, 171] width 198 height 27
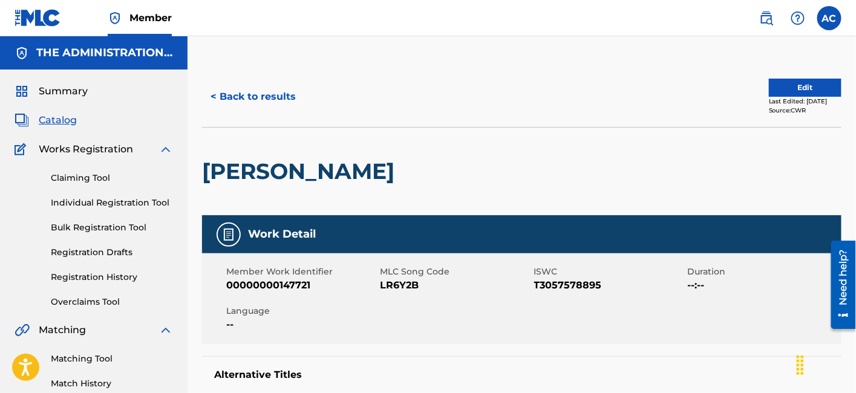
click at [404, 287] on span "LR6Y2B" at bounding box center [455, 285] width 151 height 15
click at [269, 111] on button "< Back to results" at bounding box center [253, 97] width 102 height 30
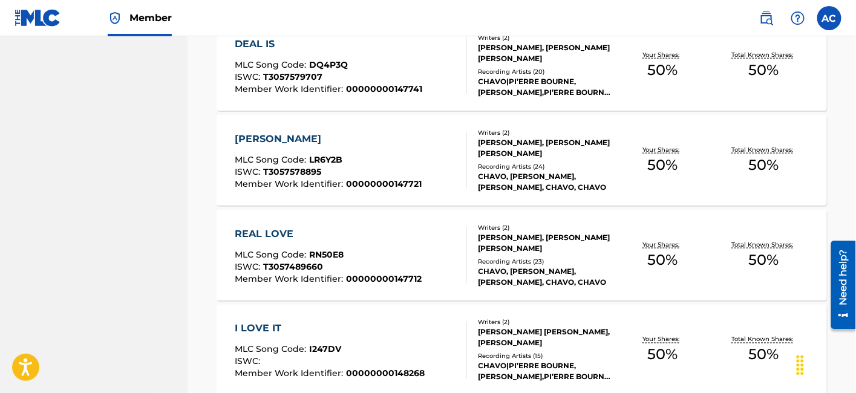
scroll to position [3560, 0]
click at [427, 279] on div "REAL LOVE MLC Song Code : RN50E8 ISWC : T3057489660 Member Work Identifier : 00…" at bounding box center [351, 254] width 232 height 57
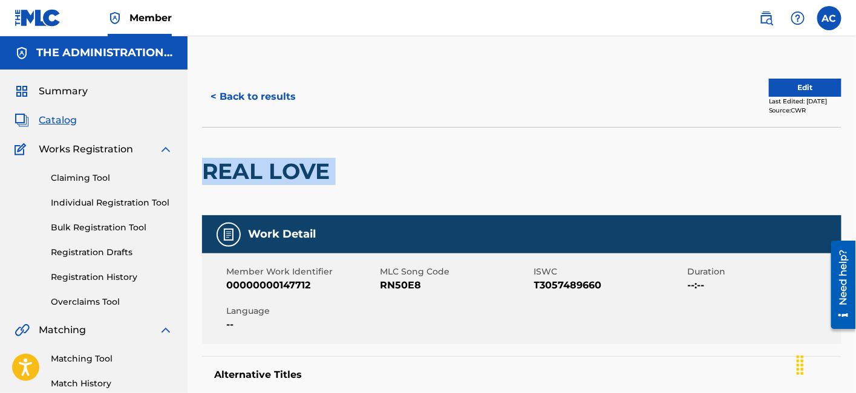
drag, startPoint x: 203, startPoint y: 164, endPoint x: 451, endPoint y: 172, distance: 248.2
click at [451, 172] on div "REAL LOVE" at bounding box center [522, 171] width 640 height 88
click at [389, 280] on span "RN50E8" at bounding box center [455, 285] width 151 height 15
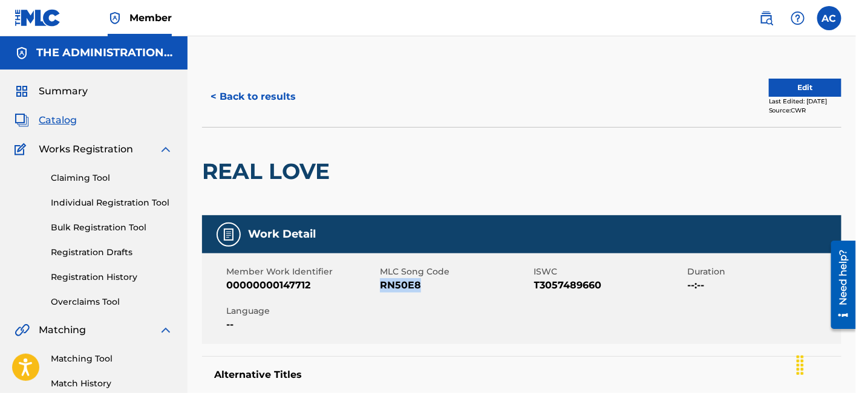
click at [389, 280] on span "RN50E8" at bounding box center [455, 285] width 151 height 15
click at [267, 89] on button "< Back to results" at bounding box center [253, 97] width 102 height 30
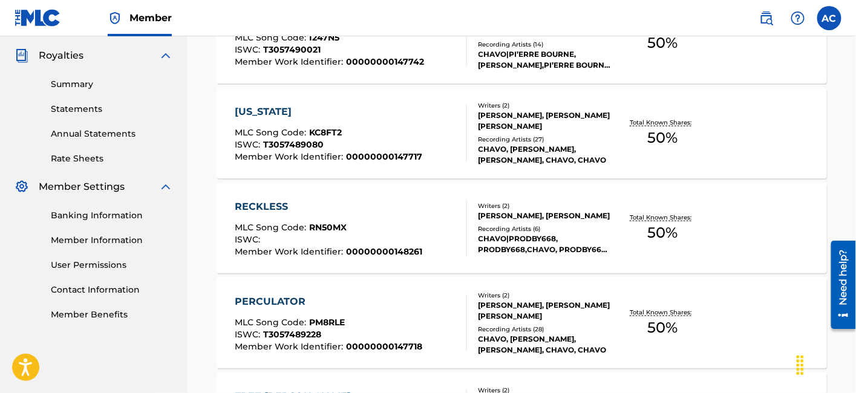
scroll to position [3560, 0]
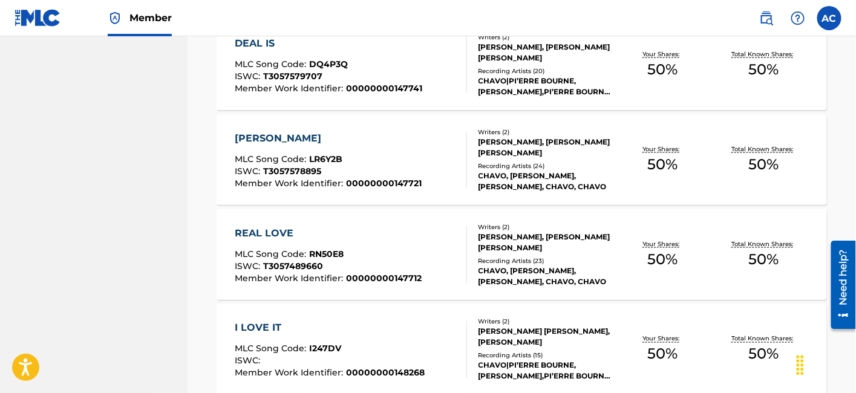
click at [289, 324] on div "I LOVE IT" at bounding box center [330, 328] width 190 height 15
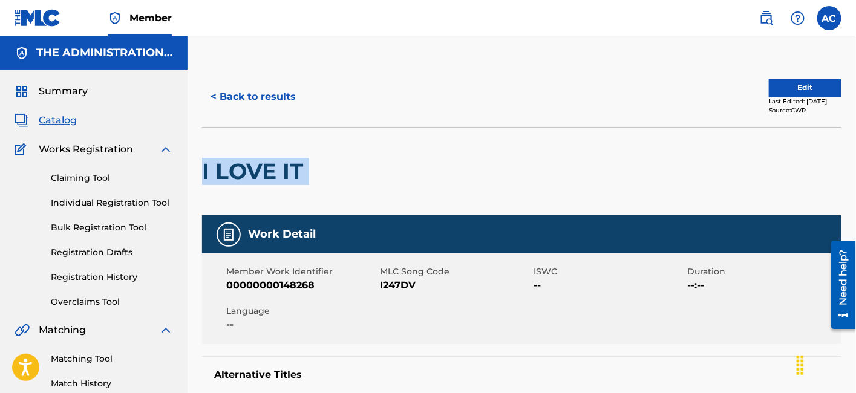
drag, startPoint x: 197, startPoint y: 171, endPoint x: 368, endPoint y: 191, distance: 172.3
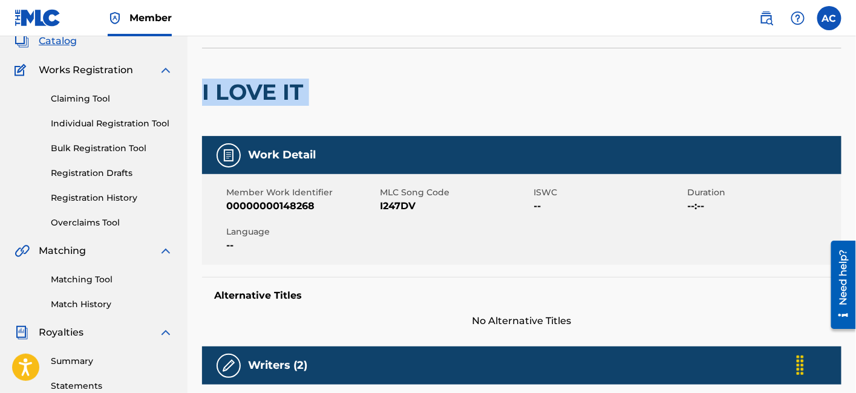
scroll to position [76, 0]
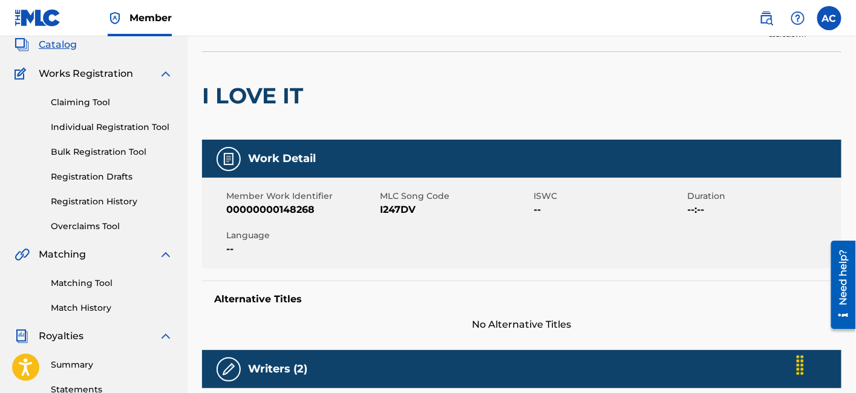
click at [406, 210] on span "I247DV" at bounding box center [455, 210] width 151 height 15
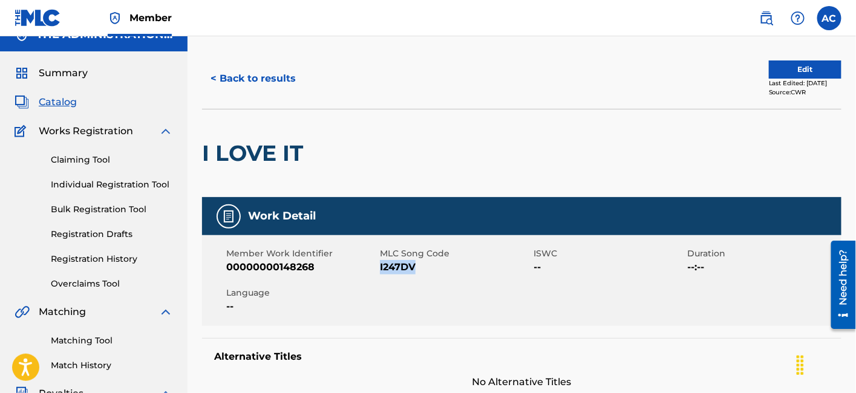
scroll to position [0, 0]
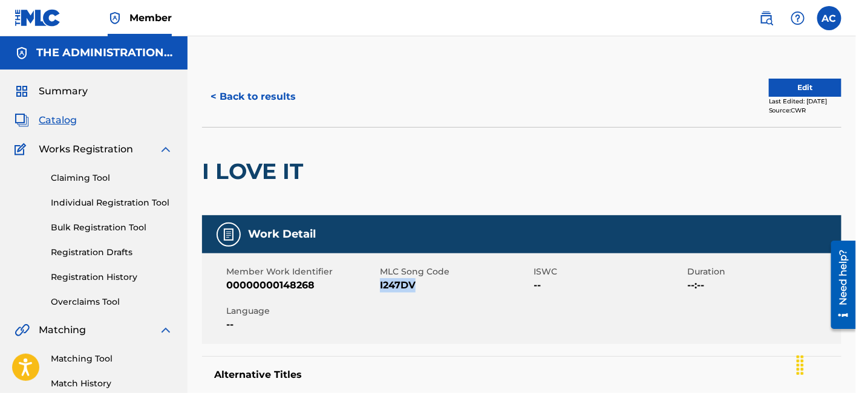
click at [281, 89] on button "< Back to results" at bounding box center [253, 97] width 102 height 30
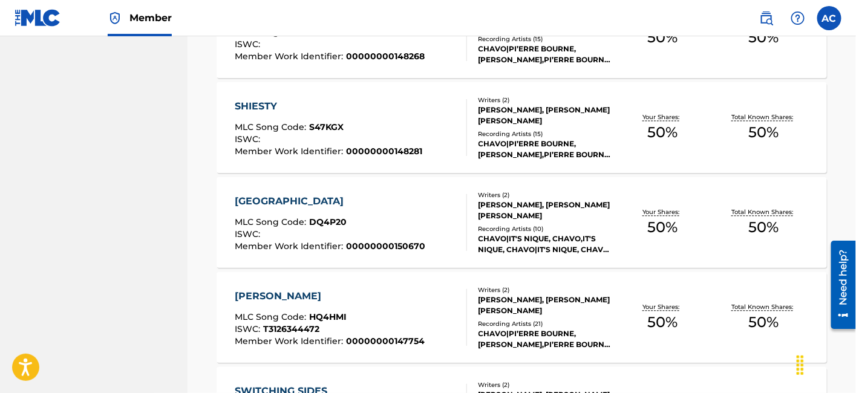
scroll to position [3878, 0]
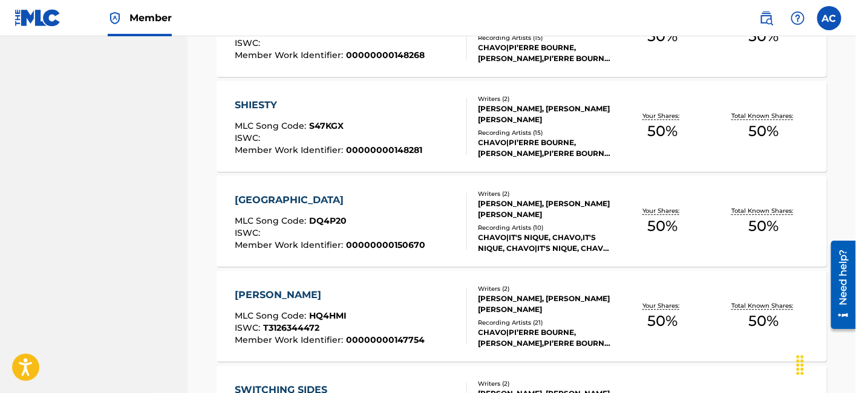
click at [408, 128] on div "MLC Song Code : S47KGX" at bounding box center [329, 128] width 188 height 12
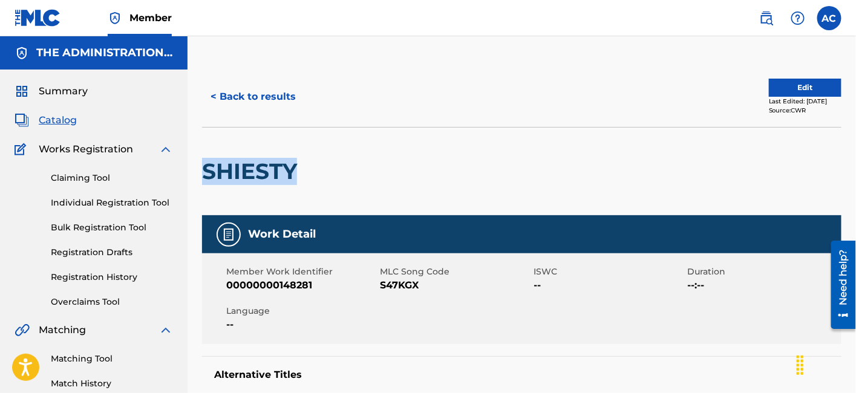
drag, startPoint x: 208, startPoint y: 171, endPoint x: 295, endPoint y: 168, distance: 87.8
click at [295, 168] on h2 "SHIESTY" at bounding box center [252, 171] width 101 height 27
click at [396, 281] on span "S47KGX" at bounding box center [455, 285] width 151 height 15
click at [281, 104] on button "< Back to results" at bounding box center [253, 97] width 102 height 30
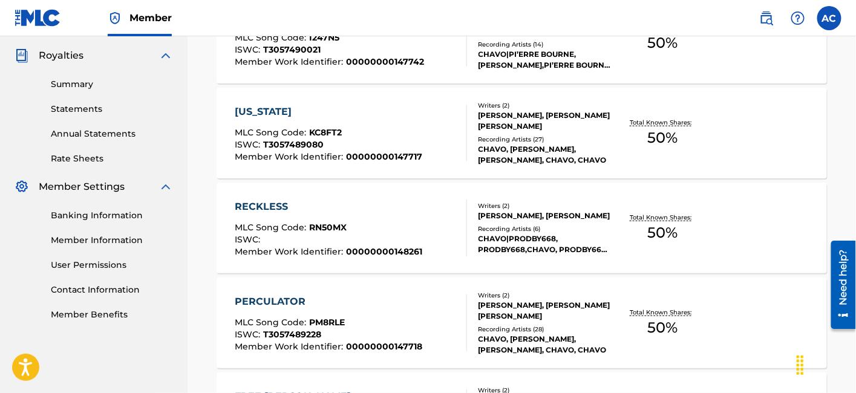
scroll to position [3878, 0]
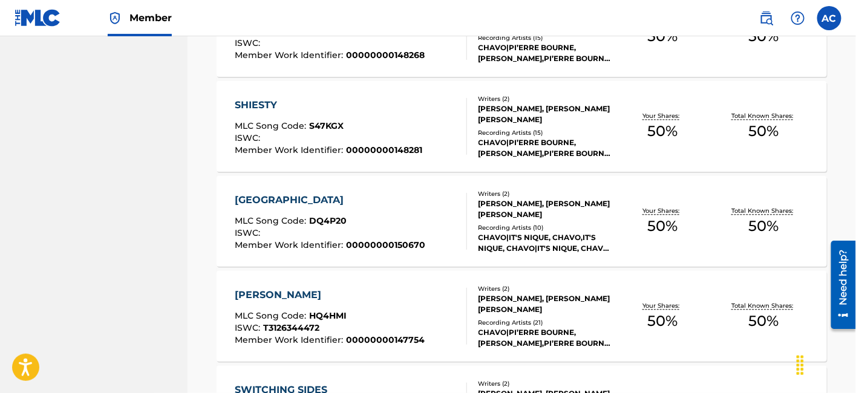
click at [420, 193] on div "DETROIT MLC Song Code : DQ4P20 ISWC : Member Work Identifier : 00000000150670" at bounding box center [351, 221] width 232 height 57
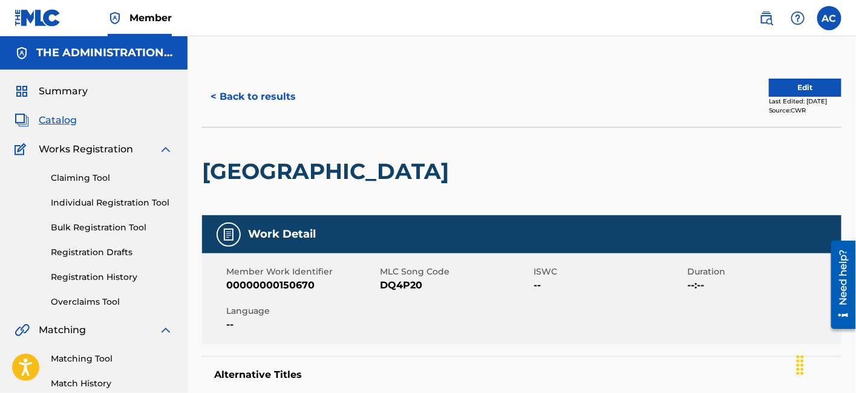
click at [261, 172] on h2 "[GEOGRAPHIC_DATA]" at bounding box center [328, 171] width 253 height 27
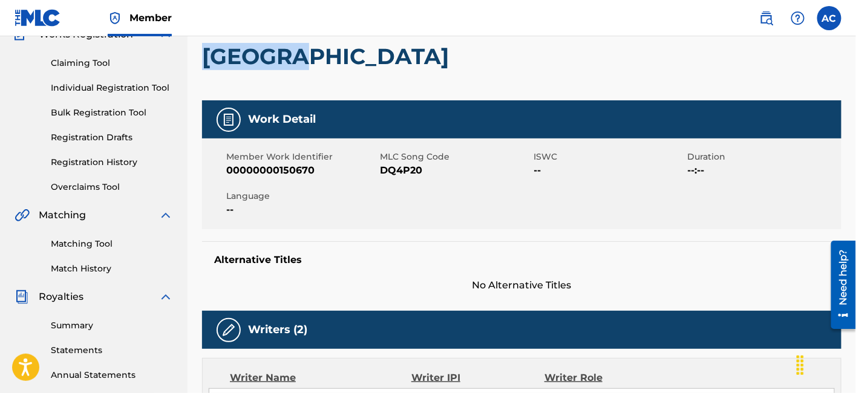
scroll to position [114, 0]
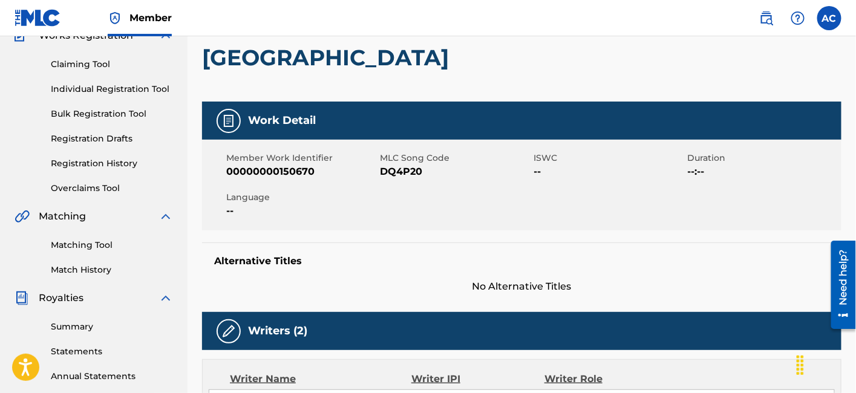
click at [406, 169] on span "DQ4P20" at bounding box center [455, 172] width 151 height 15
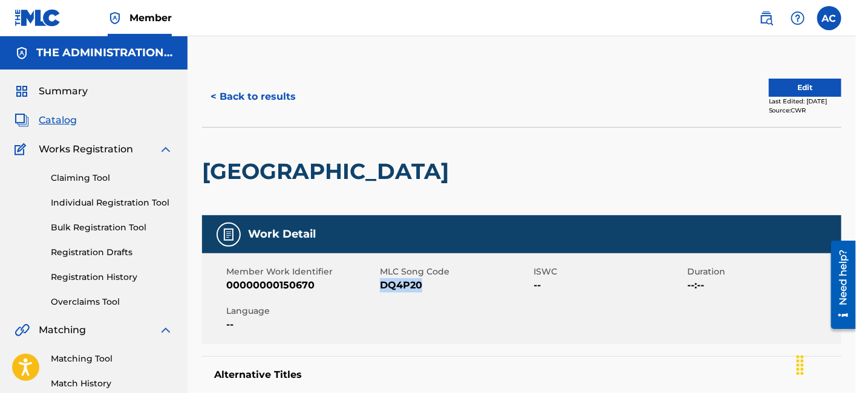
click at [245, 97] on button "< Back to results" at bounding box center [253, 97] width 102 height 30
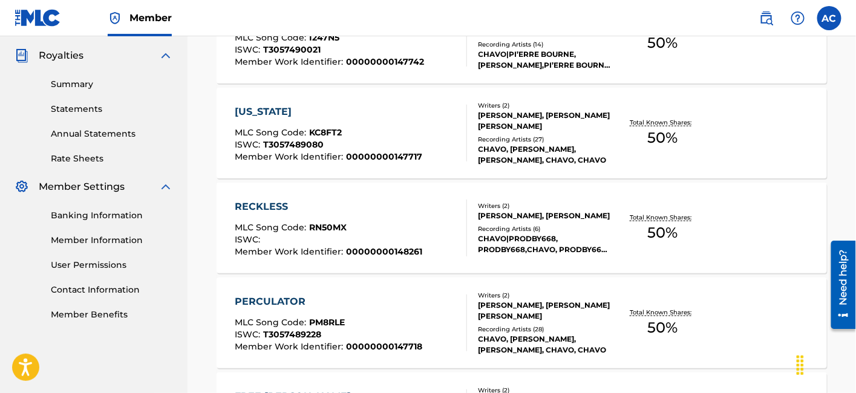
scroll to position [3878, 0]
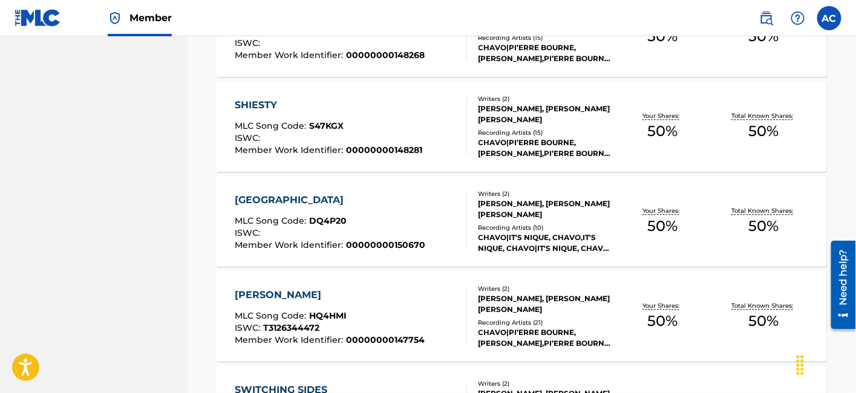
click at [339, 312] on span "HQ4HMI" at bounding box center [328, 315] width 38 height 11
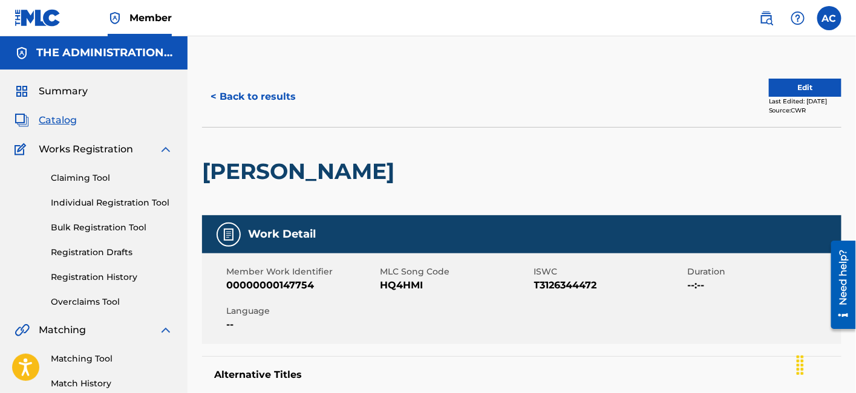
click at [287, 167] on h2 "[PERSON_NAME]" at bounding box center [301, 171] width 198 height 27
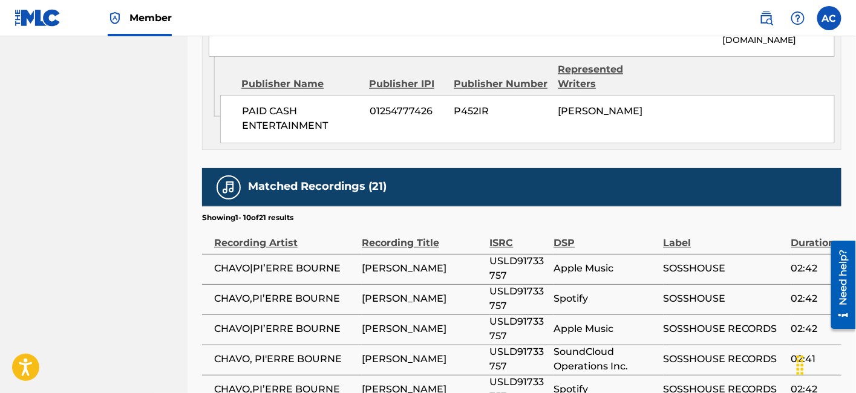
scroll to position [732, 0]
